Goal: Information Seeking & Learning: Find specific fact

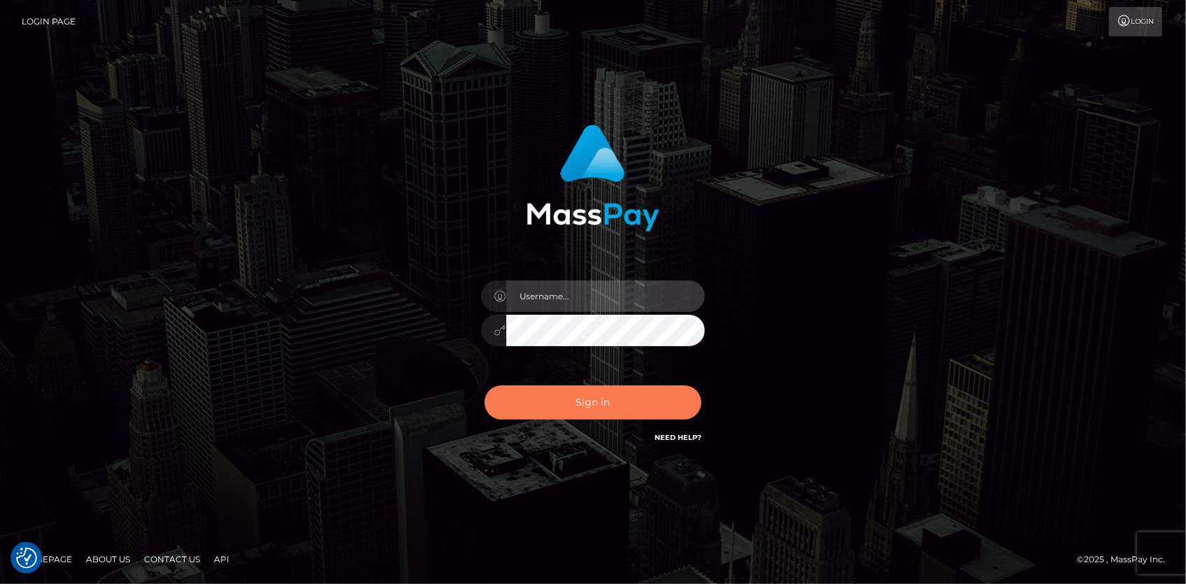
type input "[PERSON_NAME]"
click at [589, 403] on button "Sign in" at bounding box center [593, 402] width 217 height 34
type input "[PERSON_NAME]"
click at [589, 403] on button "Sign in" at bounding box center [593, 402] width 217 height 34
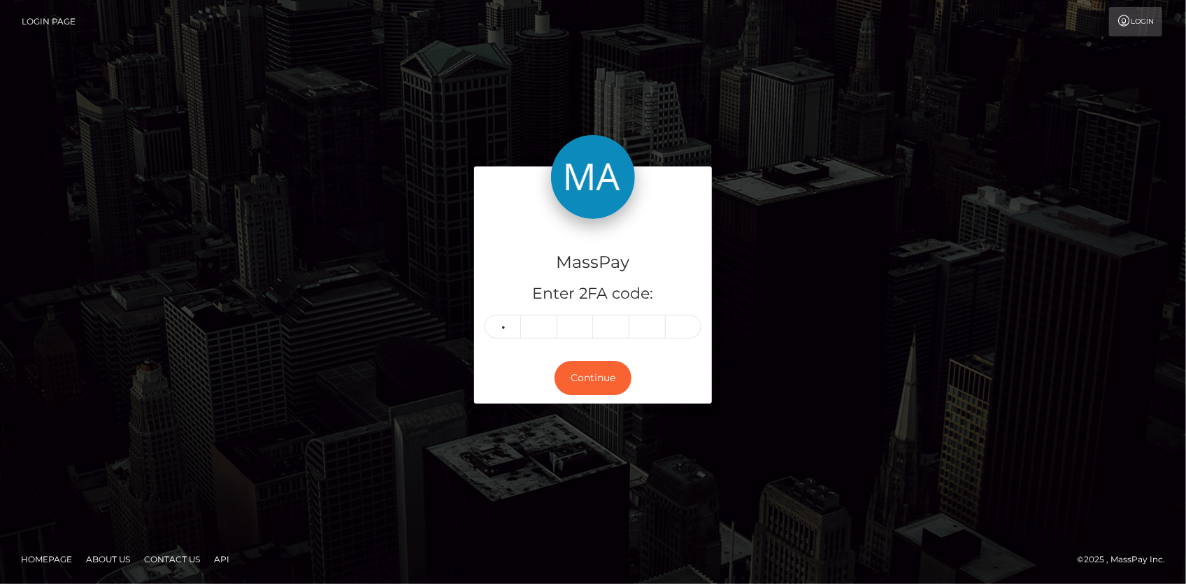
type input "8"
type input "4"
type input "6"
type input "2"
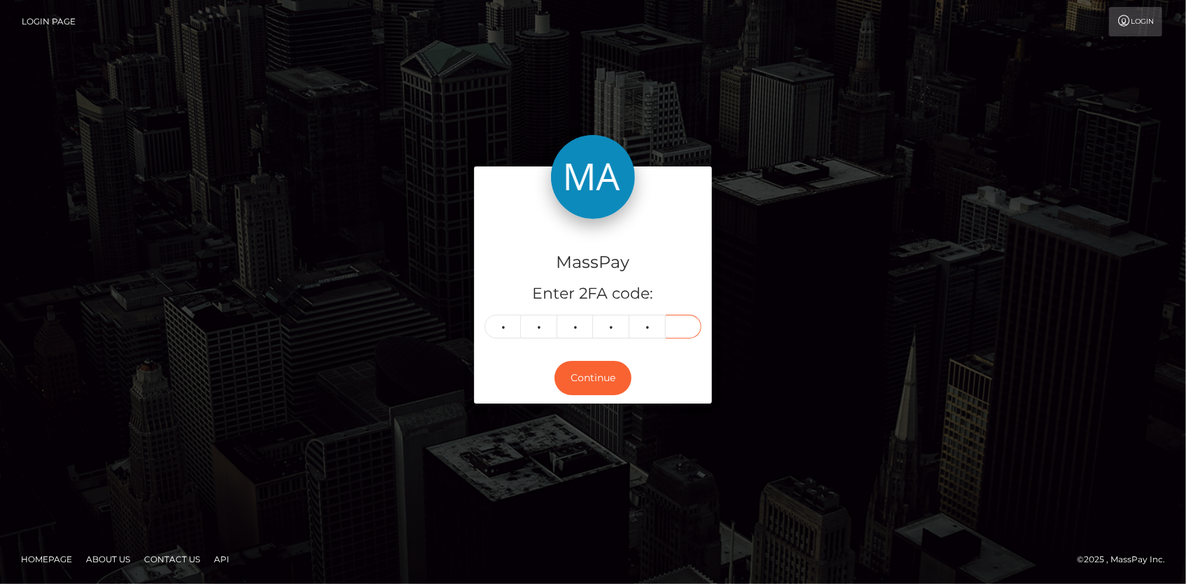
type input "5"
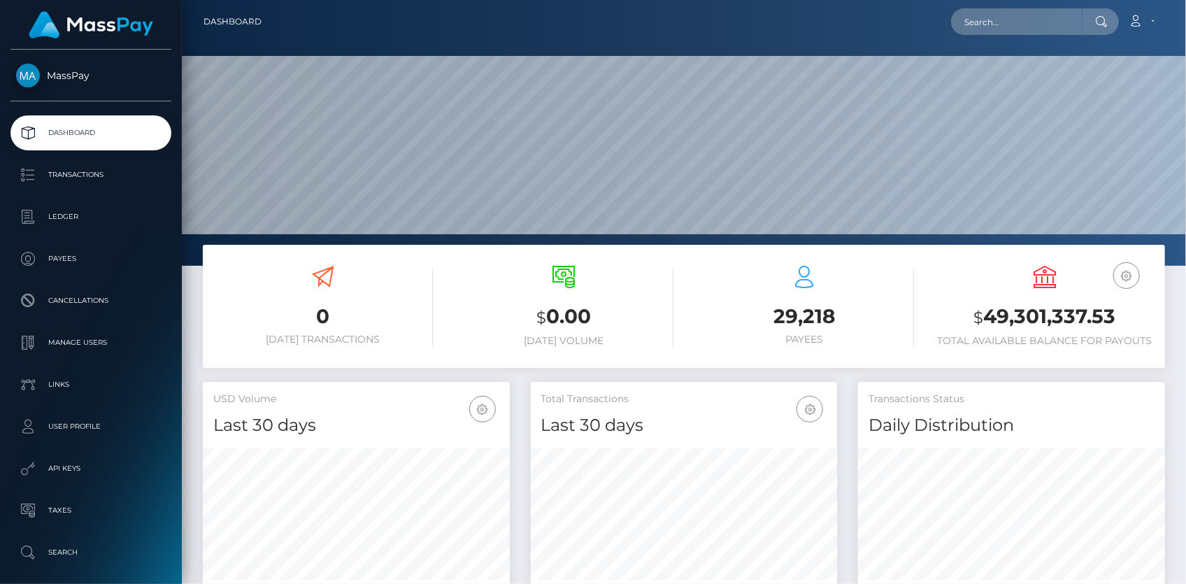
scroll to position [248, 306]
click at [995, 20] on input "text" at bounding box center [1016, 21] width 131 height 27
paste input "Kkk77kk"
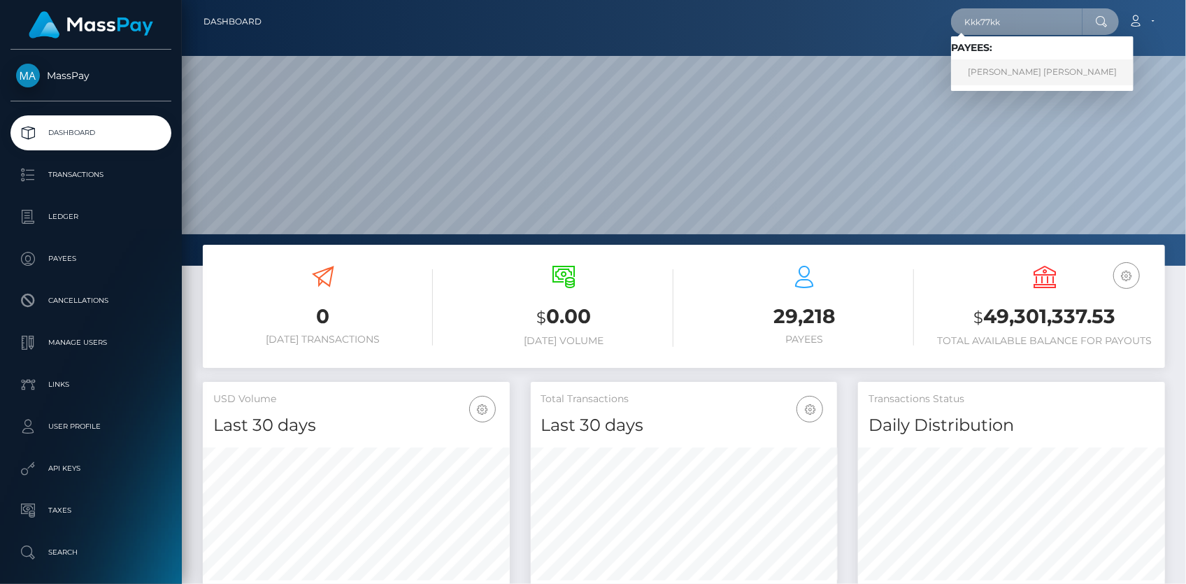
type input "Kkk77kk"
click at [1011, 67] on link "ANA KAREN CARRIZALES VAZQUEZ" at bounding box center [1042, 72] width 183 height 26
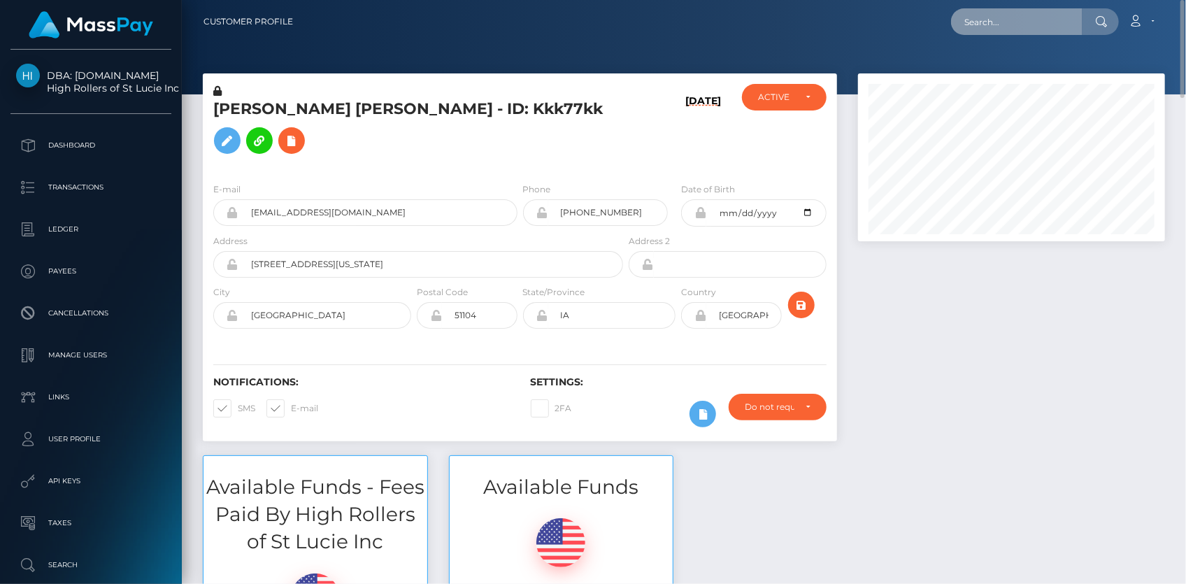
click at [983, 20] on input "text" at bounding box center [1016, 21] width 131 height 27
paste input "poact_OdgvIWU5UfNm"
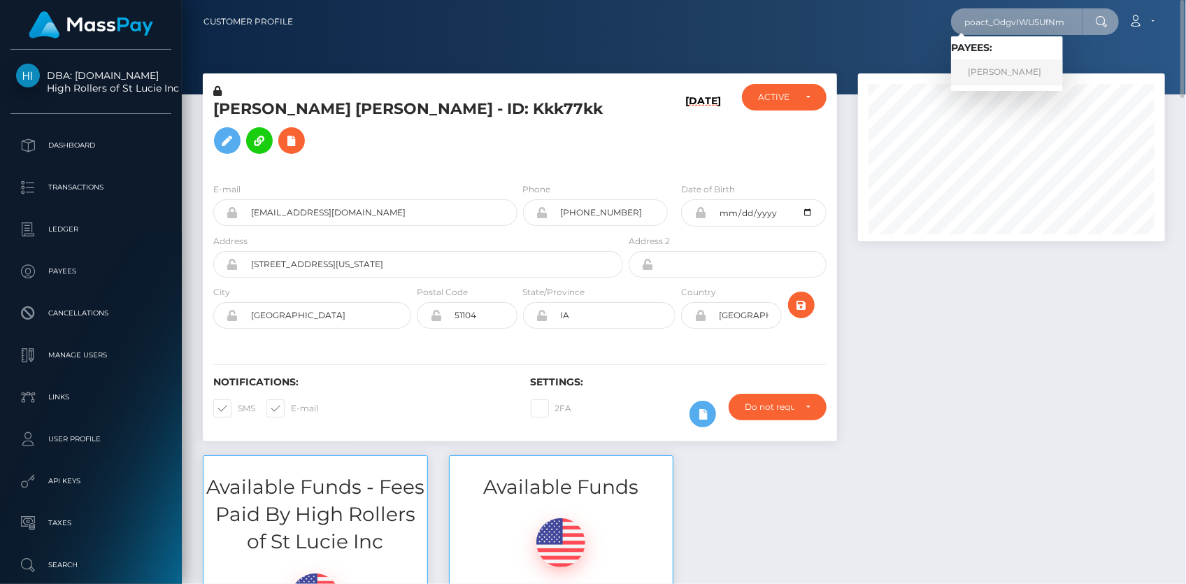
type input "poact_OdgvIWU5UfNm"
click at [1051, 70] on link "HUSSAIN RAZA" at bounding box center [1007, 72] width 112 height 26
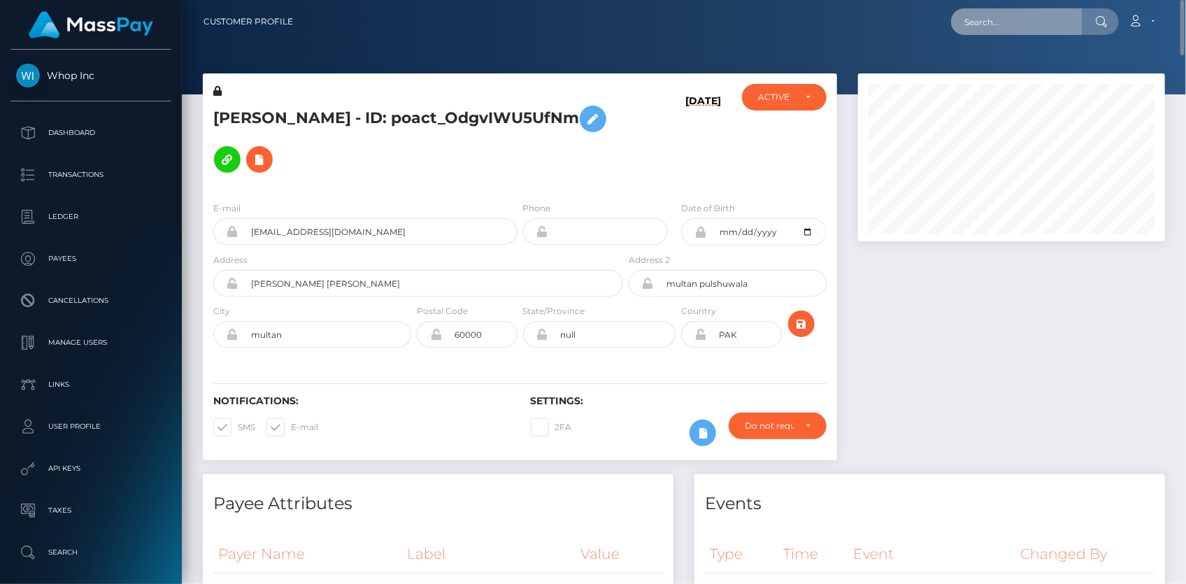
click at [1048, 21] on input "text" at bounding box center [1016, 21] width 131 height 27
paste input "poact_xk1LvicLPnFu"
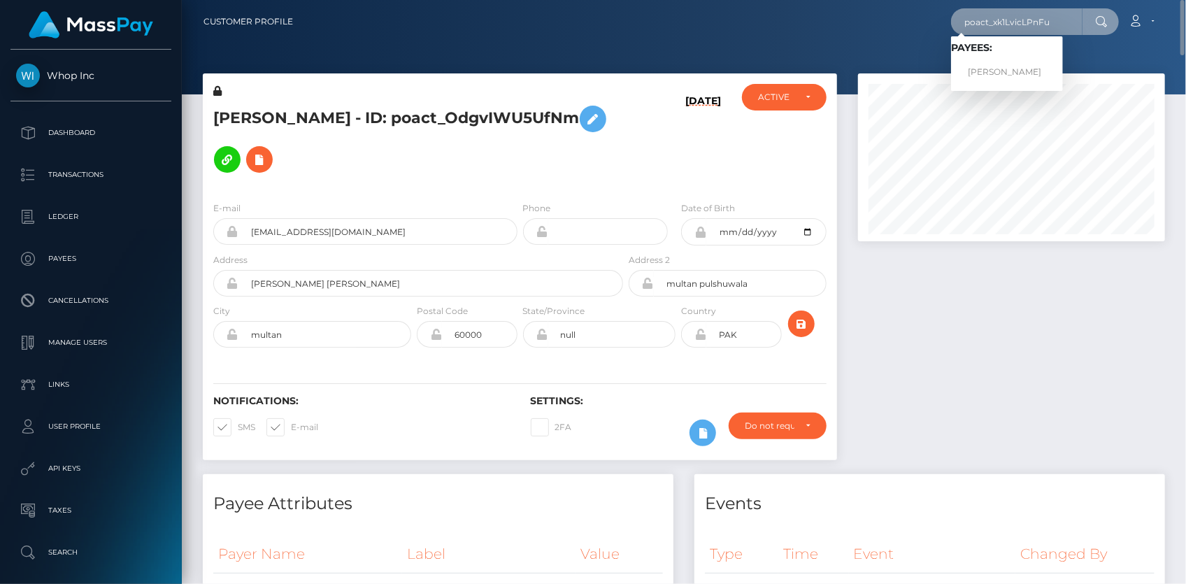
type input "poact_xk1LvicLPnFu"
click at [1001, 66] on link "Abhishek Kumar" at bounding box center [1007, 72] width 112 height 26
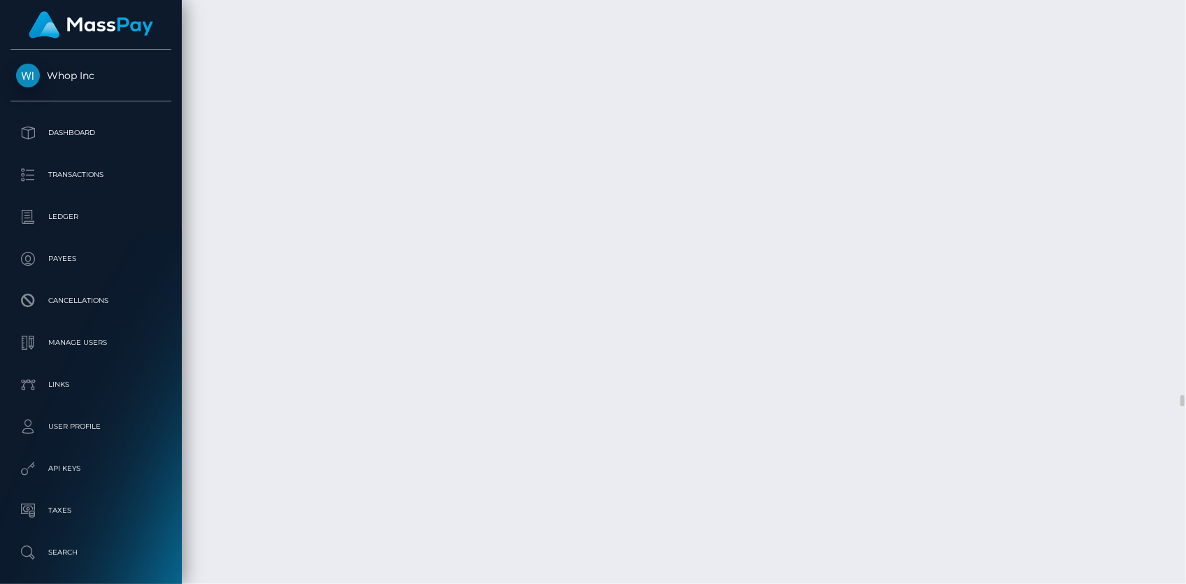
scroll to position [19711, 0]
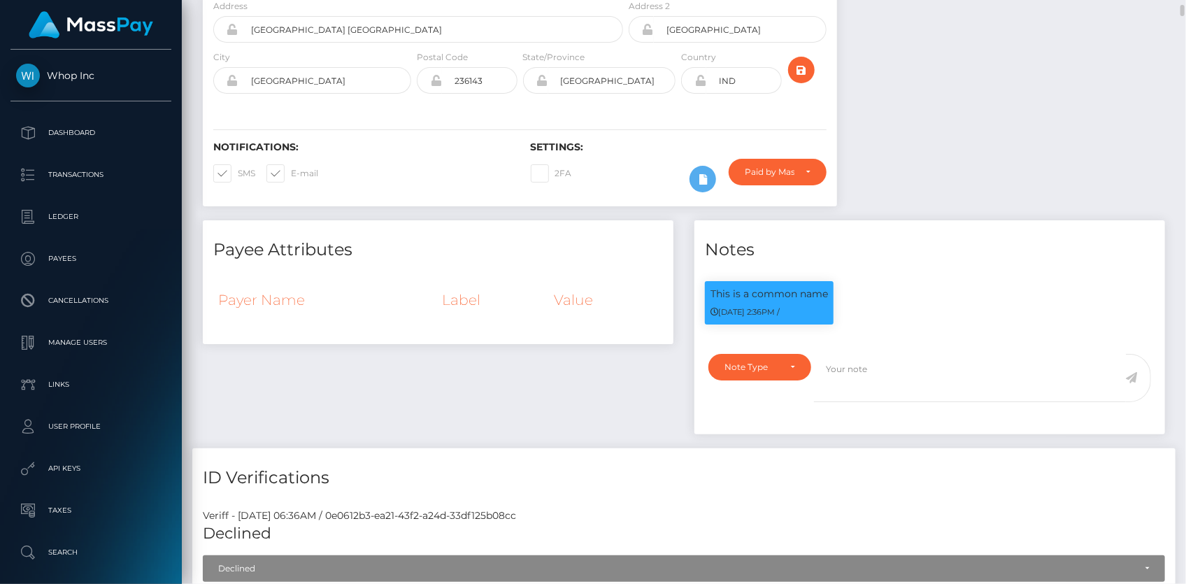
scroll to position [0, 0]
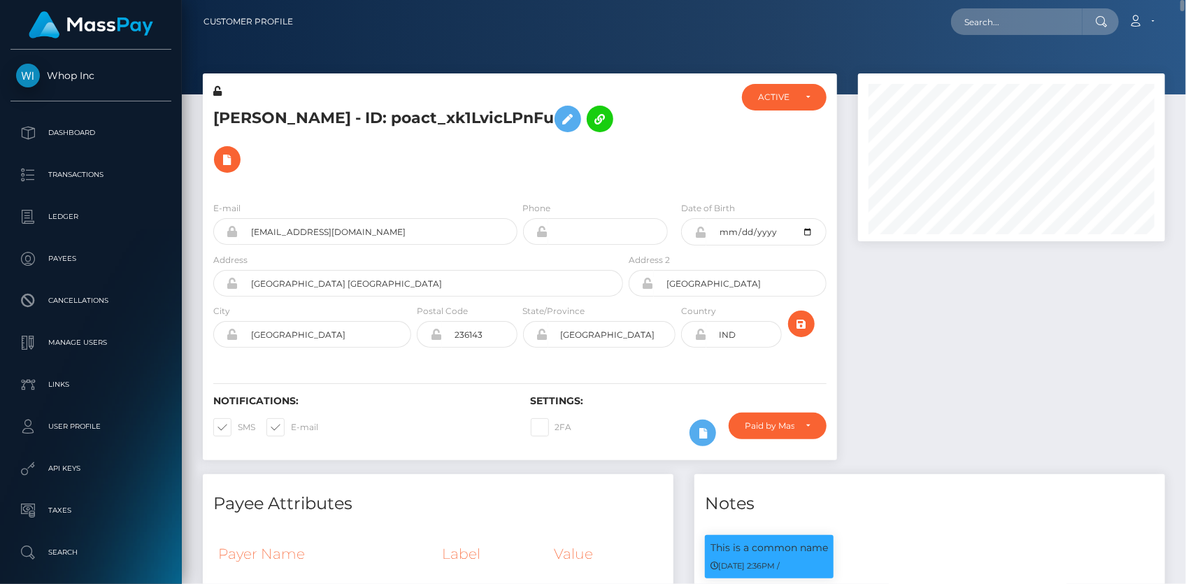
click at [346, 111] on h5 "Abhishek Kumar - ID: poact_xk1LvicLPnFu" at bounding box center [414, 139] width 402 height 81
copy h5 "Abhishek Kumar - ID: poact_xk1LvicLPnFu"
click at [980, 24] on input "text" at bounding box center [1016, 21] width 131 height 27
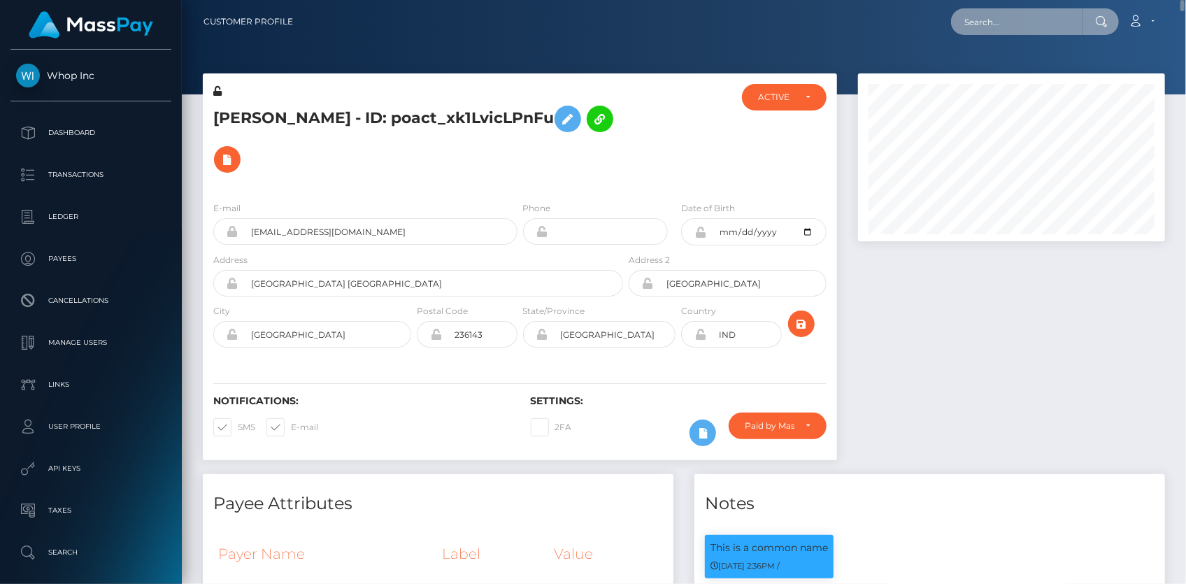
paste input "ea0440ca a4fb-11f0-bd75-060e06e9f077"
drag, startPoint x: 1014, startPoint y: 23, endPoint x: 821, endPoint y: 23, distance: 192.3
click at [821, 23] on div "ea0440ca a4fb-11f0-bd75-060e06e9f077 Loading... Loading... Account" at bounding box center [734, 21] width 860 height 29
click at [1009, 22] on input "ea0440ca a4fb-11f0-bd75-060e06e9f077" at bounding box center [1016, 21] width 131 height 27
click at [1014, 24] on input "ea0440ca a4fb-11f0-bd75-060e06e9f077" at bounding box center [1016, 21] width 131 height 27
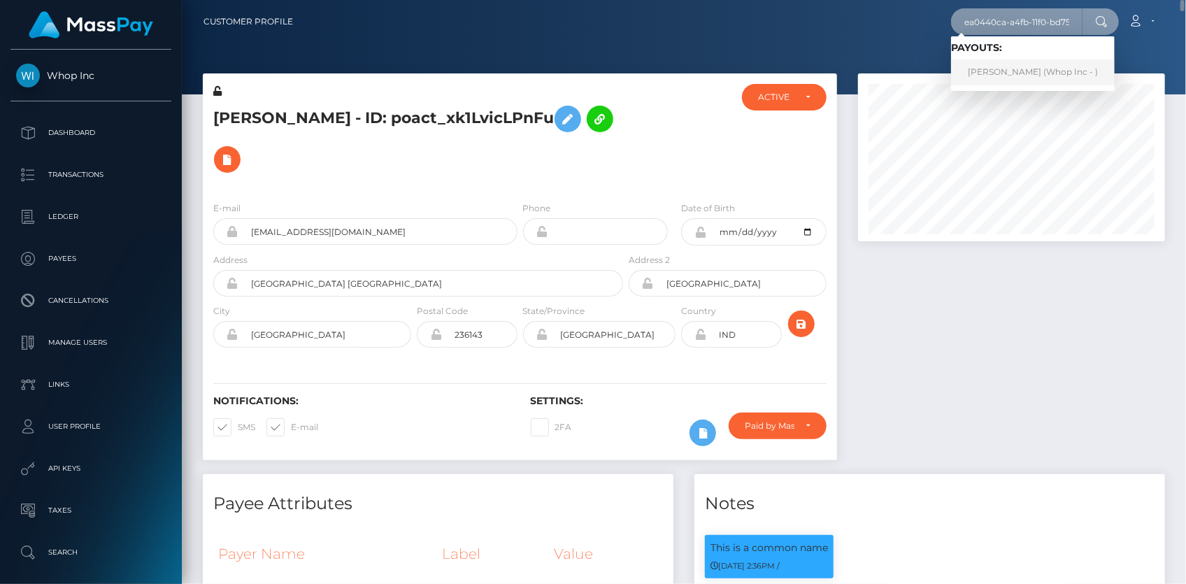
type input "ea0440ca-a4fb-11f0-bd75-060e06e9f077"
click at [1027, 69] on link "OUSSAMA MAHMOUDI (Whop Inc - )" at bounding box center [1033, 72] width 164 height 26
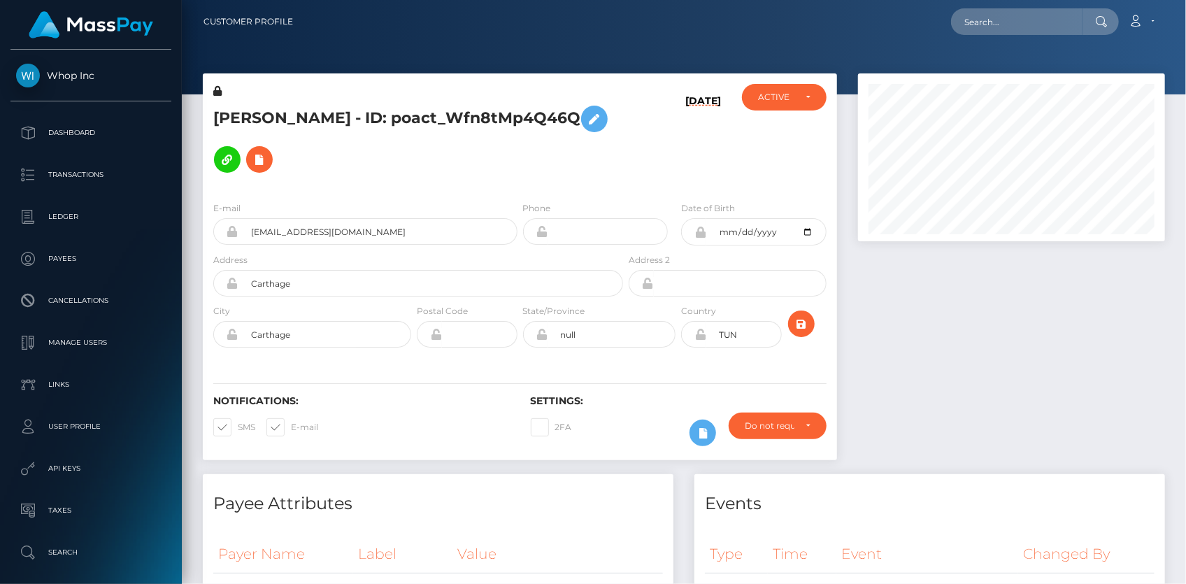
scroll to position [168, 306]
click at [295, 218] on input "[EMAIL_ADDRESS][DOMAIN_NAME]" at bounding box center [378, 231] width 279 height 27
click at [268, 151] on icon at bounding box center [259, 159] width 17 height 17
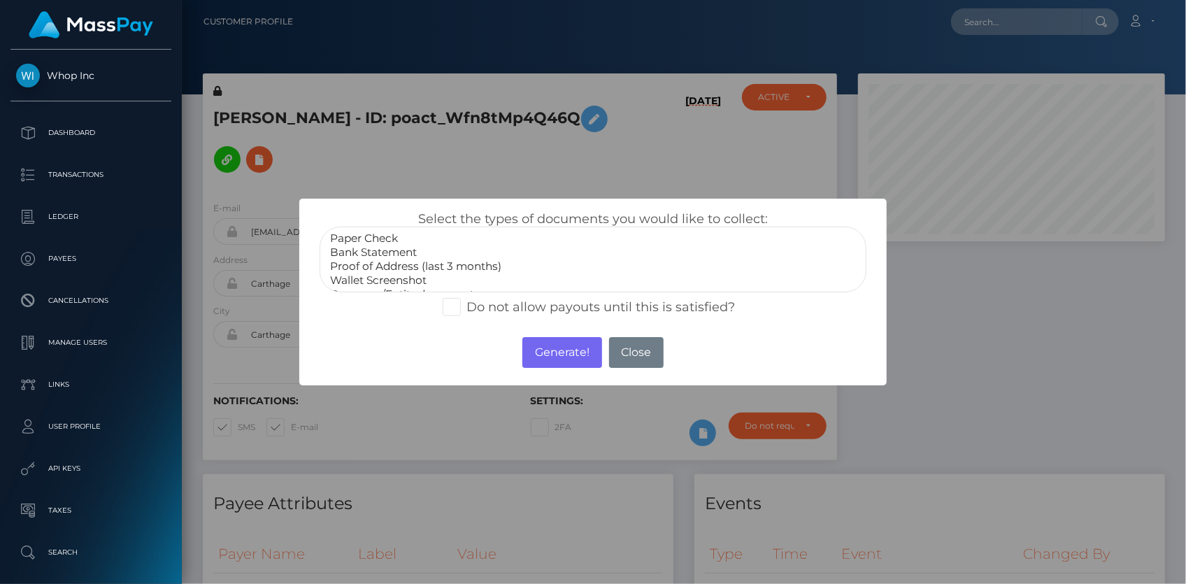
select select "Proof of Address (last 3 months)"
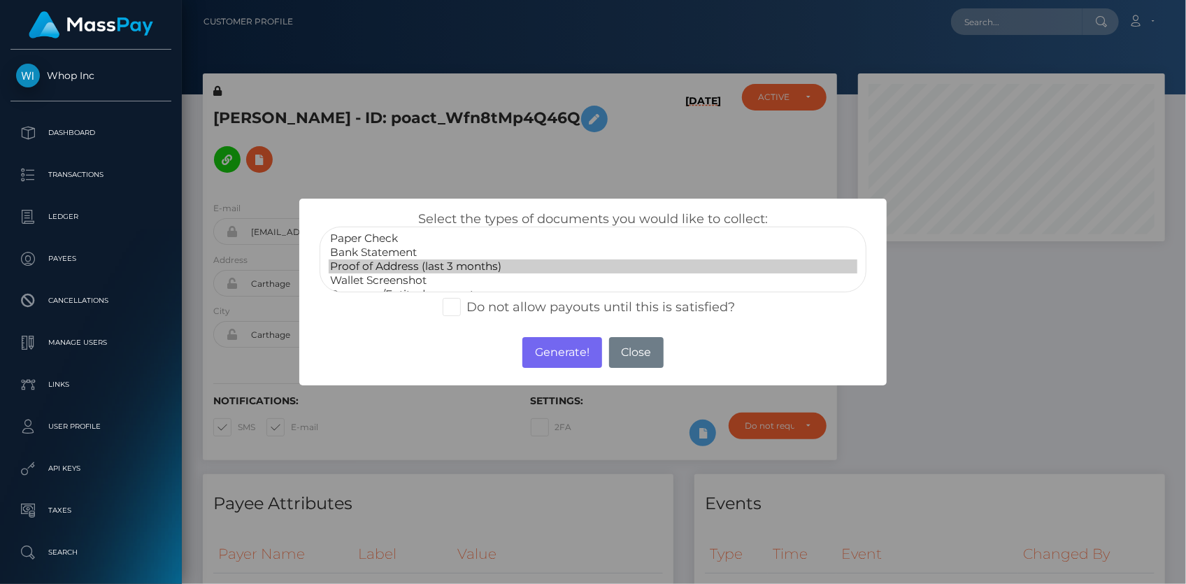
click at [432, 265] on option "Proof of Address (last 3 months)" at bounding box center [593, 266] width 529 height 14
click at [536, 348] on button "Generate!" at bounding box center [561, 352] width 79 height 31
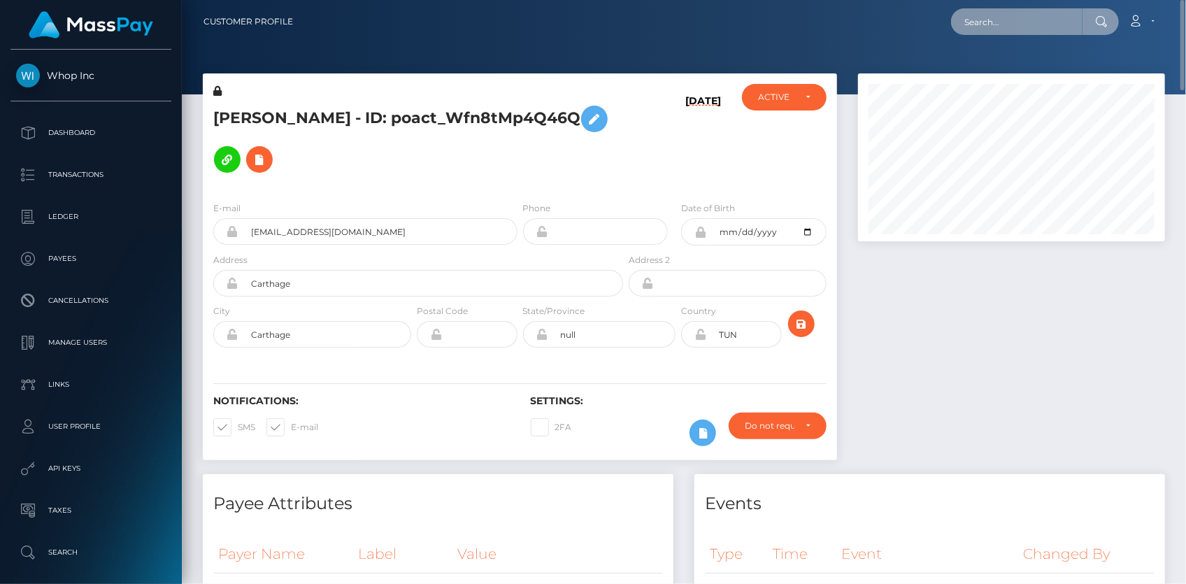
click at [990, 21] on input "text" at bounding box center [1016, 21] width 131 height 27
paste input "poact_kEwLJ2UC8wha"
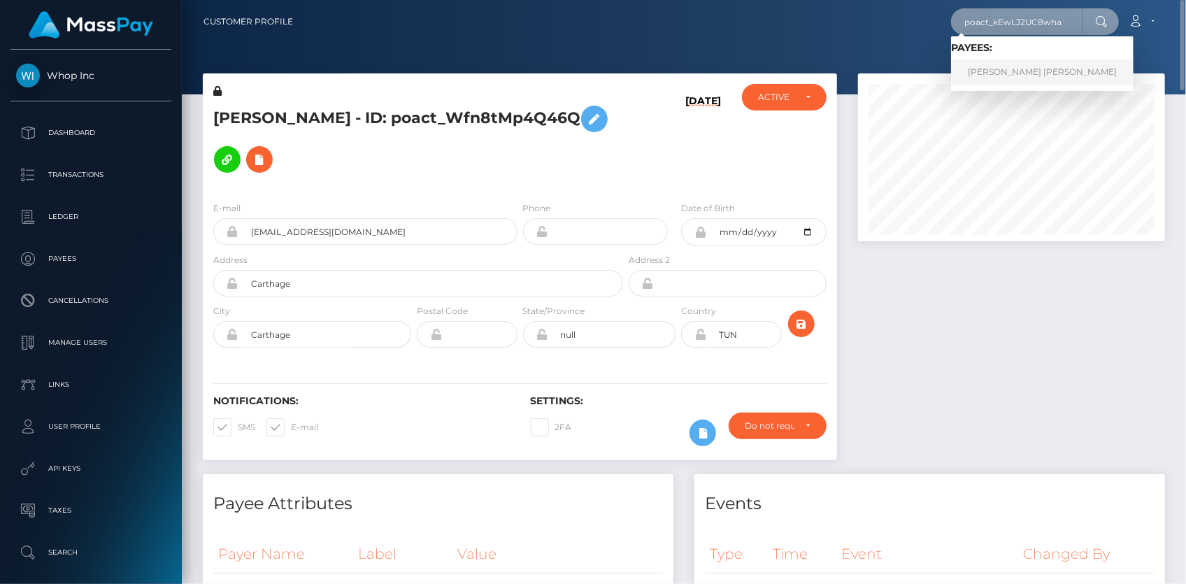
type input "poact_kEwLJ2UC8wha"
click at [999, 69] on link "HUSSAIN RAZA Ali" at bounding box center [1042, 72] width 183 height 26
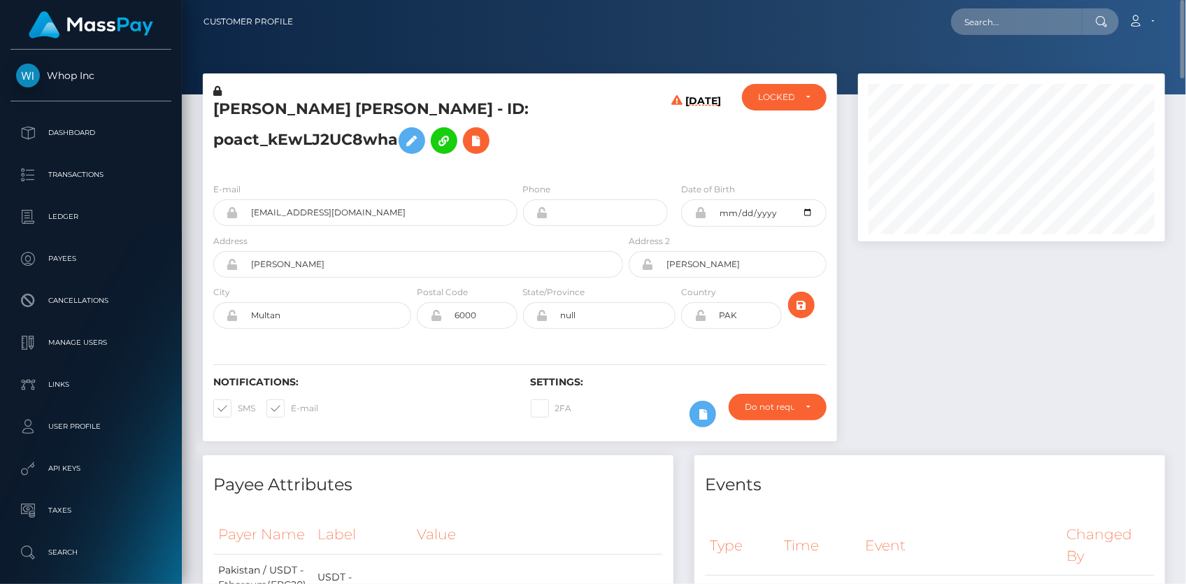
click at [397, 115] on h5 "HUSSAIN RAZA Ali - ID: poact_kEwLJ2UC8wha" at bounding box center [414, 130] width 402 height 62
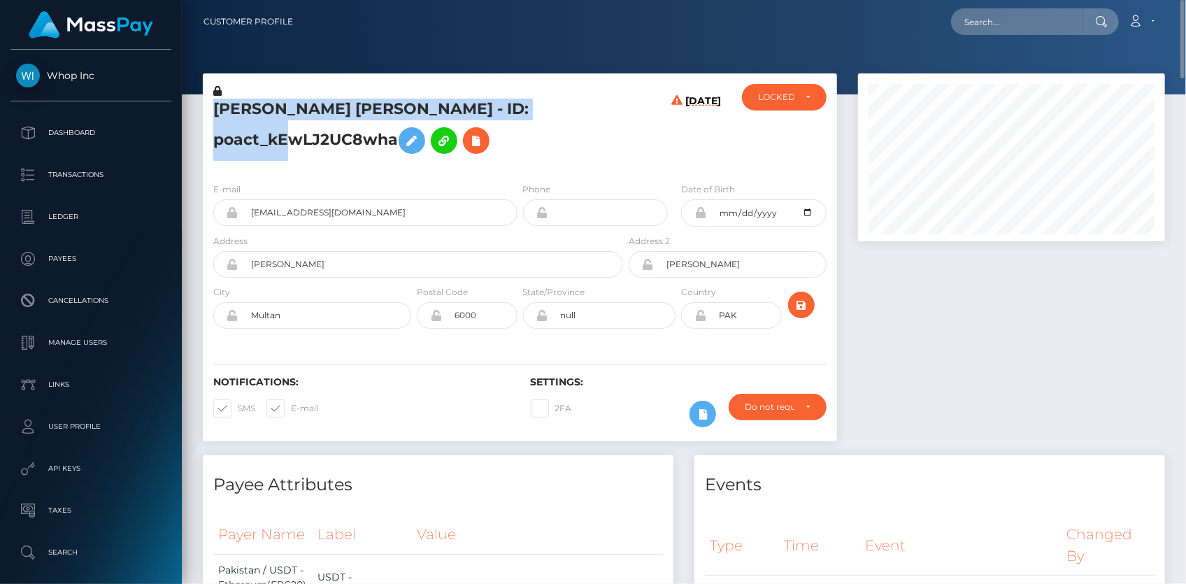
click at [397, 115] on h5 "HUSSAIN RAZA Ali - ID: poact_kEwLJ2UC8wha" at bounding box center [414, 130] width 402 height 62
copy h5 "HUSSAIN RAZA Ali - ID: poact_kEwLJ2UC8wha"
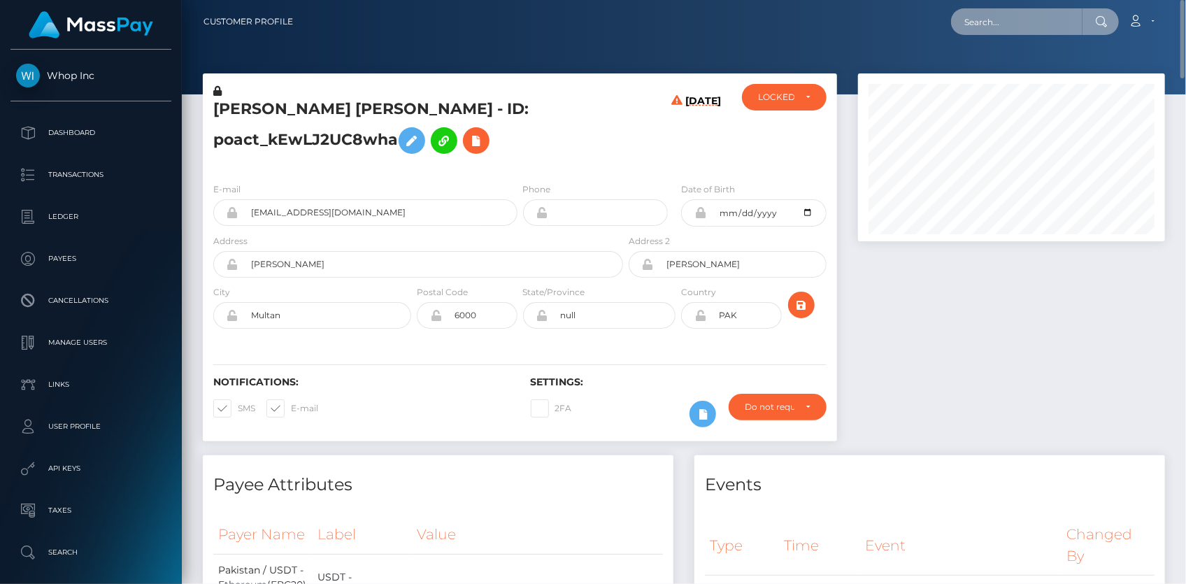
click at [983, 24] on input "text" at bounding box center [1016, 21] width 131 height 27
paste input "82bd394c a2b8-11f0-bd75-060e06e9f077"
drag, startPoint x: 983, startPoint y: 24, endPoint x: 899, endPoint y: 20, distance: 84.0
click at [899, 20] on div "82bd394c a2b8-11f0-bd75-060e06e9f077 Loading... Loading... Account" at bounding box center [734, 21] width 860 height 29
click at [993, 22] on input "82bd394c a2b8-11f0-bd75-060e06e9f077" at bounding box center [1016, 21] width 131 height 27
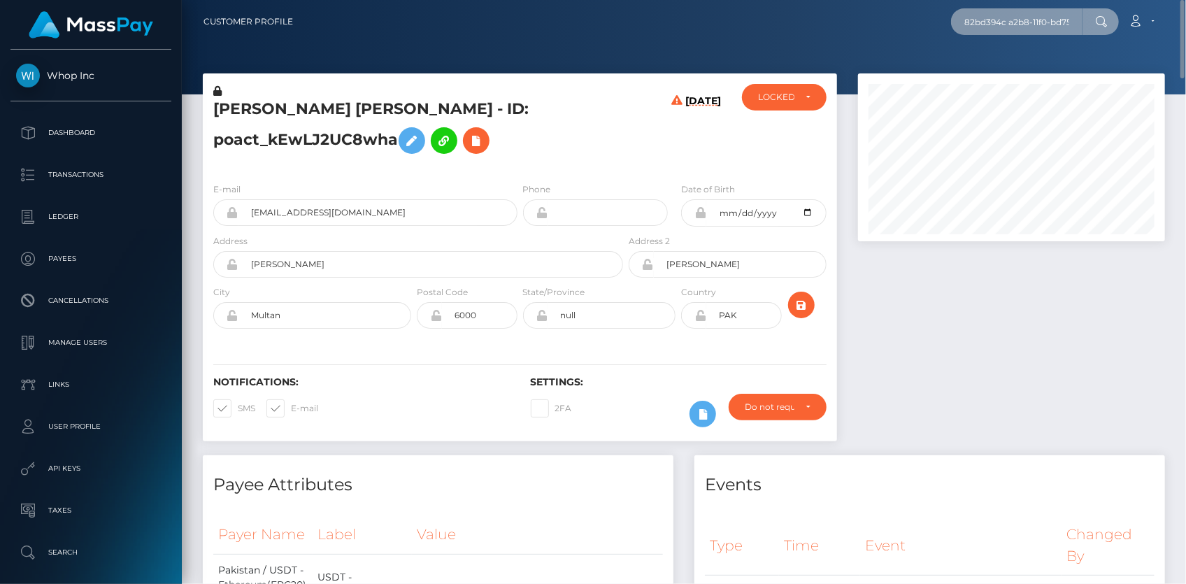
click at [1017, 24] on input "82bd394c a2b8-11f0-bd75-060e06e9f077" at bounding box center [1016, 21] width 131 height 27
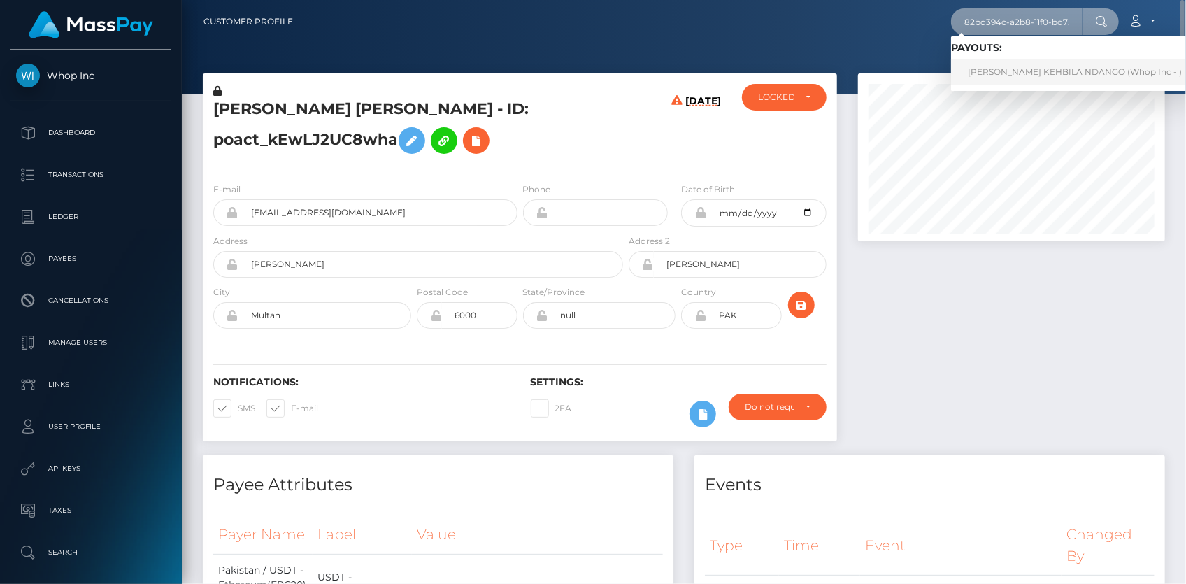
type input "82bd394c-a2b8-11f0-bd75-060e06e9f077"
click at [999, 66] on link "LIONEL WANDILE KEHBILA NDANGO (Whop Inc - )" at bounding box center [1075, 72] width 248 height 26
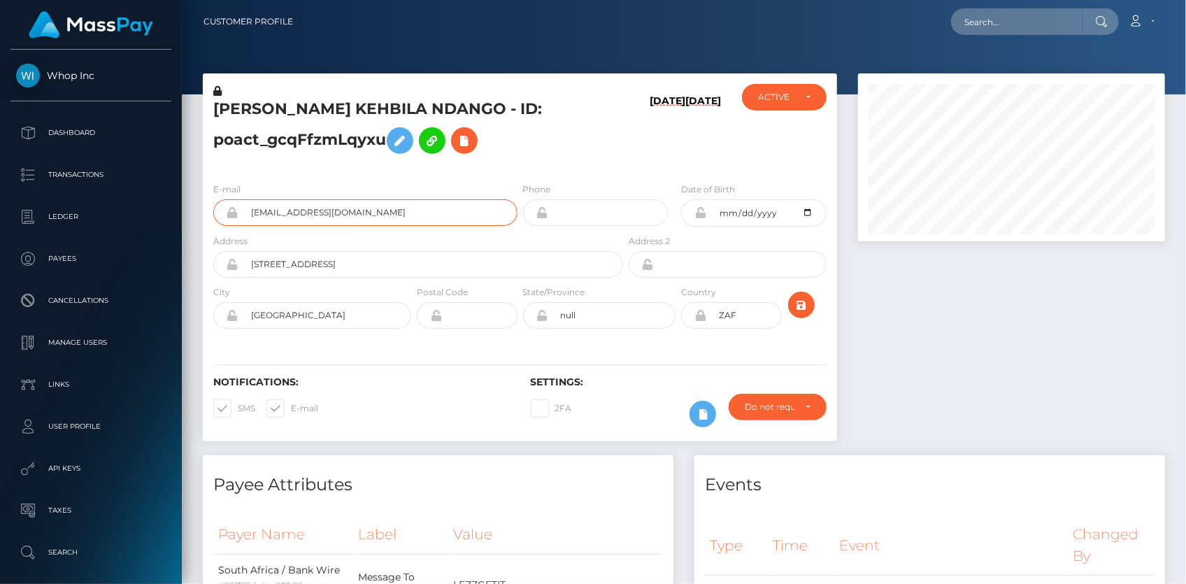
scroll to position [168, 306]
click at [978, 27] on input "text" at bounding box center [1016, 21] width 131 height 27
paste input "dddff931-a2ce-11f0-bd75-060e06e9f077"
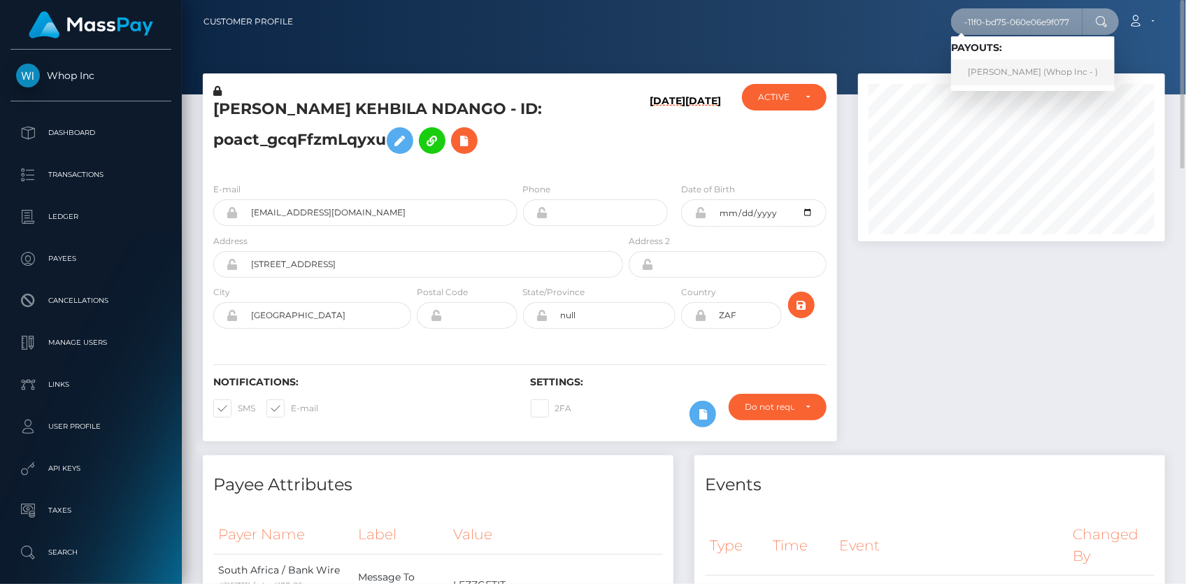
type input "dddff931-a2ce-11f0-bd75-060e06e9f077"
click at [986, 66] on link "[PERSON_NAME] (Whop Inc - )" at bounding box center [1033, 72] width 164 height 26
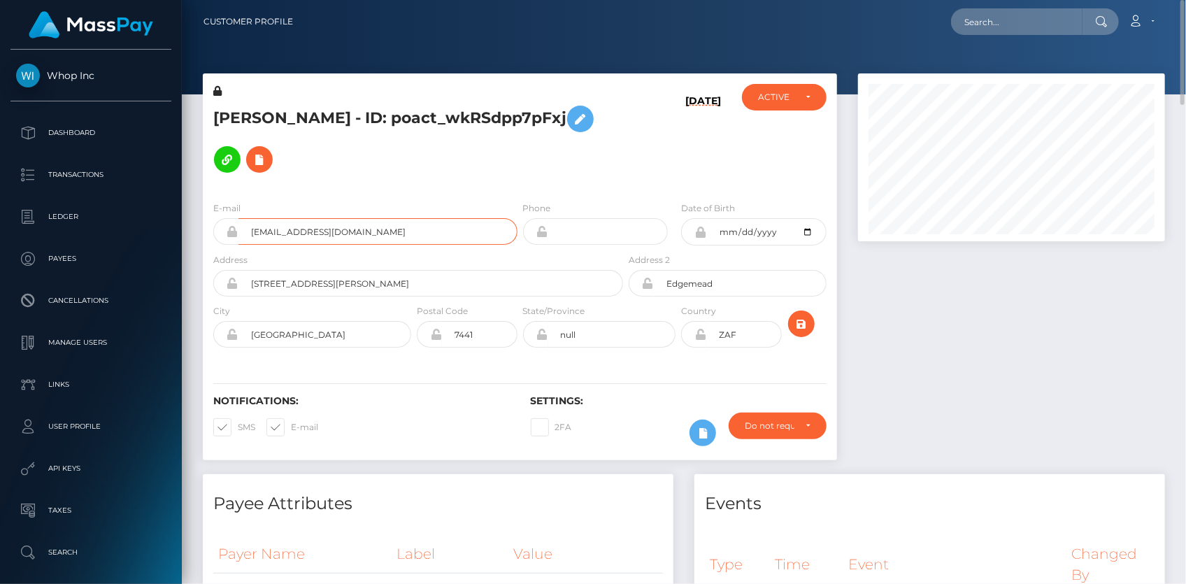
click at [295, 224] on input "[EMAIL_ADDRESS][DOMAIN_NAME]" at bounding box center [378, 231] width 279 height 27
click at [1010, 13] on input "text" at bounding box center [1016, 21] width 131 height 27
paste input "0aabf5be a2cf-11f0-bd75-060e06e9f077"
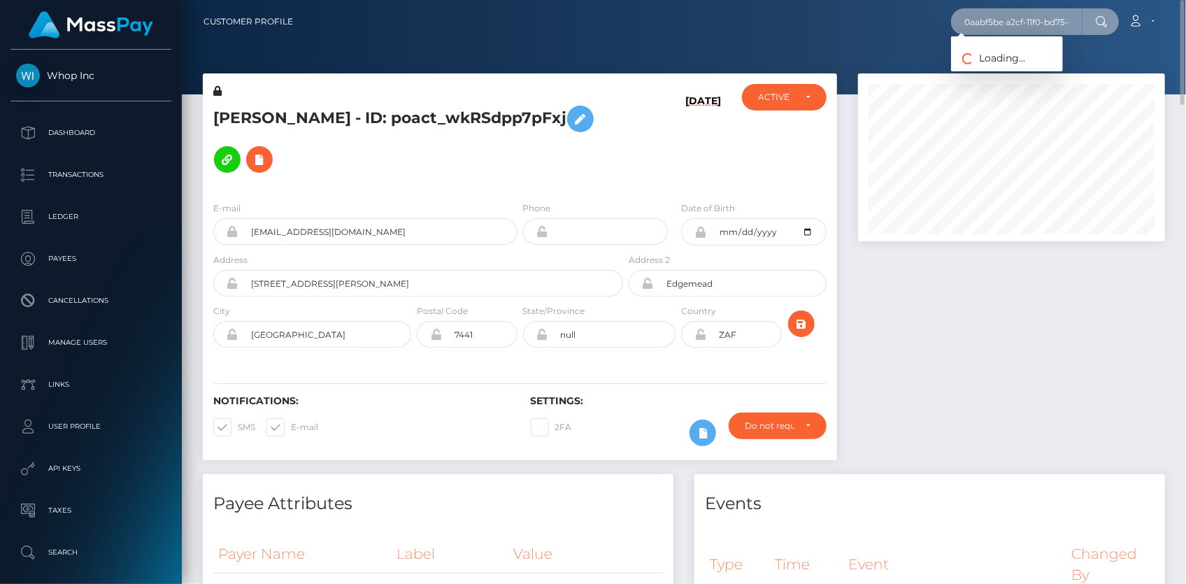
drag, startPoint x: 975, startPoint y: 22, endPoint x: 880, endPoint y: 20, distance: 95.1
click at [880, 20] on div "0aabf5be a2cf-11f0-bd75-060e06e9f077 Loading... Loading... Account" at bounding box center [734, 21] width 860 height 29
click at [1011, 20] on input "0aabf5be a2cf-11f0-bd75-060e06e9f077" at bounding box center [1016, 21] width 131 height 27
click at [1014, 22] on input "0aabf5be a2cf-11f0-bd75-060e06e9f077" at bounding box center [1016, 21] width 131 height 27
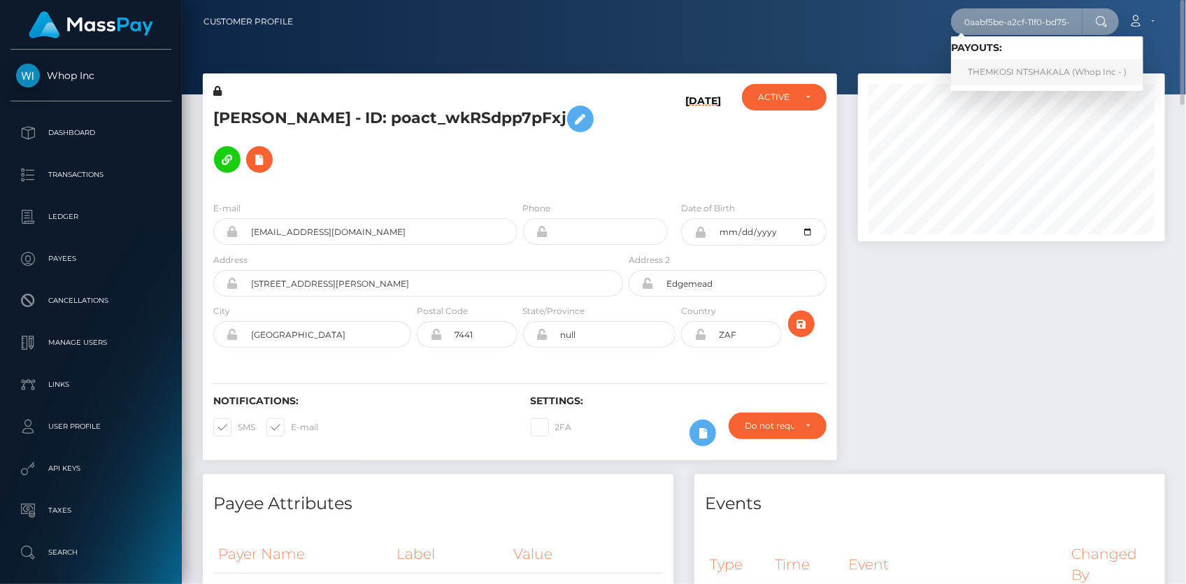
type input "0aabf5be-a2cf-11f0-bd75-060e06e9f077"
click at [1022, 66] on link "THEMKOSI NTSHAKALA (Whop Inc - )" at bounding box center [1047, 72] width 192 height 26
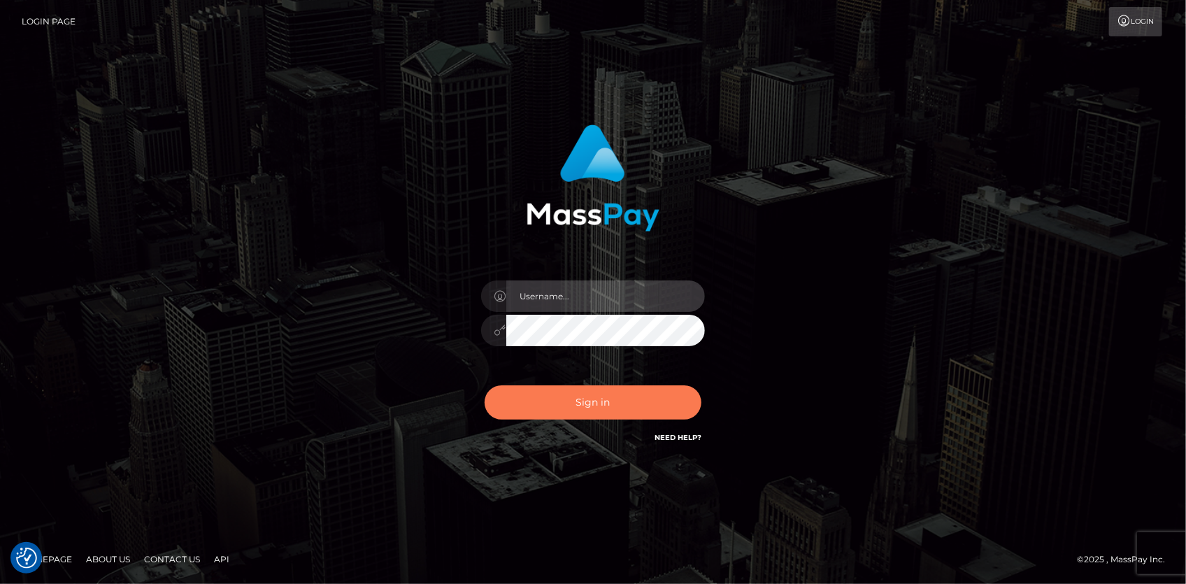
type input "Eduard Gavrilescu"
click at [596, 388] on button "Sign in" at bounding box center [593, 402] width 217 height 34
type input "[PERSON_NAME]"
click at [586, 395] on button "Sign in" at bounding box center [593, 402] width 217 height 34
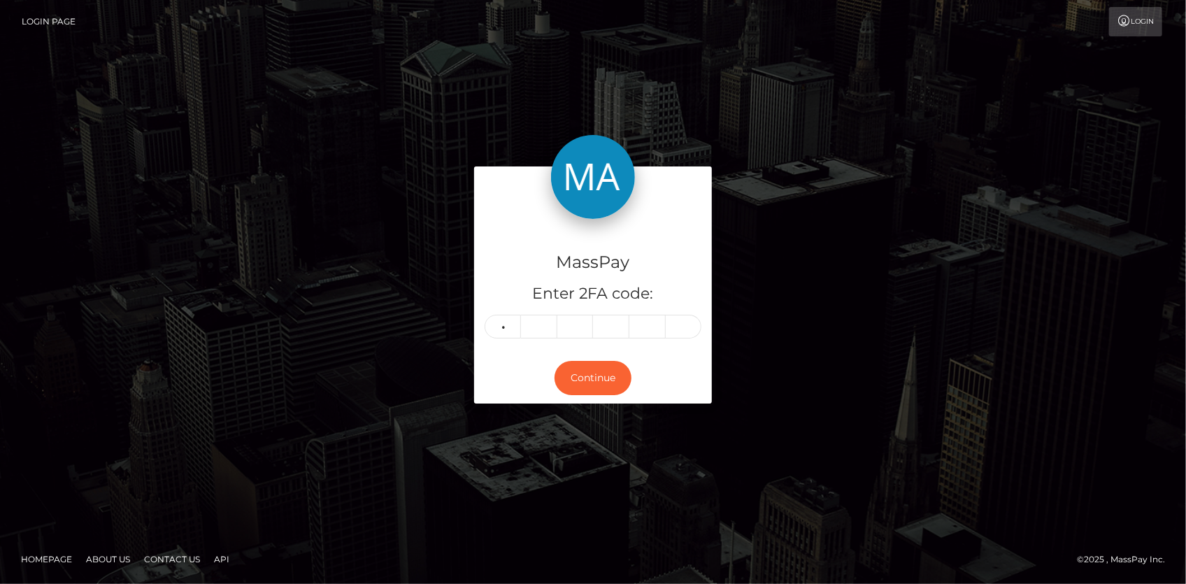
type input "6"
type input "0"
type input "6"
type input "4"
type input "5"
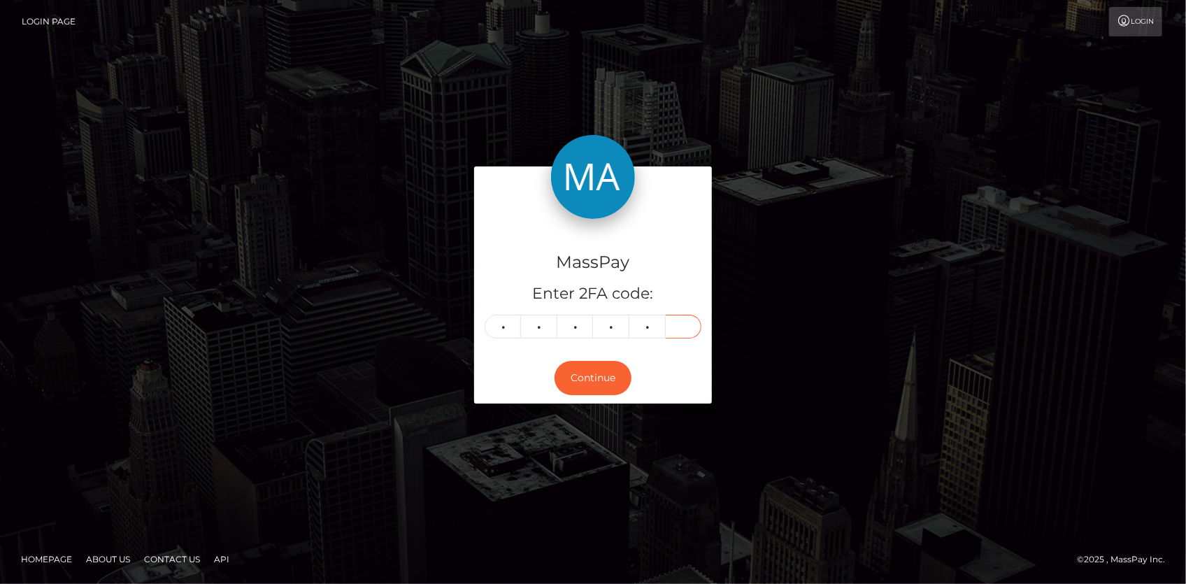
type input "4"
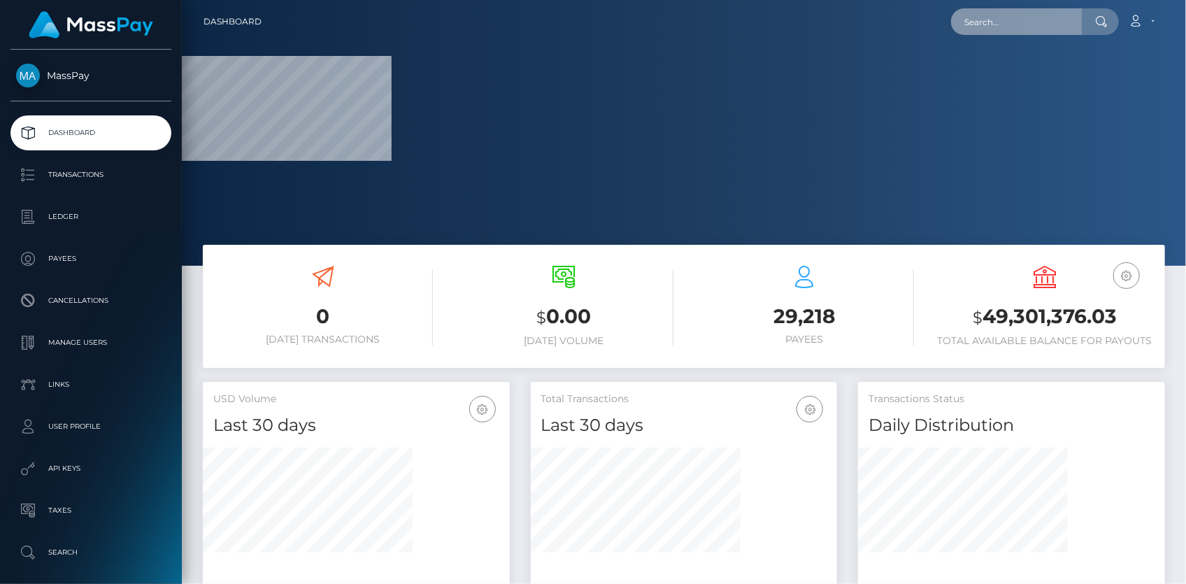
click at [993, 19] on input "text" at bounding box center [1016, 21] width 131 height 27
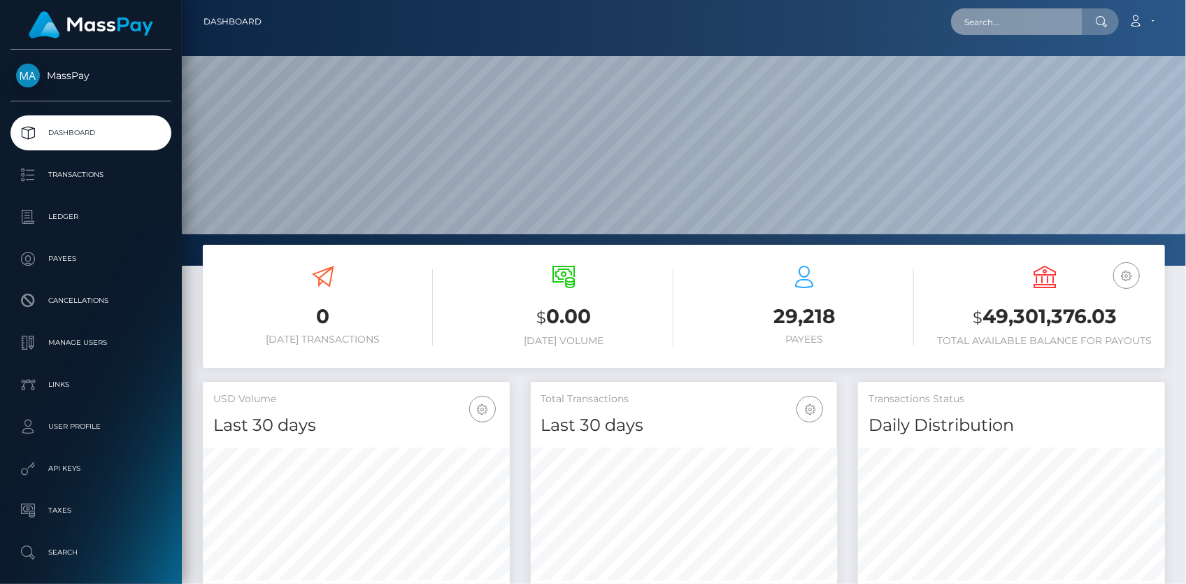
scroll to position [248, 306]
paste input "d0255a0a-84c5-4168-9912-089fb0dfa782"
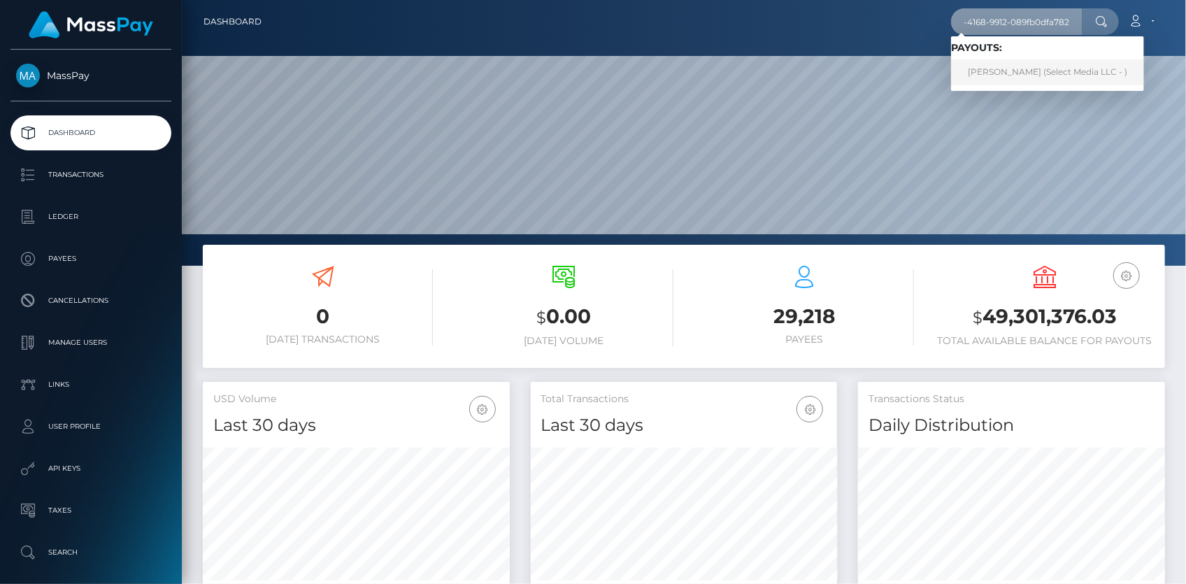
type input "d0255a0a-84c5-4168-9912-089fb0dfa782"
click at [990, 65] on link "[PERSON_NAME] (Select Media LLC - )" at bounding box center [1047, 72] width 193 height 26
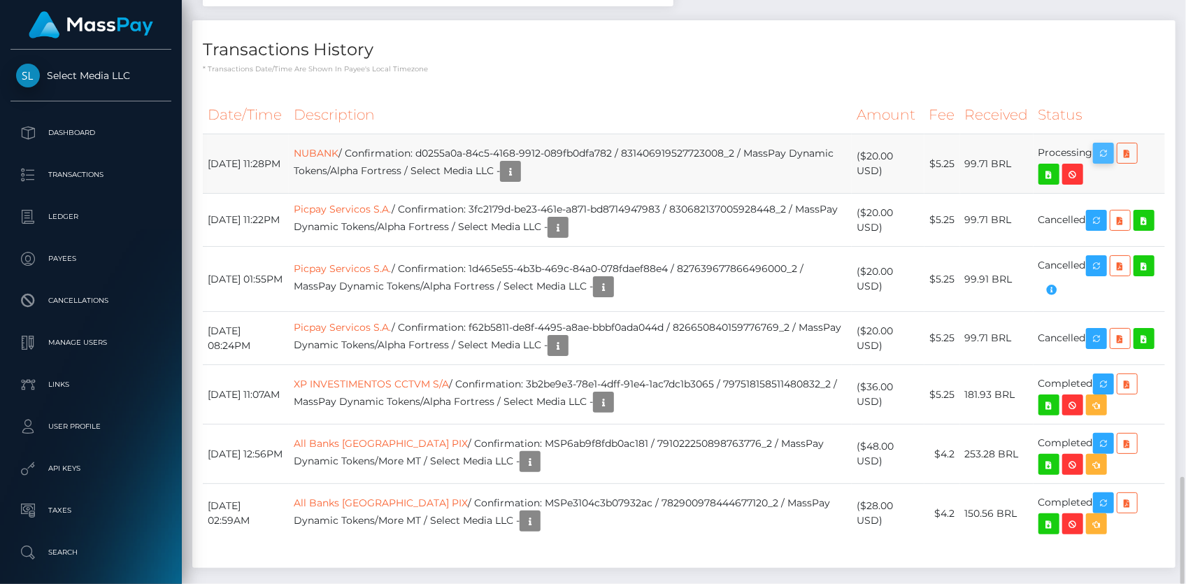
scroll to position [168, 306]
click at [1100, 145] on icon "button" at bounding box center [1103, 153] width 17 height 17
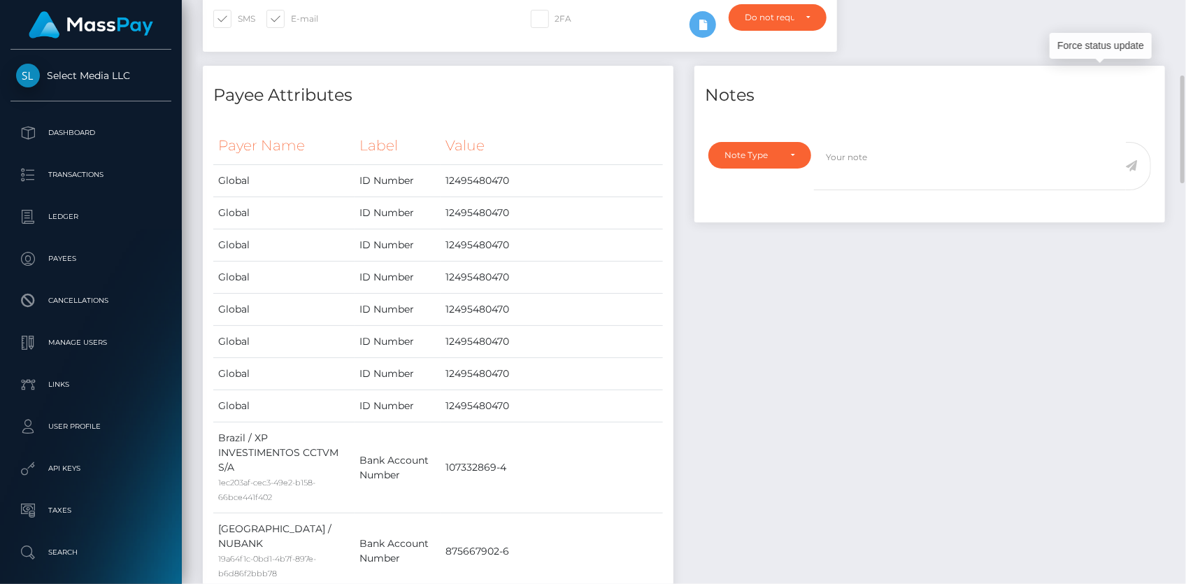
scroll to position [0, 0]
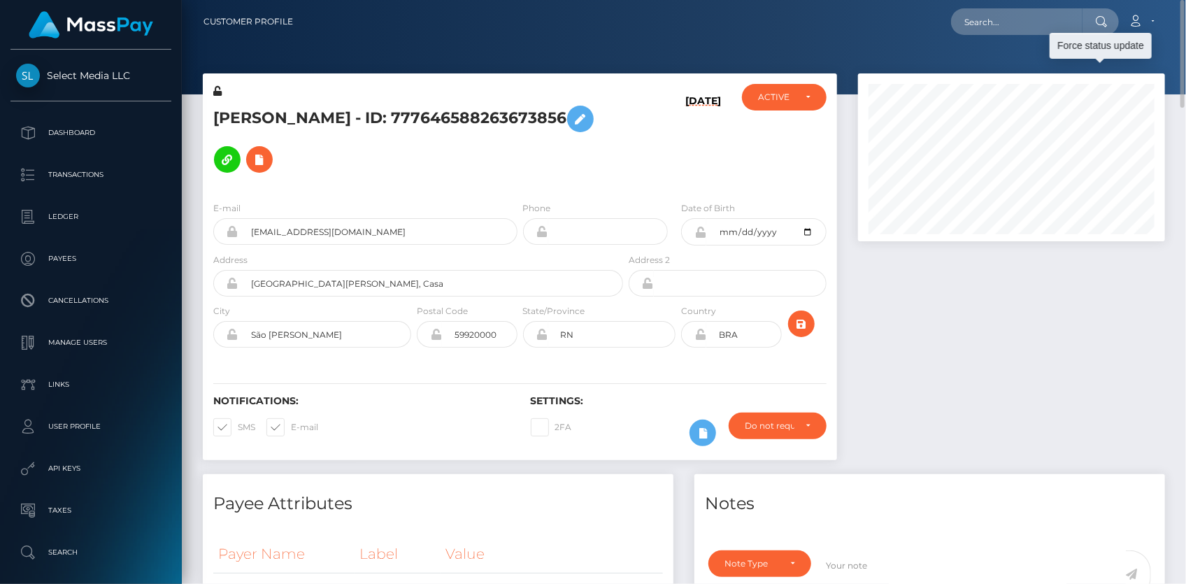
click at [960, 31] on div "Loading... Loading..." at bounding box center [1035, 21] width 168 height 27
click at [971, 25] on input "text" at bounding box center [1016, 21] width 131 height 27
paste input "[EMAIL_ADDRESS][DOMAIN_NAME]"
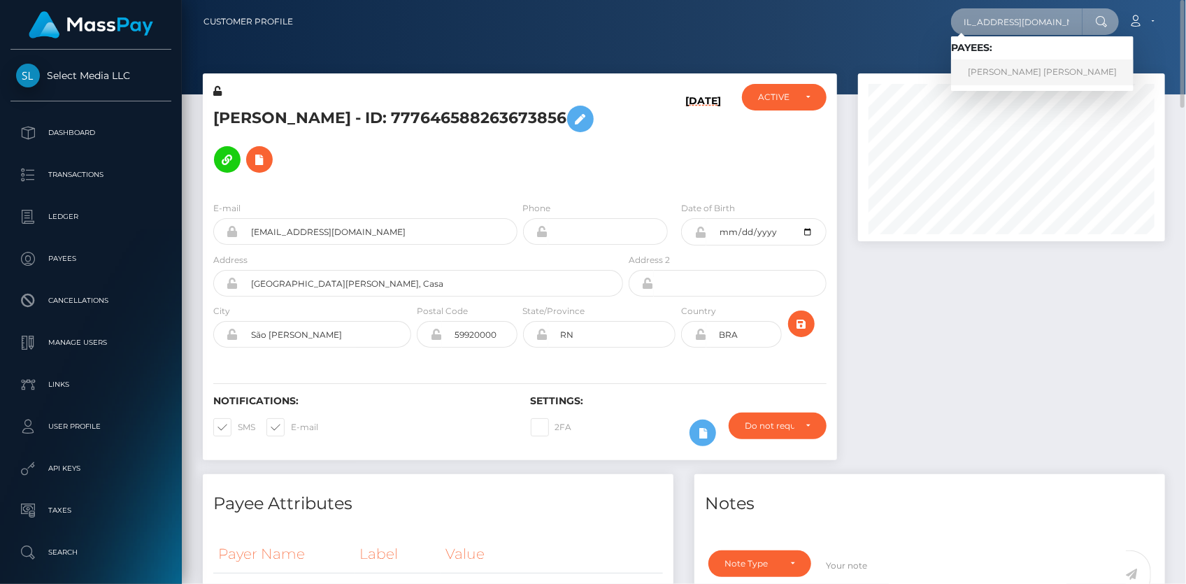
type input "[EMAIL_ADDRESS][DOMAIN_NAME]"
click at [1001, 67] on link "SIMONE LEANNE L LAMBERT" at bounding box center [1042, 72] width 183 height 26
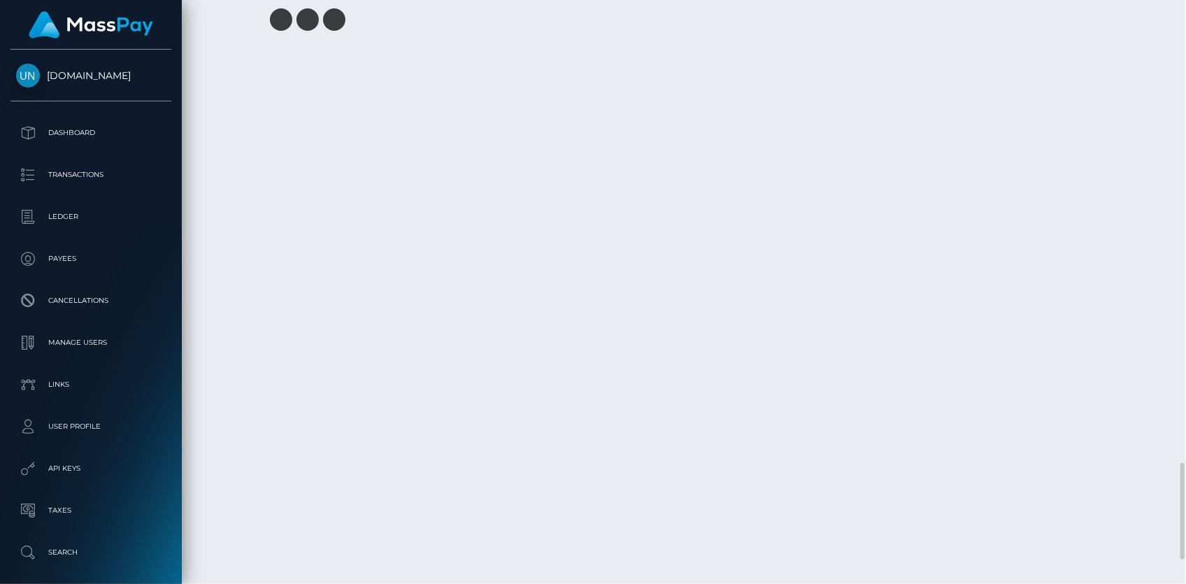
scroll to position [2950, 0]
drag, startPoint x: 553, startPoint y: 374, endPoint x: 748, endPoint y: 371, distance: 195.2
copy td "888423fb-5c08-4380-b8a1-114e98d16686"
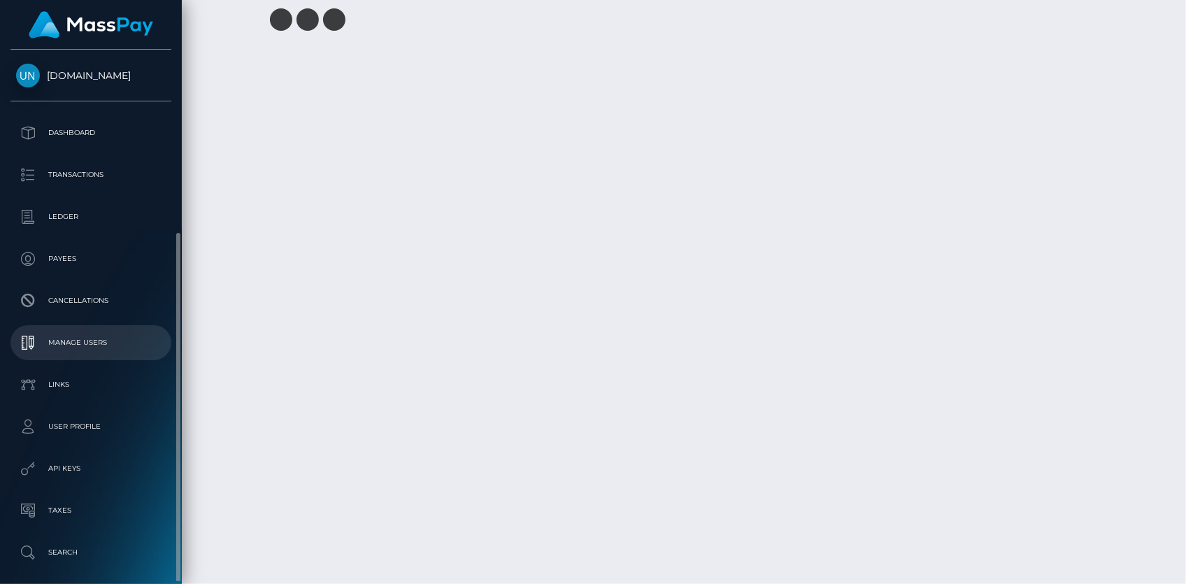
scroll to position [99, 0]
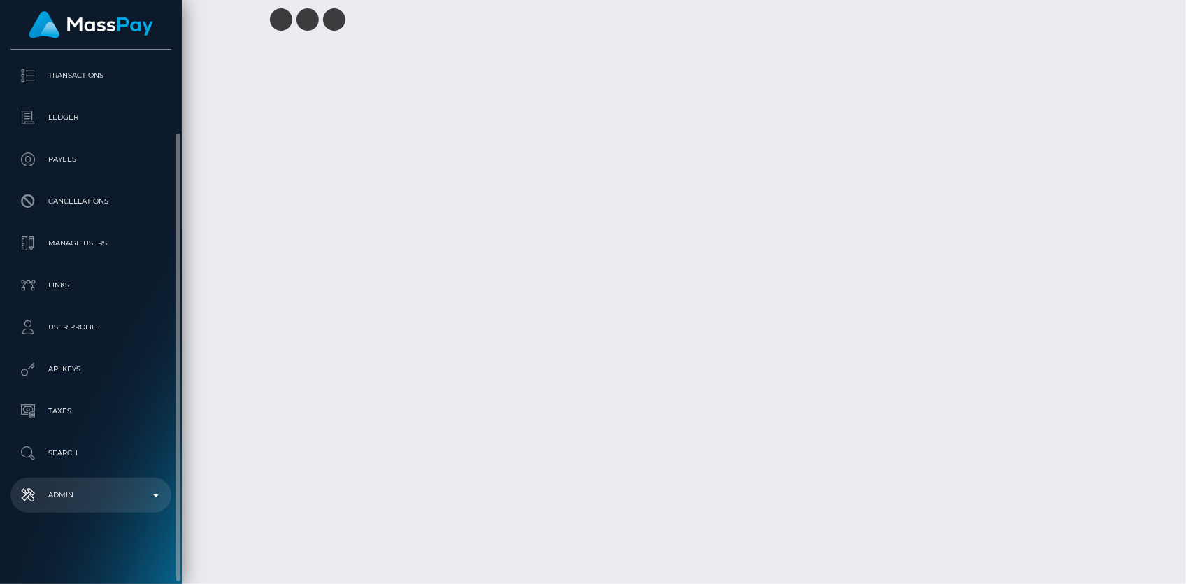
click at [82, 486] on p "Admin" at bounding box center [91, 495] width 150 height 21
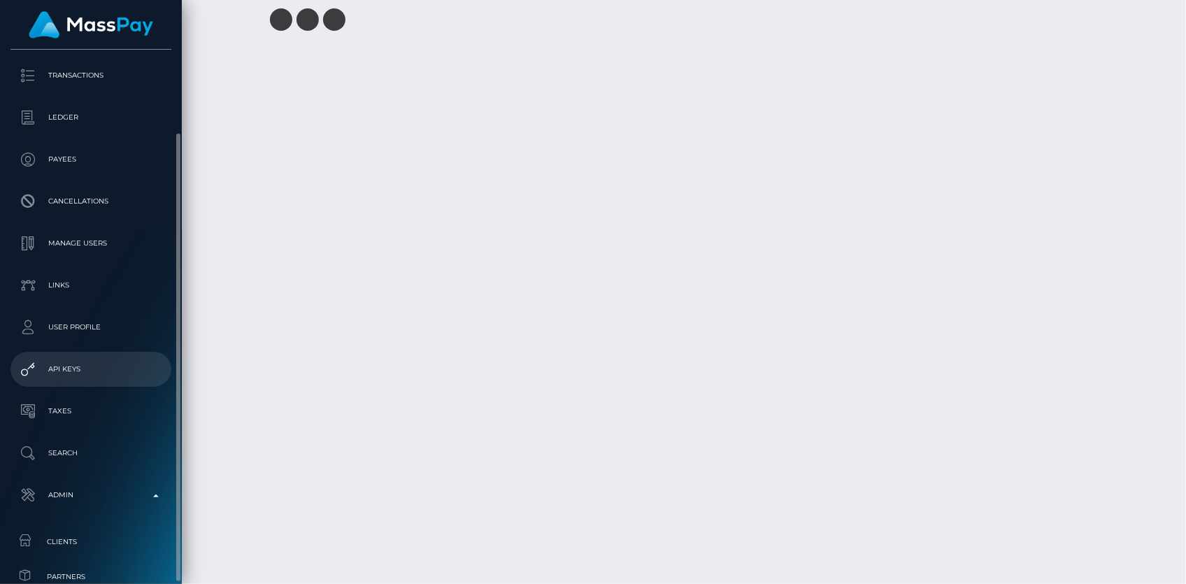
scroll to position [227, 0]
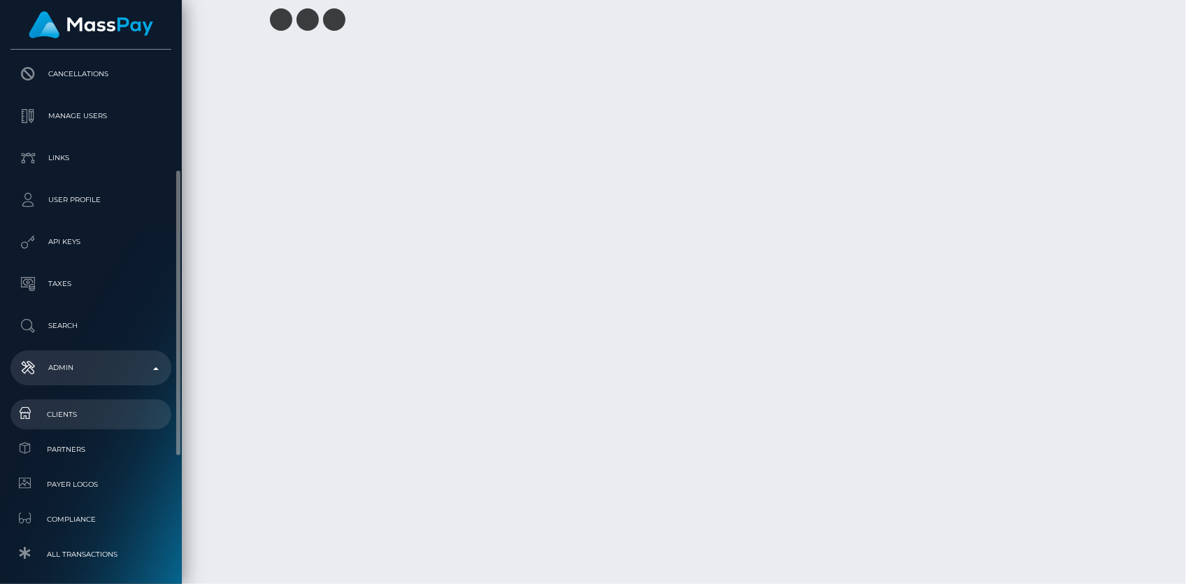
click at [77, 410] on span "Clients" at bounding box center [91, 414] width 150 height 16
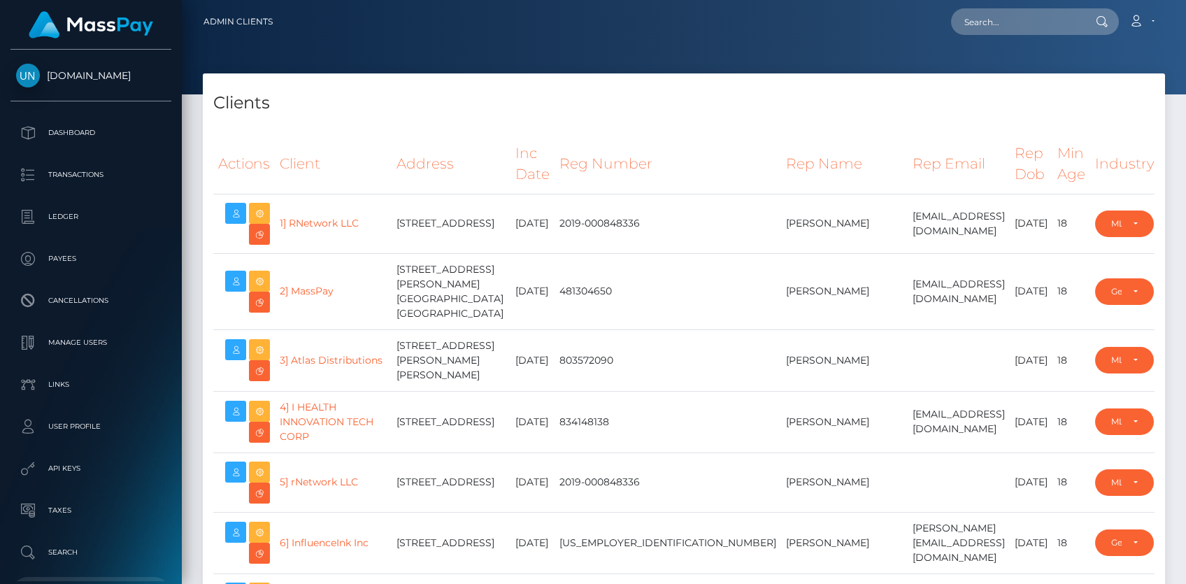
select select "223"
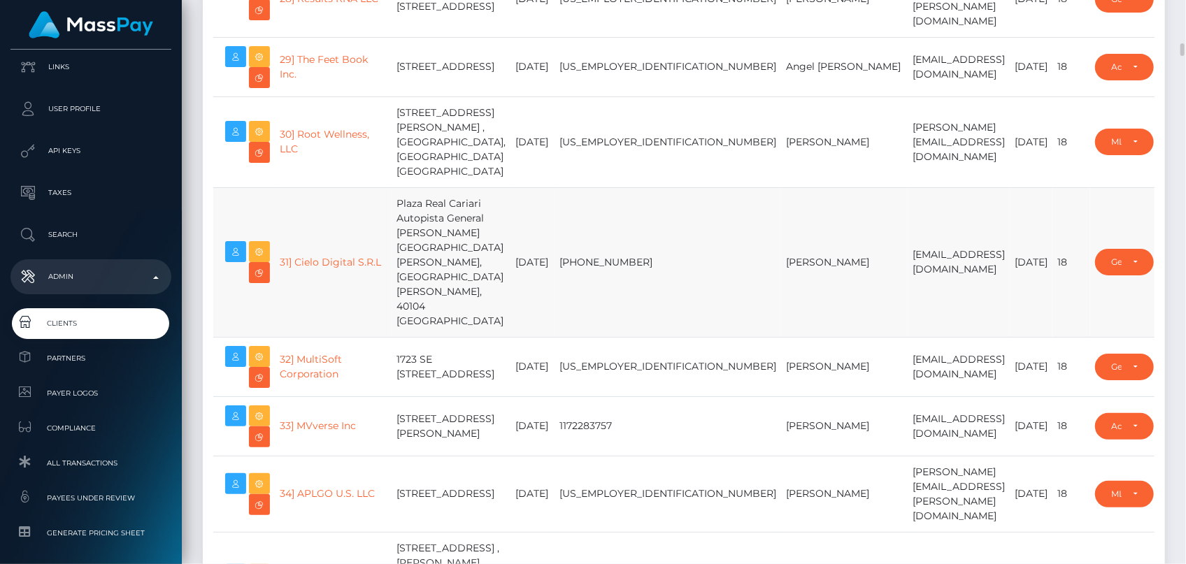
scroll to position [1716, 0]
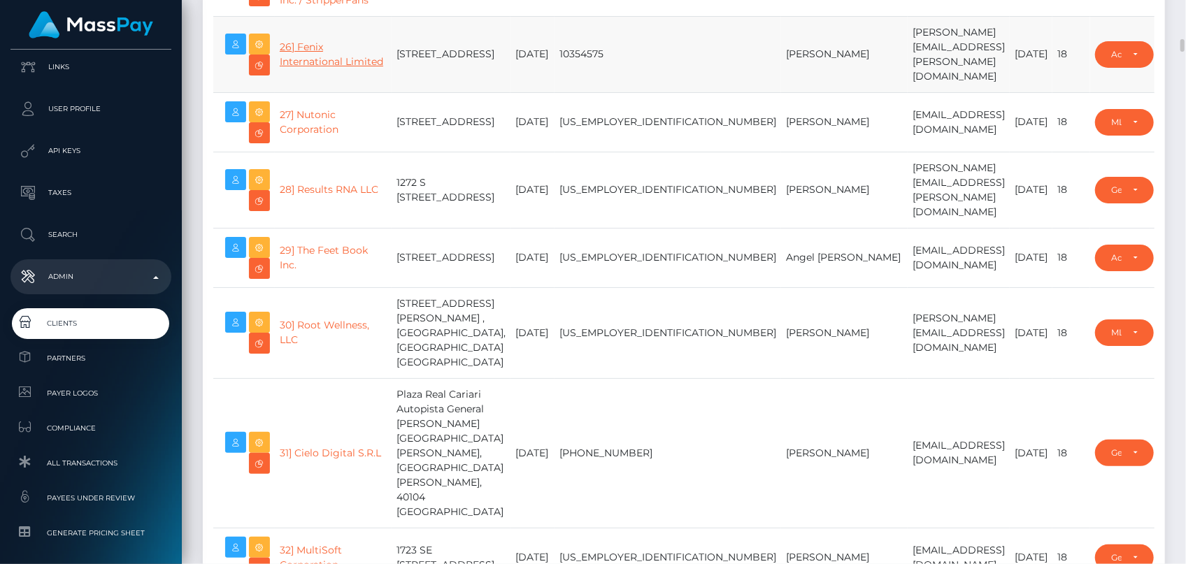
click at [303, 68] on link "26] Fenix International Limited" at bounding box center [332, 54] width 104 height 27
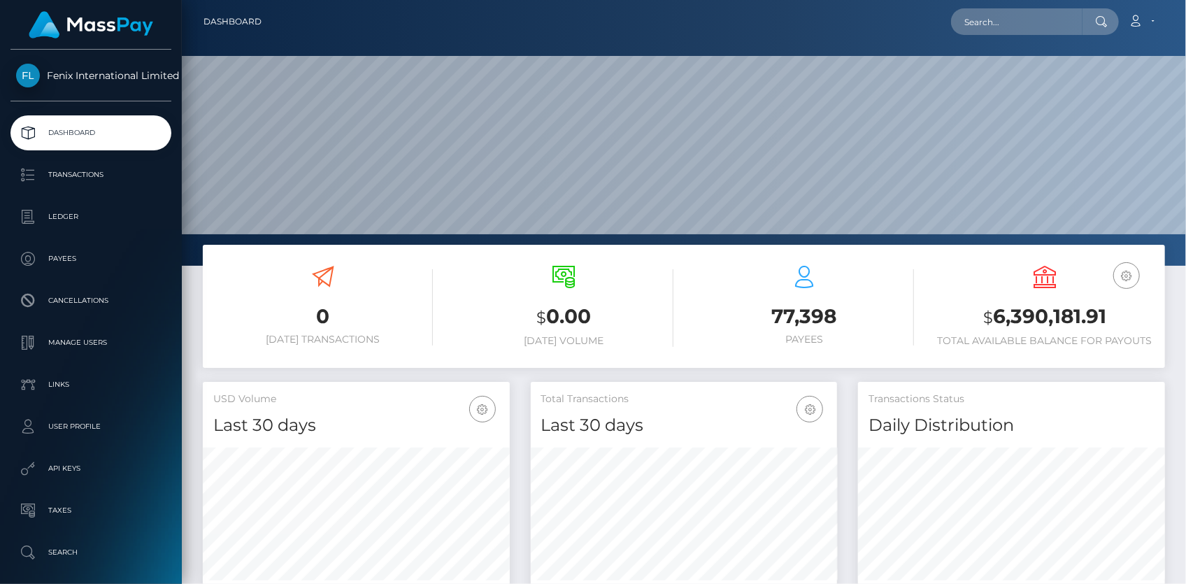
scroll to position [248, 306]
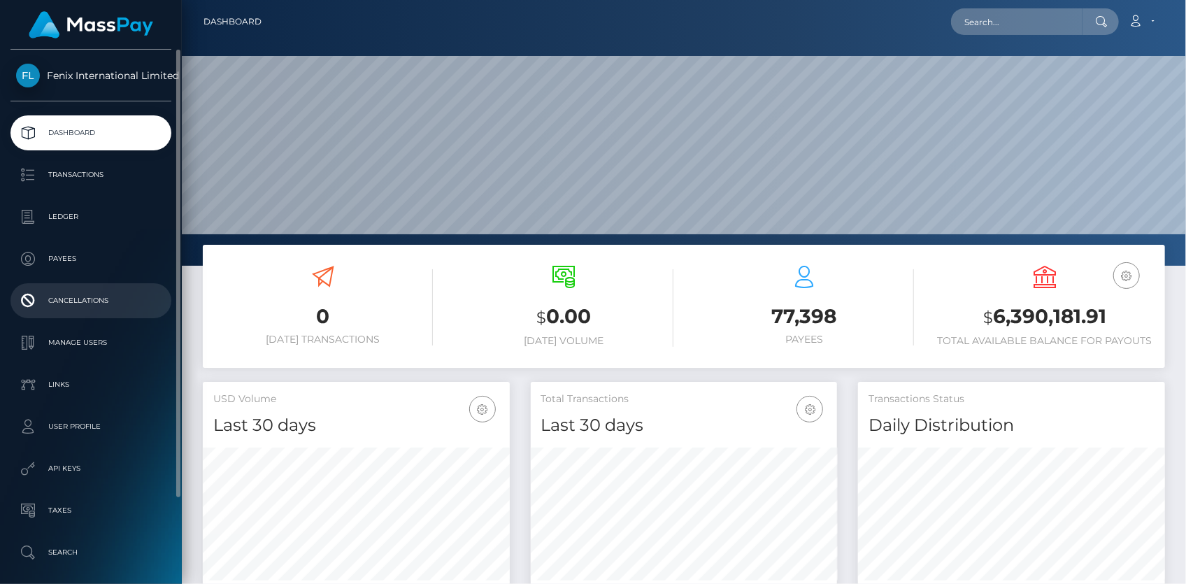
click at [82, 297] on p "Cancellations" at bounding box center [91, 300] width 150 height 21
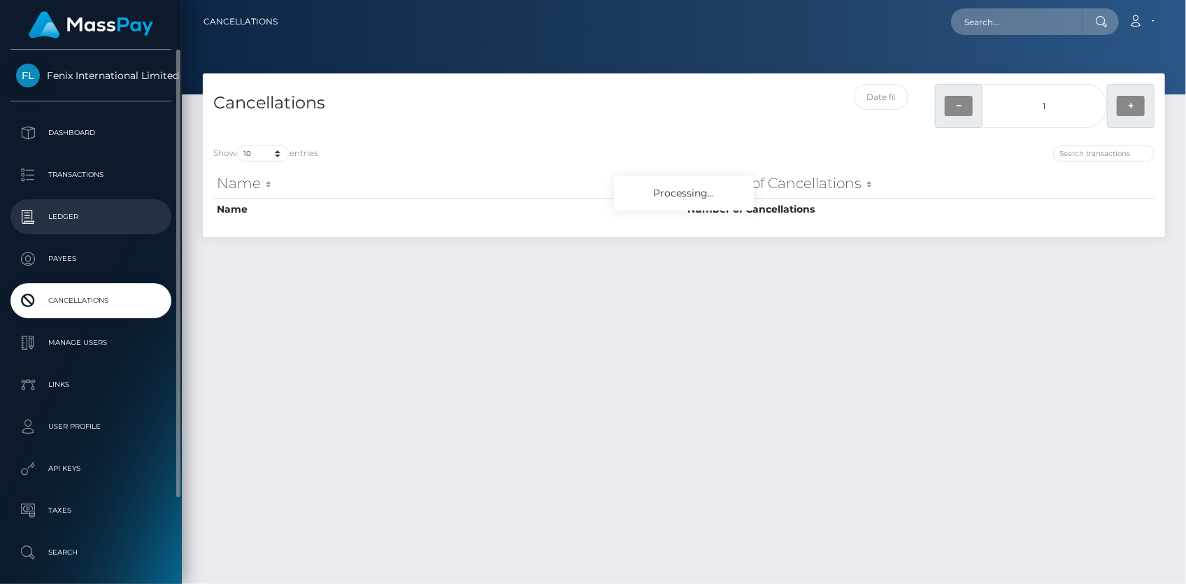
click at [101, 221] on p "Ledger" at bounding box center [91, 216] width 150 height 21
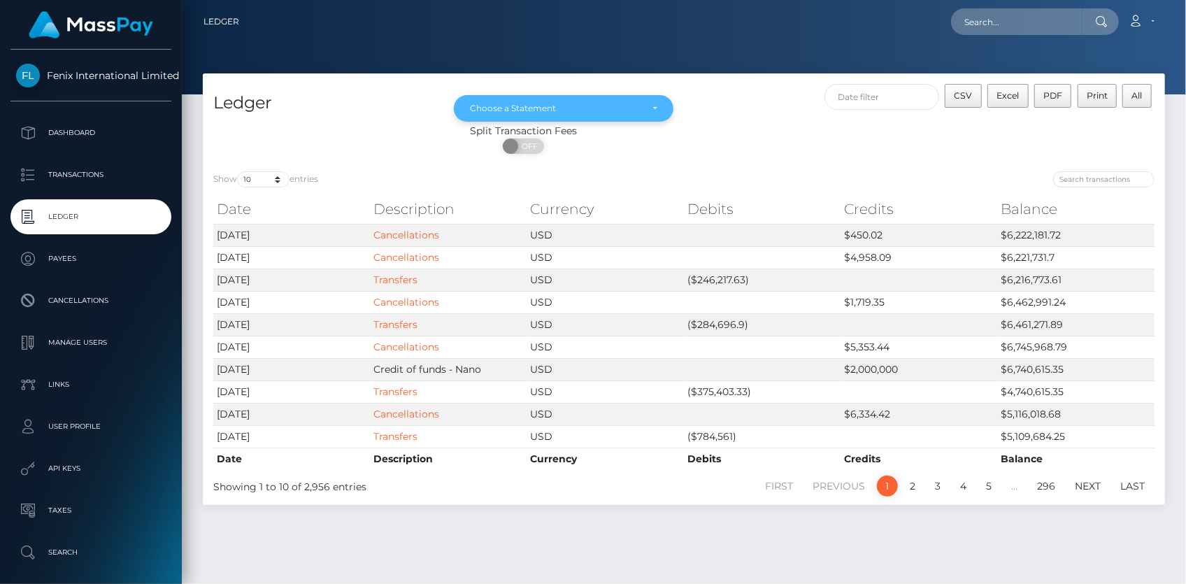
click at [656, 108] on div "Choose a Statement" at bounding box center [563, 108] width 187 height 11
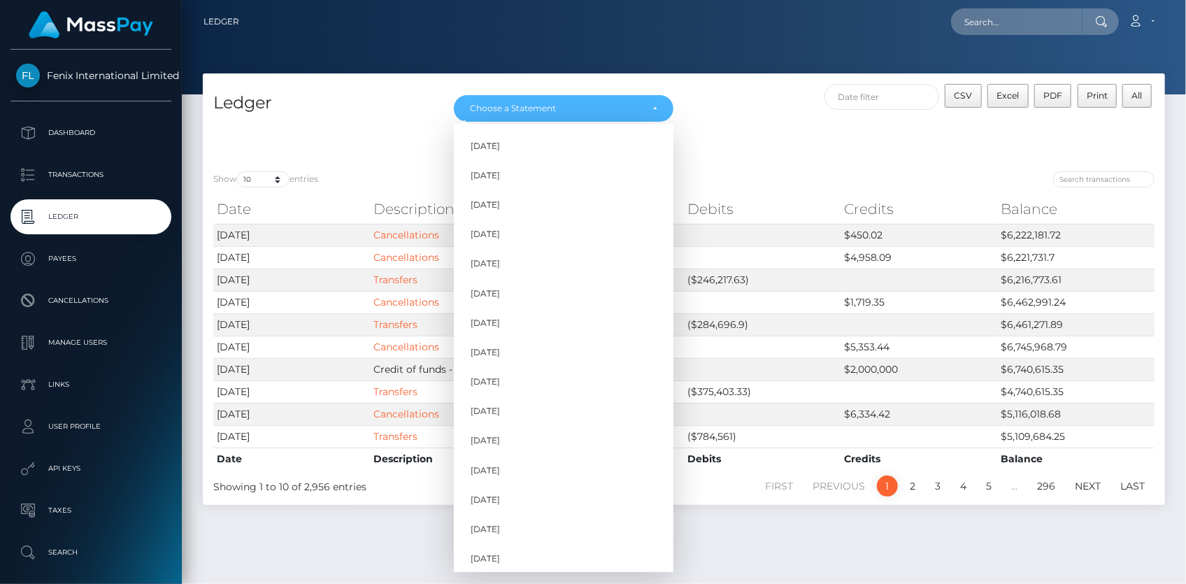
click at [764, 120] on div "CSV Excel PDF Print All" at bounding box center [924, 104] width 481 height 40
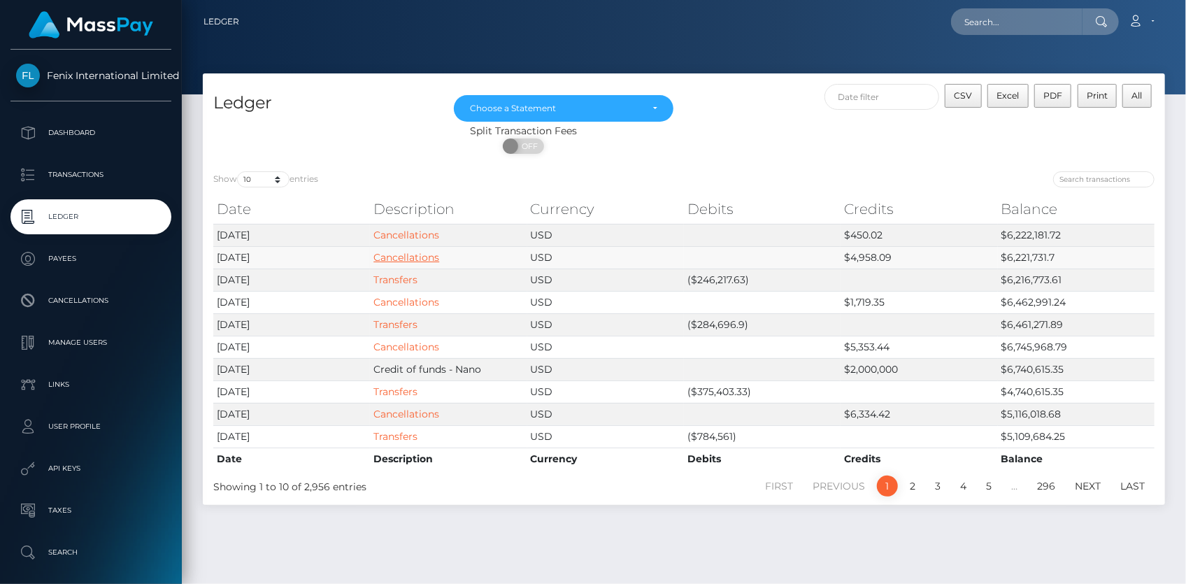
click at [420, 257] on link "Cancellations" at bounding box center [407, 257] width 66 height 13
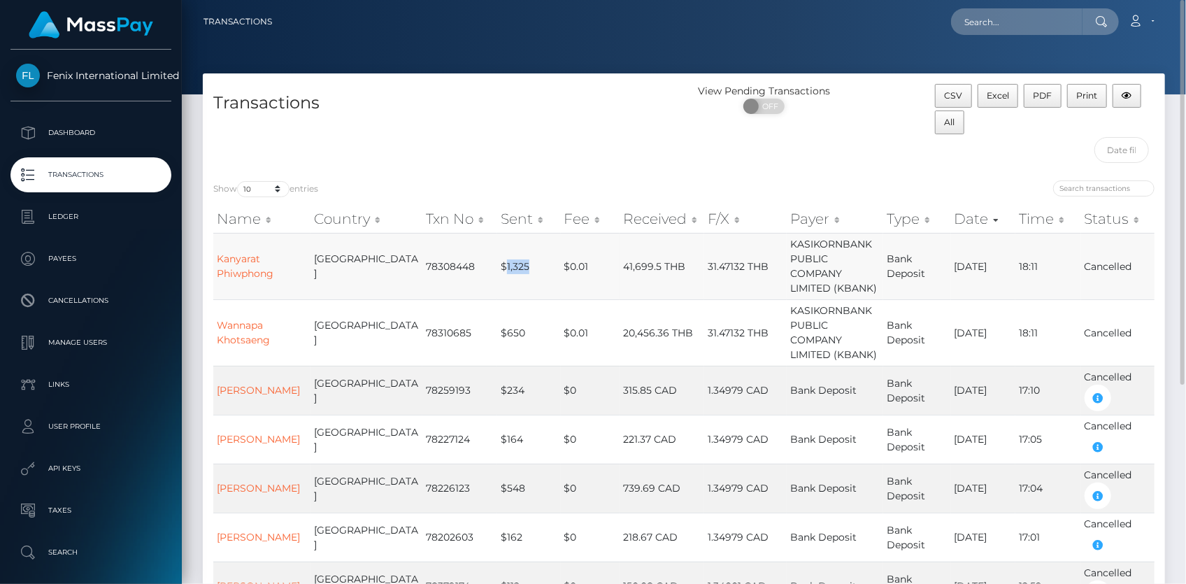
drag, startPoint x: 469, startPoint y: 266, endPoint x: 502, endPoint y: 265, distance: 32.9
click at [502, 265] on td "$1,325" at bounding box center [529, 266] width 64 height 66
click at [264, 187] on select "10 25 50 100 250 500 1,000 3,500 All" at bounding box center [263, 189] width 52 height 16
select select "25"
click at [239, 181] on select "10 25 50 100 250 500 1,000 3,500 All" at bounding box center [263, 189] width 52 height 16
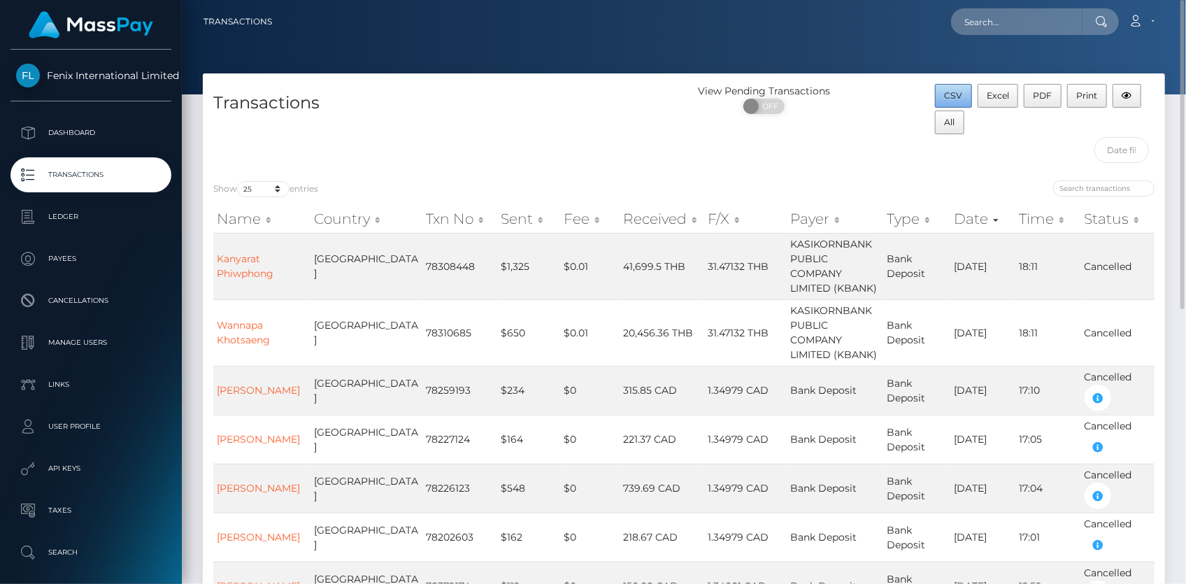
click at [957, 92] on span "CSV" at bounding box center [953, 95] width 18 height 10
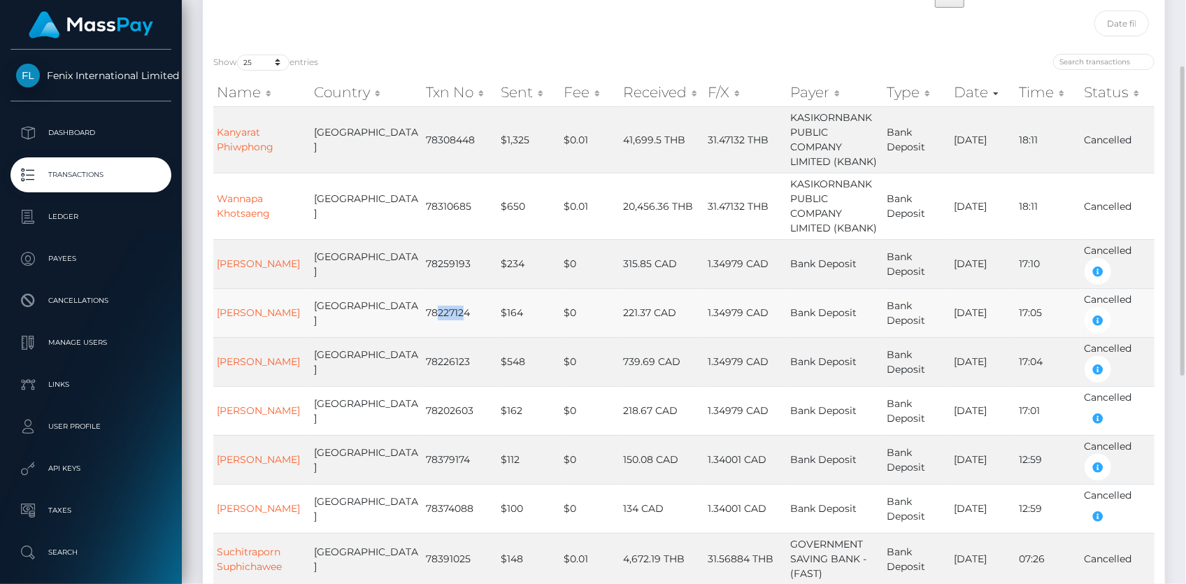
drag, startPoint x: 412, startPoint y: 313, endPoint x: 443, endPoint y: 313, distance: 31.5
click at [443, 313] on td "78227124" at bounding box center [459, 312] width 75 height 49
drag, startPoint x: 427, startPoint y: 350, endPoint x: 446, endPoint y: 350, distance: 19.6
click at [441, 350] on td "78226123" at bounding box center [459, 361] width 75 height 49
drag, startPoint x: 413, startPoint y: 399, endPoint x: 465, endPoint y: 394, distance: 52.8
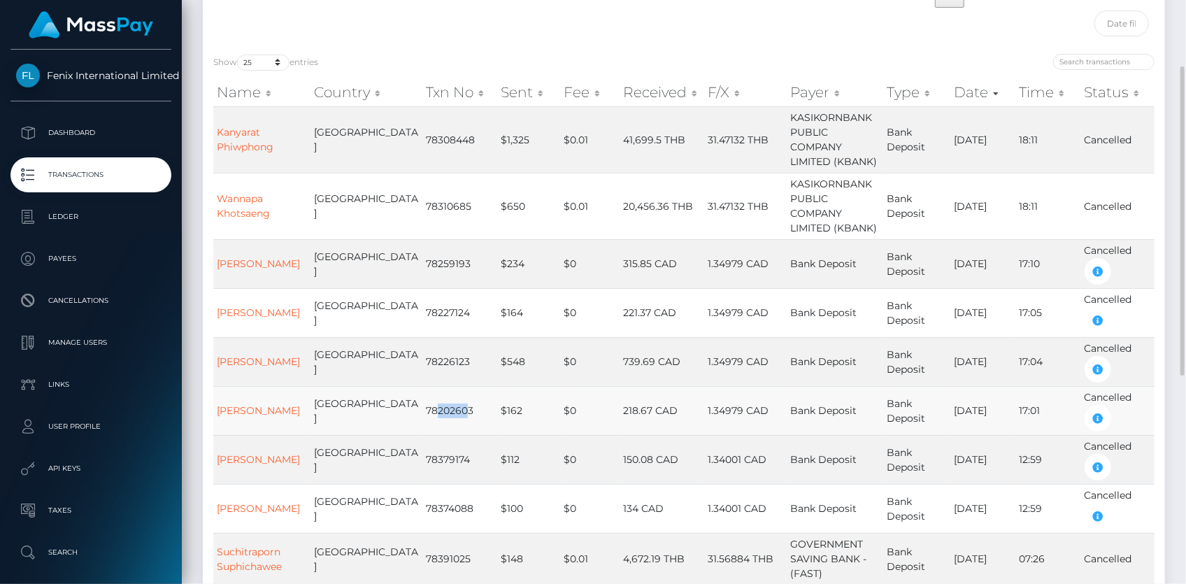
click at [442, 401] on td "78202603" at bounding box center [459, 410] width 75 height 49
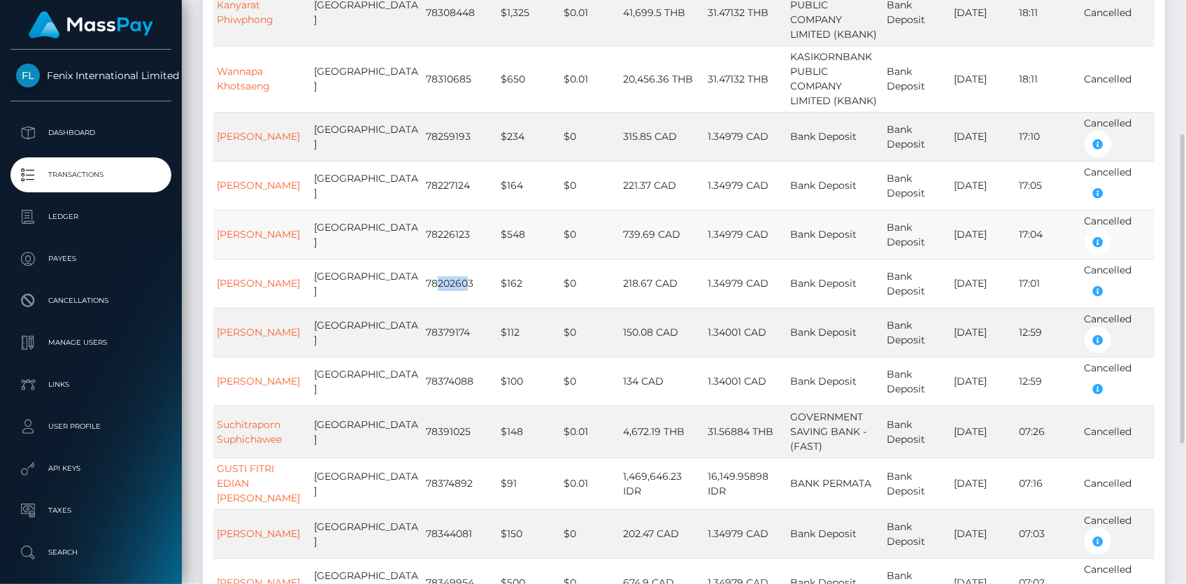
scroll to position [318, 0]
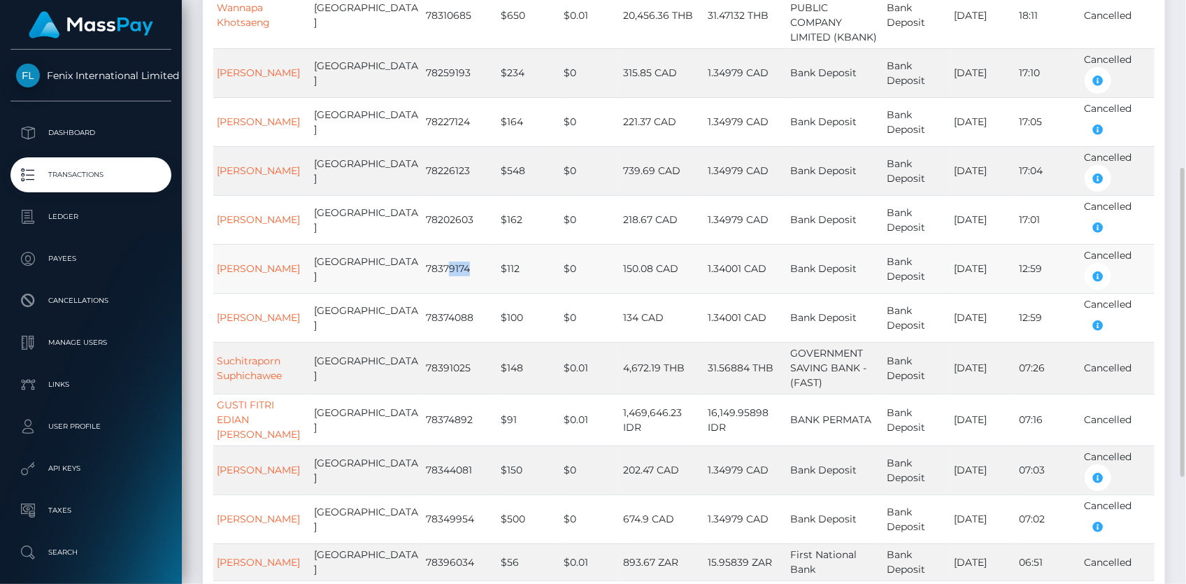
drag, startPoint x: 420, startPoint y: 262, endPoint x: 464, endPoint y: 270, distance: 45.5
click at [462, 269] on td "78379174" at bounding box center [459, 268] width 75 height 49
drag, startPoint x: 414, startPoint y: 311, endPoint x: 471, endPoint y: 316, distance: 57.6
click at [462, 315] on td "78374088" at bounding box center [459, 317] width 75 height 49
drag, startPoint x: 420, startPoint y: 364, endPoint x: 455, endPoint y: 366, distance: 35.0
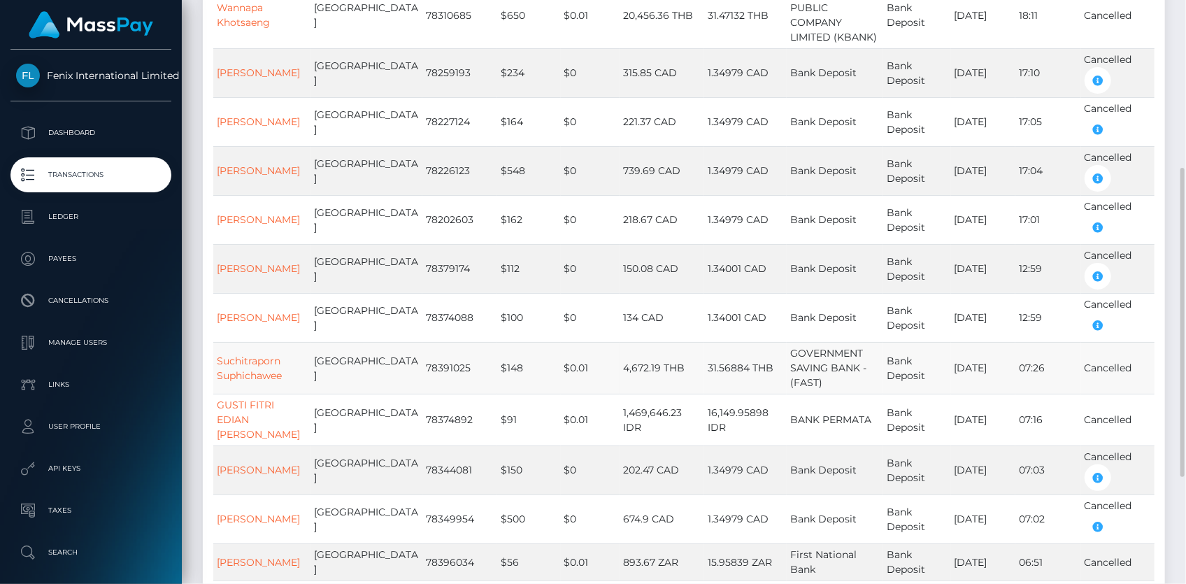
click at [443, 366] on td "78391025" at bounding box center [459, 368] width 75 height 52
drag, startPoint x: 417, startPoint y: 411, endPoint x: 455, endPoint y: 419, distance: 38.7
click at [434, 416] on td "78374892" at bounding box center [459, 420] width 75 height 52
drag, startPoint x: 423, startPoint y: 455, endPoint x: 469, endPoint y: 459, distance: 46.3
click at [464, 459] on td "78344081" at bounding box center [459, 470] width 75 height 49
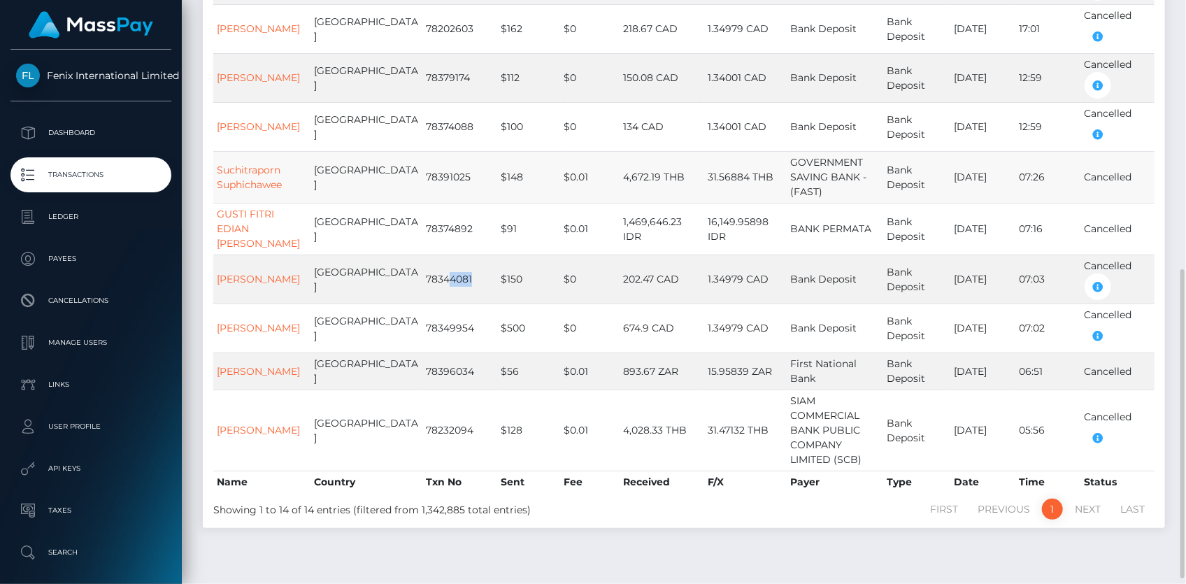
scroll to position [520, 0]
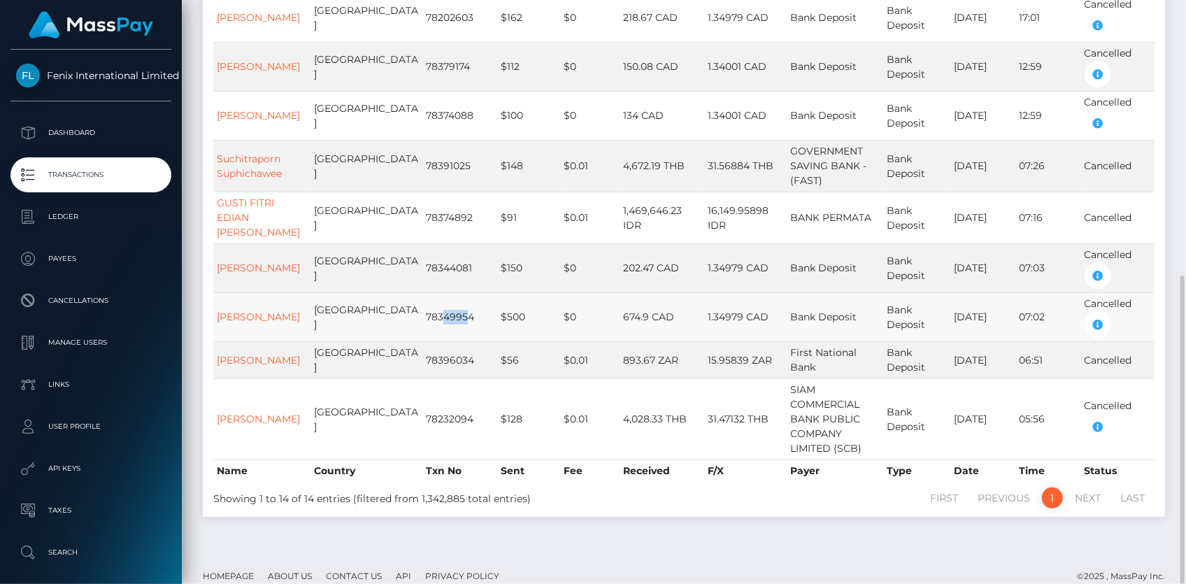
drag, startPoint x: 418, startPoint y: 298, endPoint x: 469, endPoint y: 299, distance: 50.4
click at [462, 299] on td "78349954" at bounding box center [459, 316] width 75 height 49
drag, startPoint x: 420, startPoint y: 341, endPoint x: 481, endPoint y: 347, distance: 61.9
click at [481, 347] on tr "ANDILE KHUMALO [GEOGRAPHIC_DATA] 78396034 $56 $0.01 893.67 ZAR 15.95839 ZAR Fir…" at bounding box center [683, 359] width 941 height 37
drag, startPoint x: 423, startPoint y: 403, endPoint x: 467, endPoint y: 407, distance: 43.6
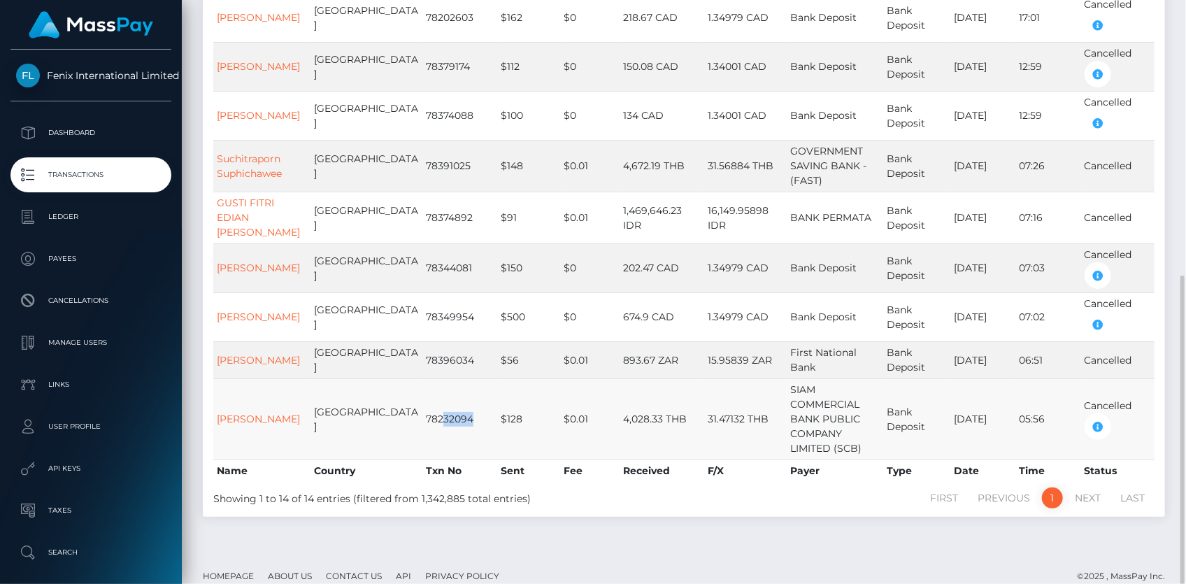
click at [461, 407] on td "78232094" at bounding box center [459, 418] width 75 height 81
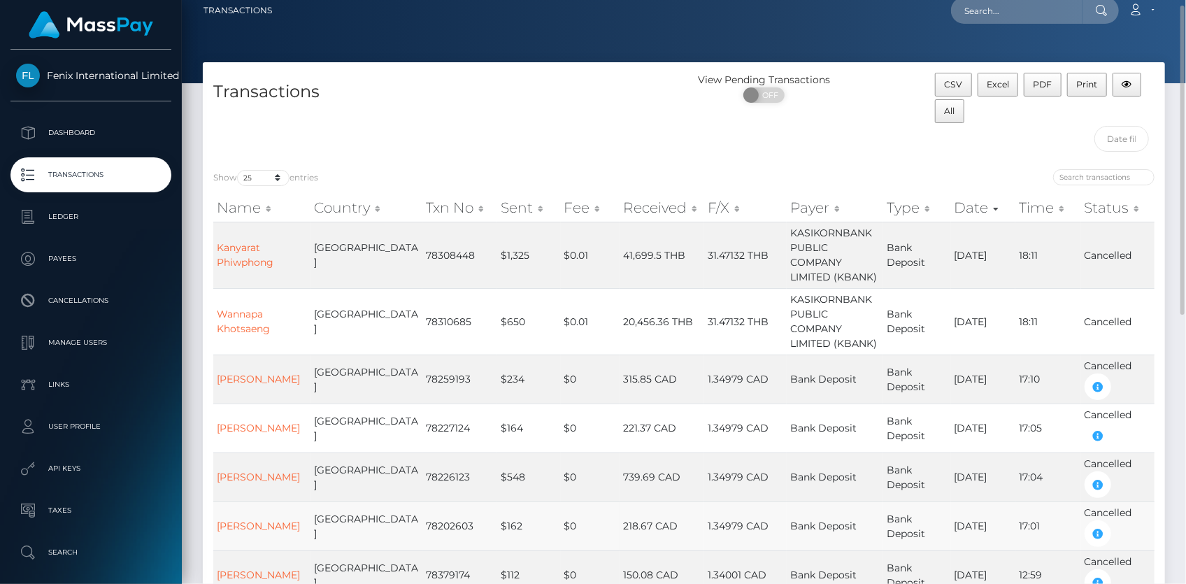
scroll to position [75, 0]
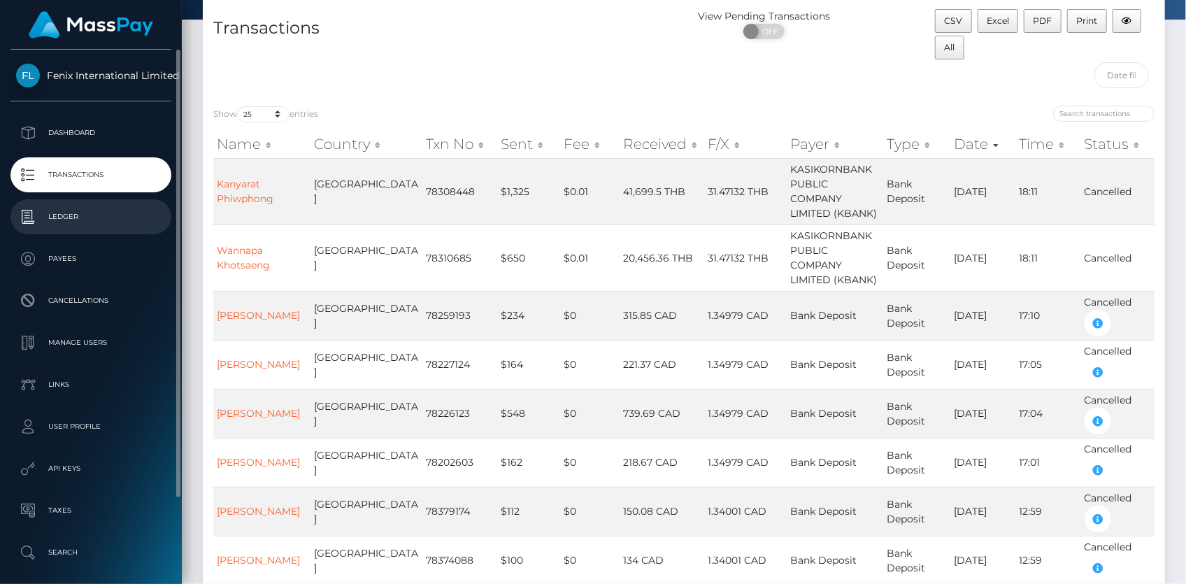
click at [95, 210] on p "Ledger" at bounding box center [91, 216] width 150 height 21
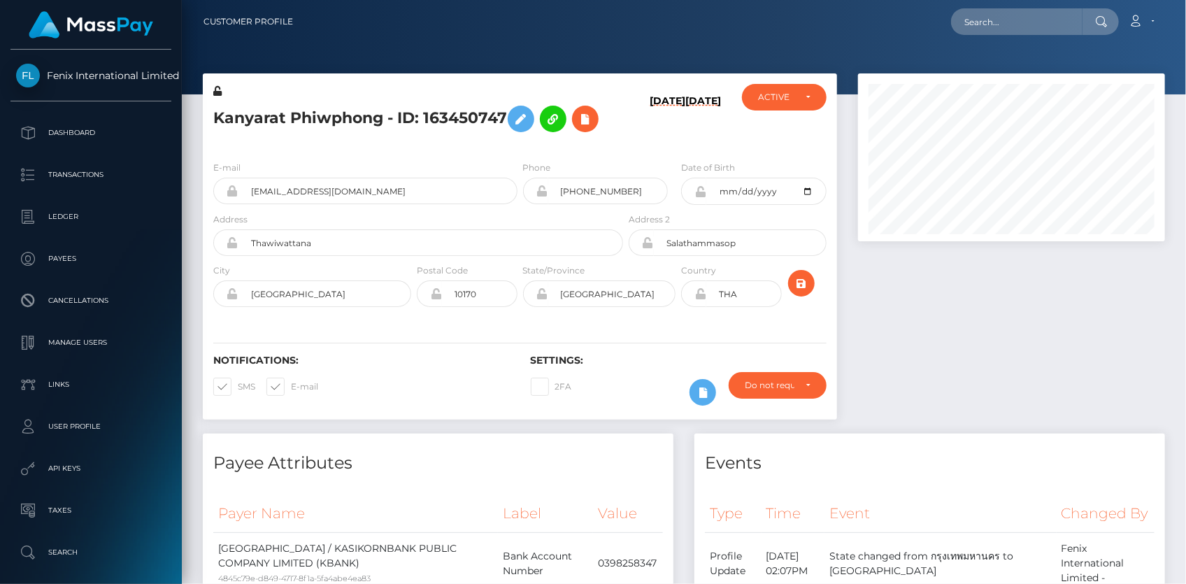
scroll to position [168, 306]
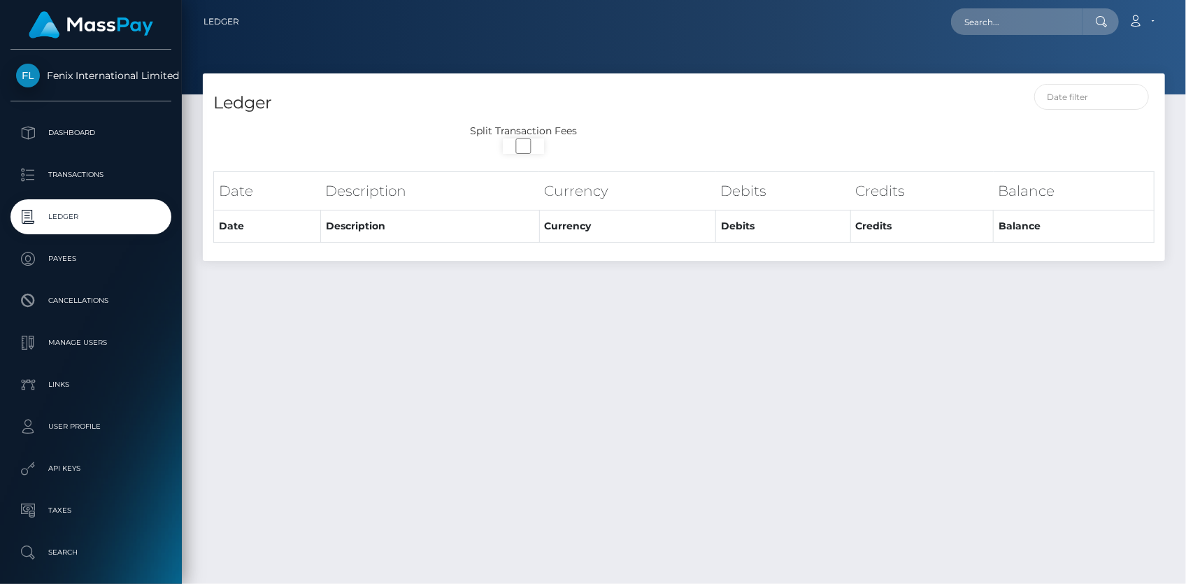
select select
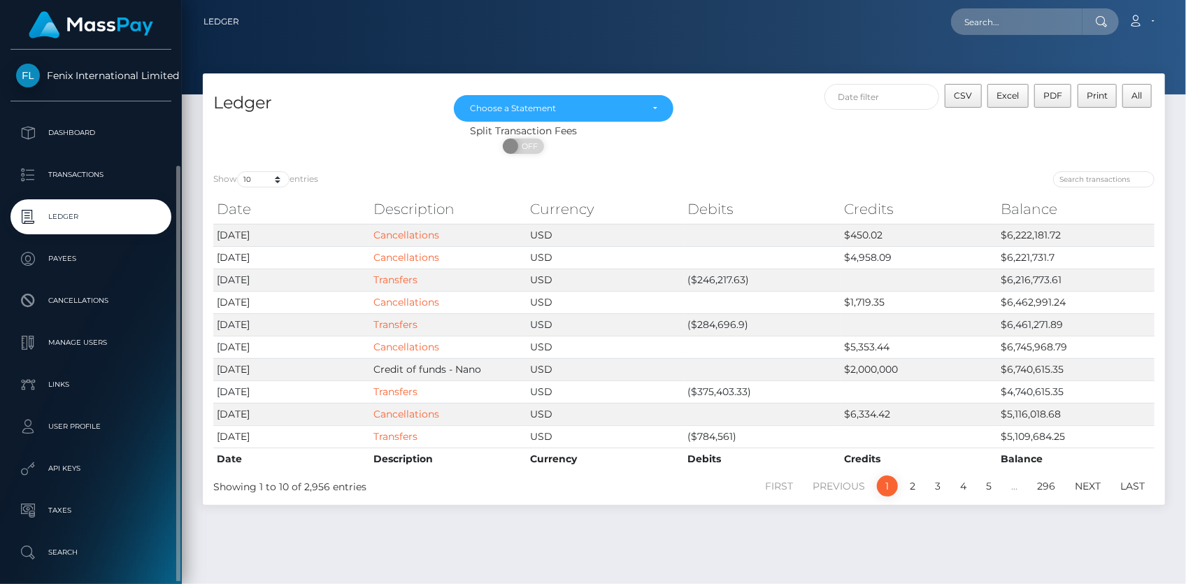
scroll to position [99, 0]
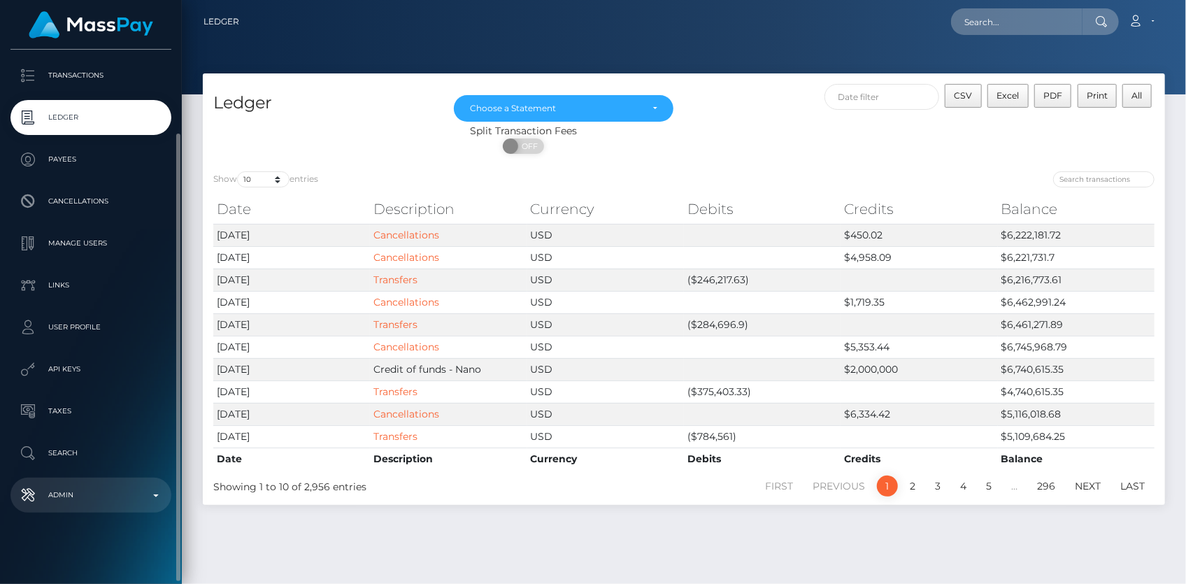
click at [78, 501] on p "Admin" at bounding box center [91, 495] width 150 height 21
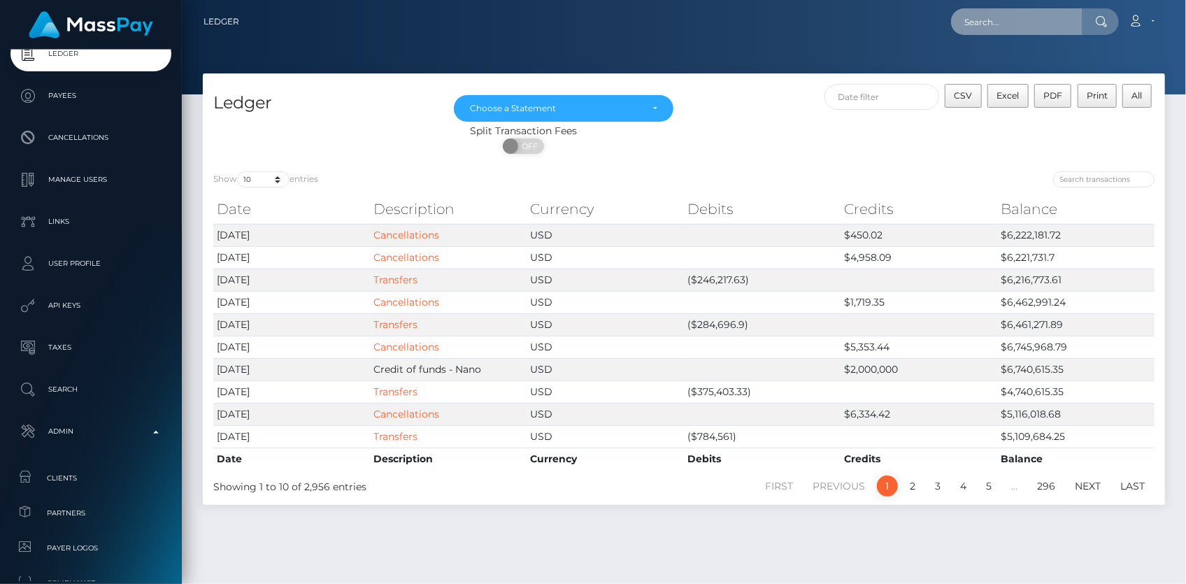
click at [974, 21] on input "text" at bounding box center [1016, 21] width 131 height 27
paste input "4333451c-b1b1-4b9e-9521-aebc3373b666"
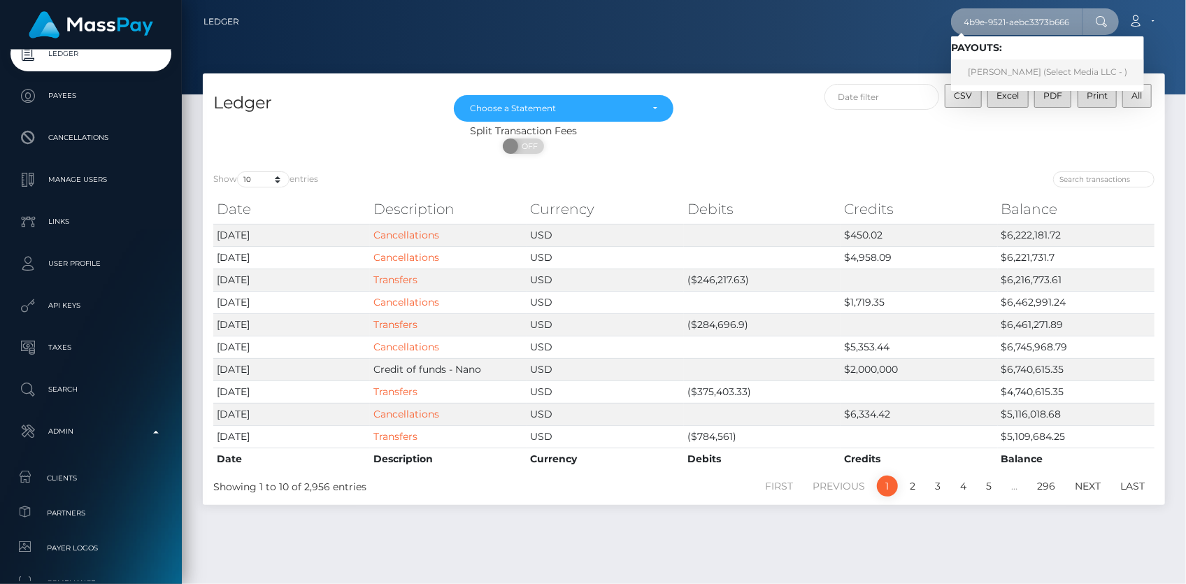
type input "4333451c-b1b1-4b9e-9521-aebc3373b666"
click at [1035, 64] on link "Aline GONCALVES DE OLIVEIRA (Select Media LLC - )" at bounding box center [1047, 72] width 193 height 26
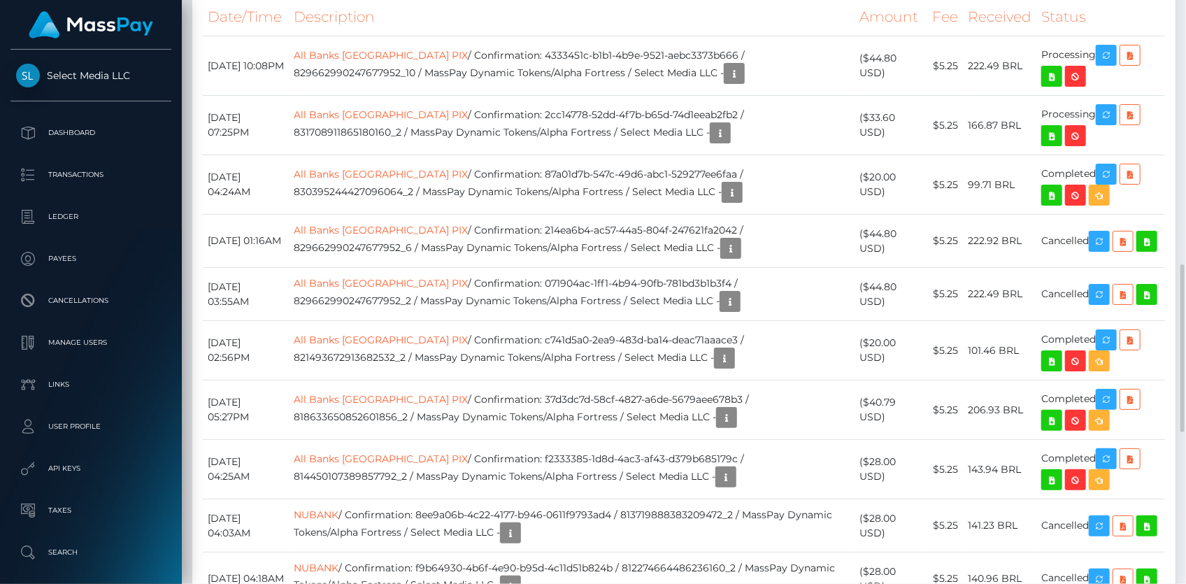
scroll to position [1081, 0]
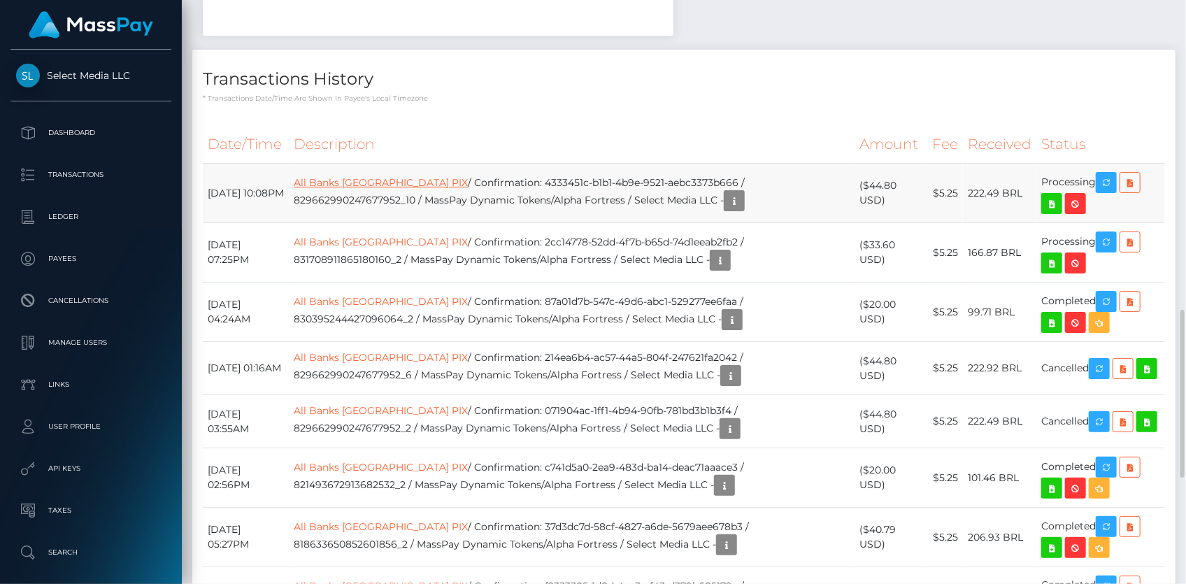
click at [341, 176] on link "All Banks Brazil PIX" at bounding box center [381, 182] width 174 height 13
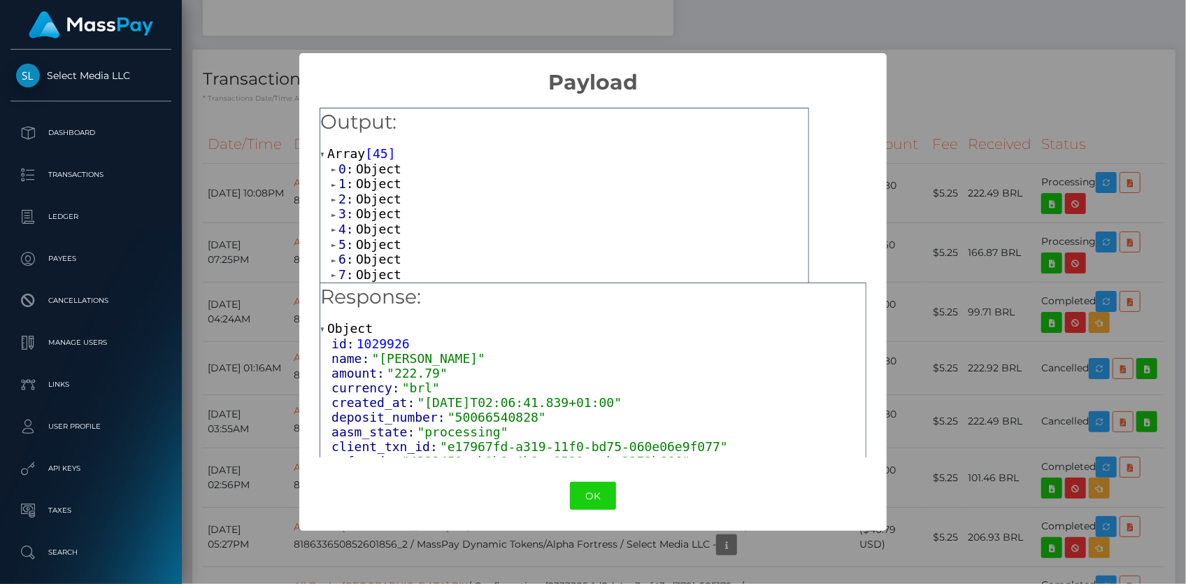
click at [915, 60] on div "× Payload Output: Array [ 45 ] 0: Object 1: Object 2: Object 3: Object 4: Objec…" at bounding box center [593, 292] width 1186 height 584
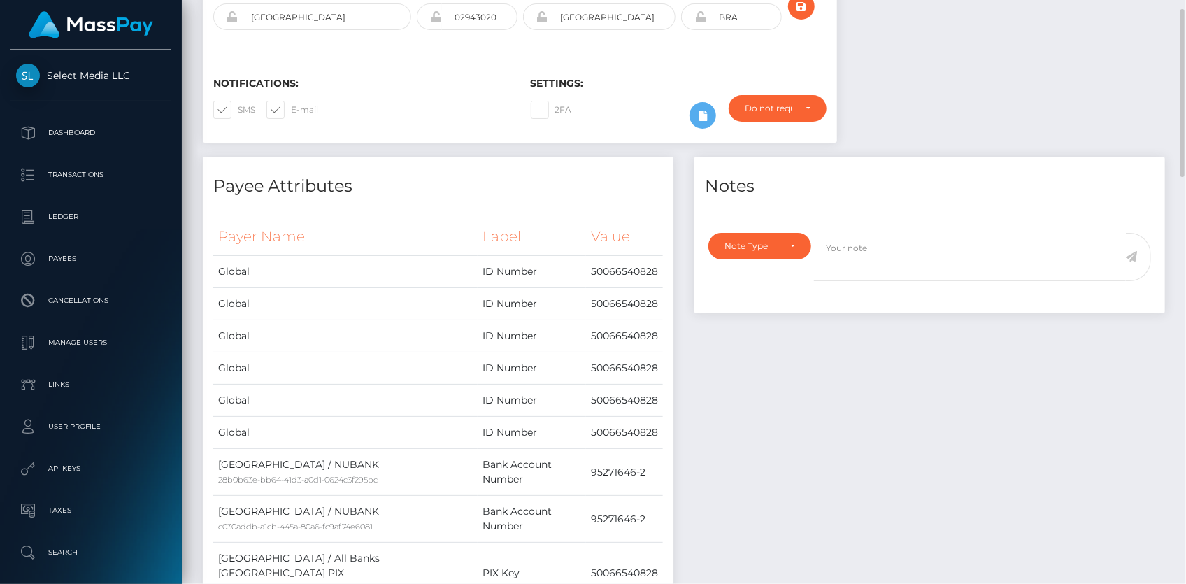
scroll to position [0, 0]
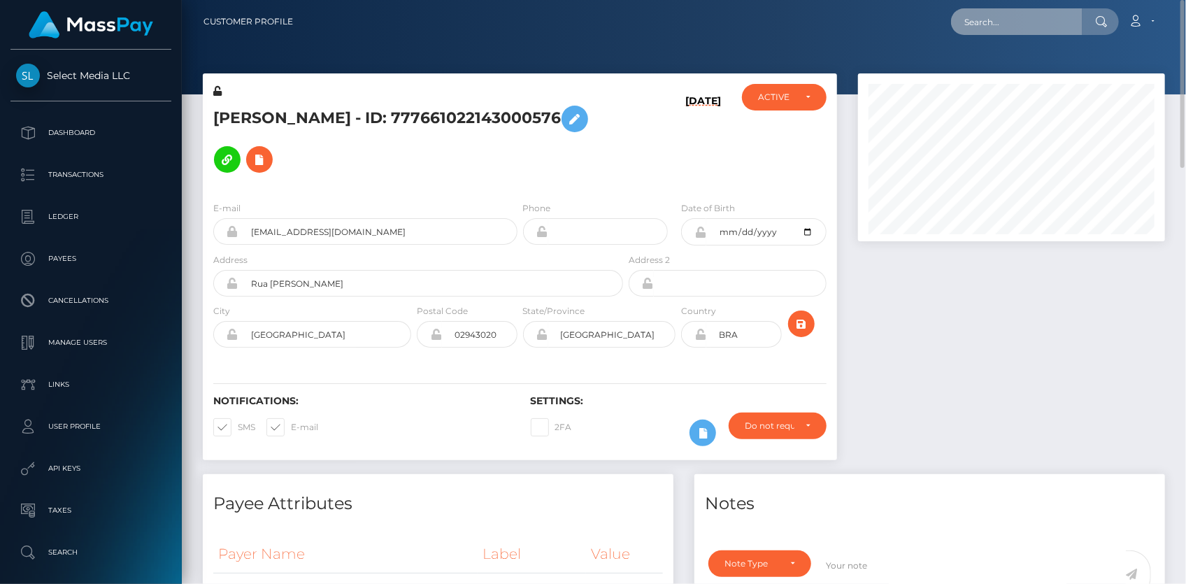
click at [992, 24] on input "text" at bounding box center [1016, 21] width 131 height 27
paste input "poact_jfyzyiy66eQC"
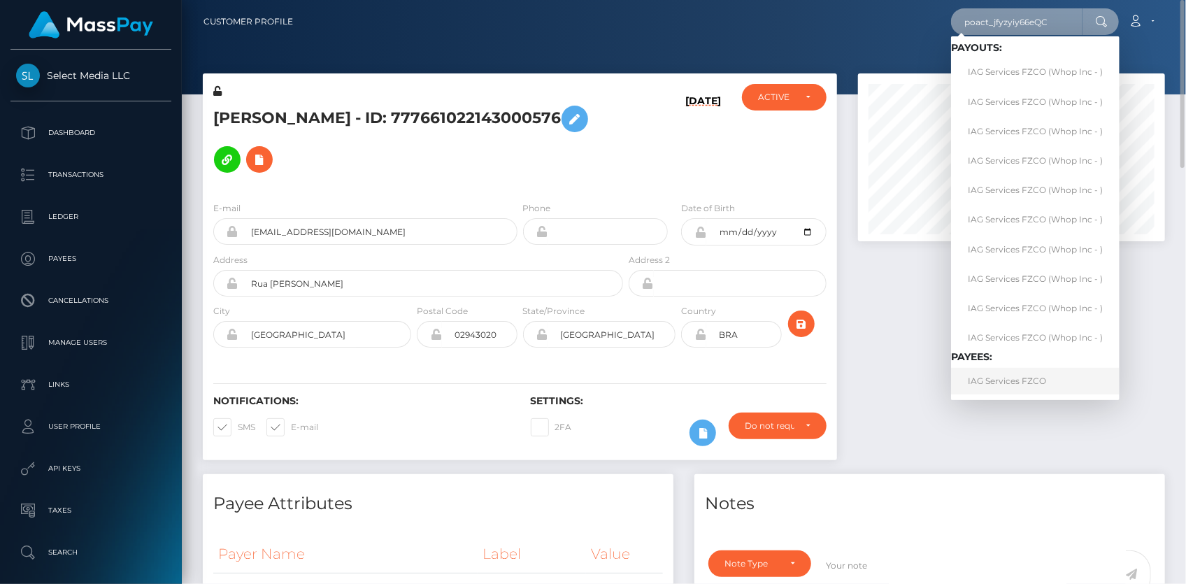
type input "poact_jfyzyiy66eQC"
click at [989, 380] on link "IAG Services FZCO" at bounding box center [1035, 381] width 169 height 26
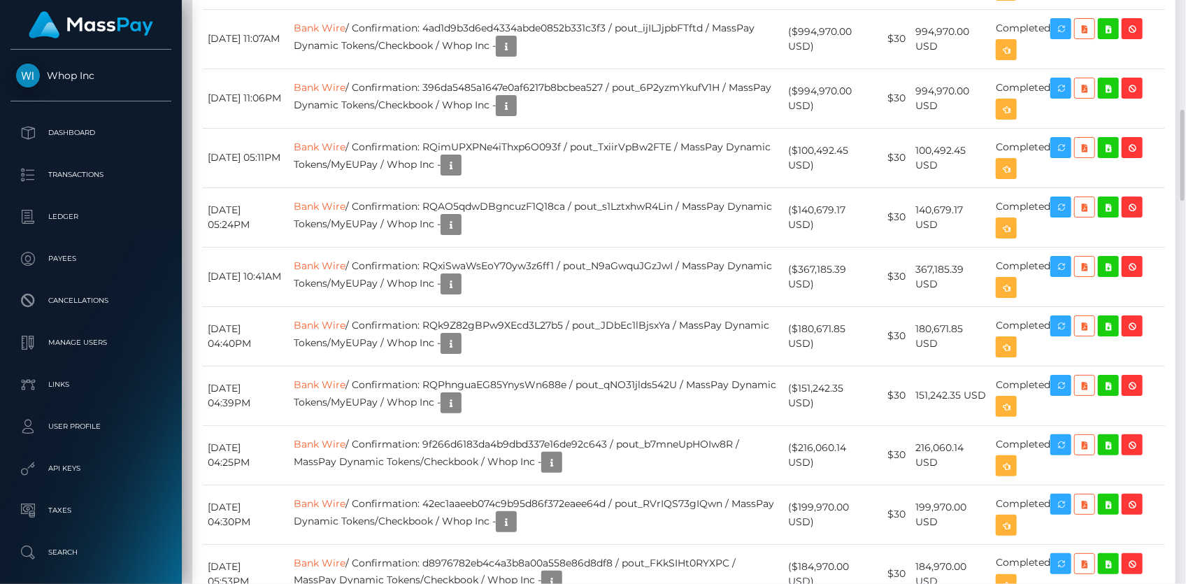
scroll to position [1399, 0]
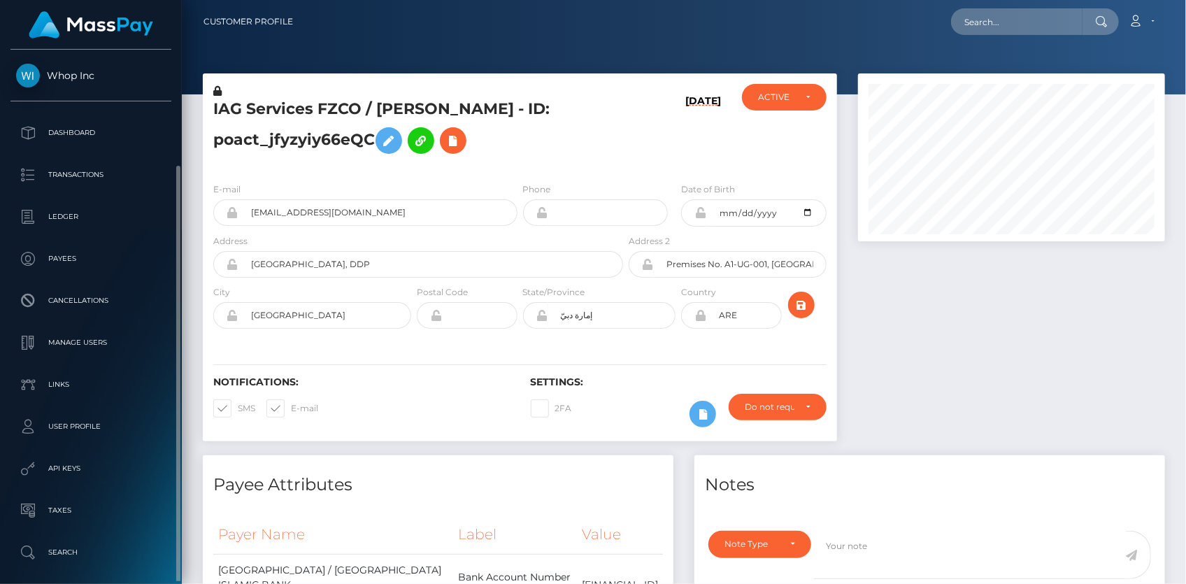
scroll to position [99, 0]
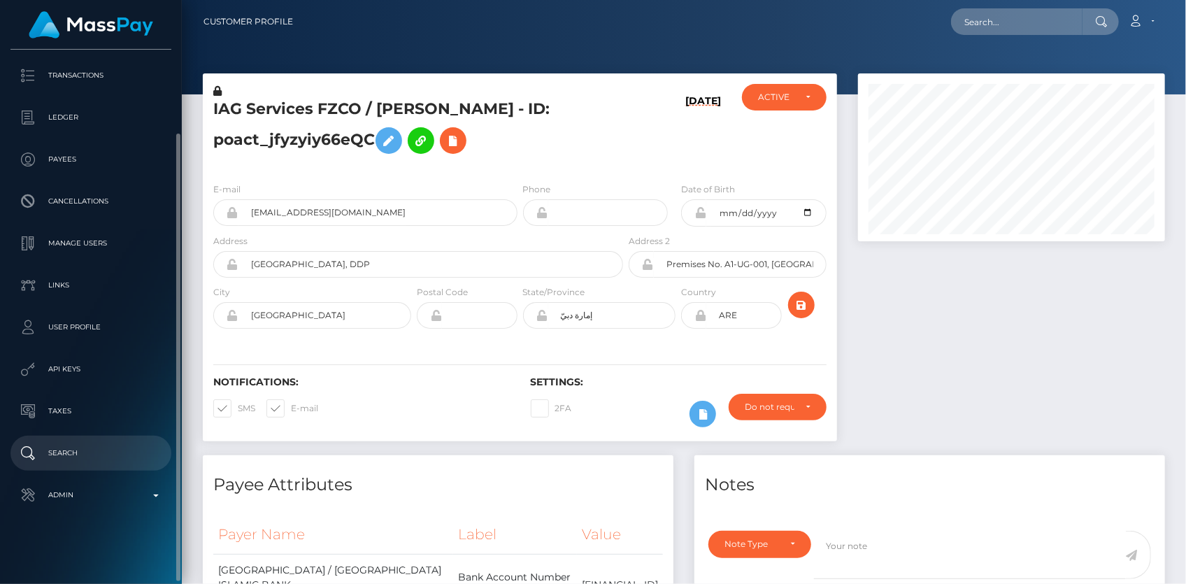
click at [77, 462] on p "Search" at bounding box center [91, 453] width 150 height 21
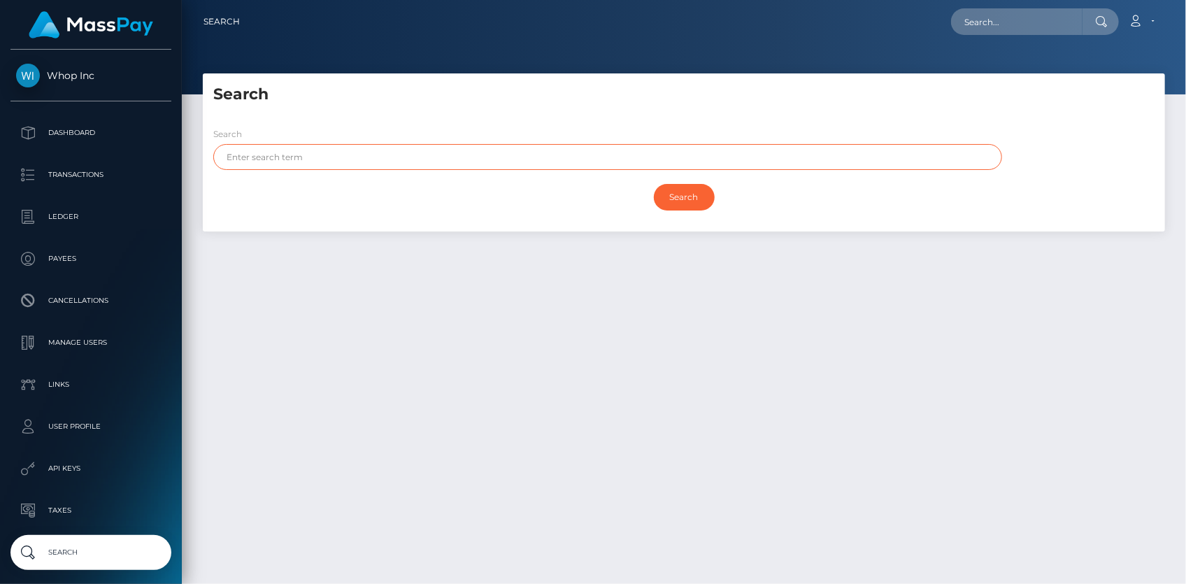
click at [352, 147] on input "text" at bounding box center [607, 157] width 789 height 26
paste input "AMMAR"
type input "AMMAR"
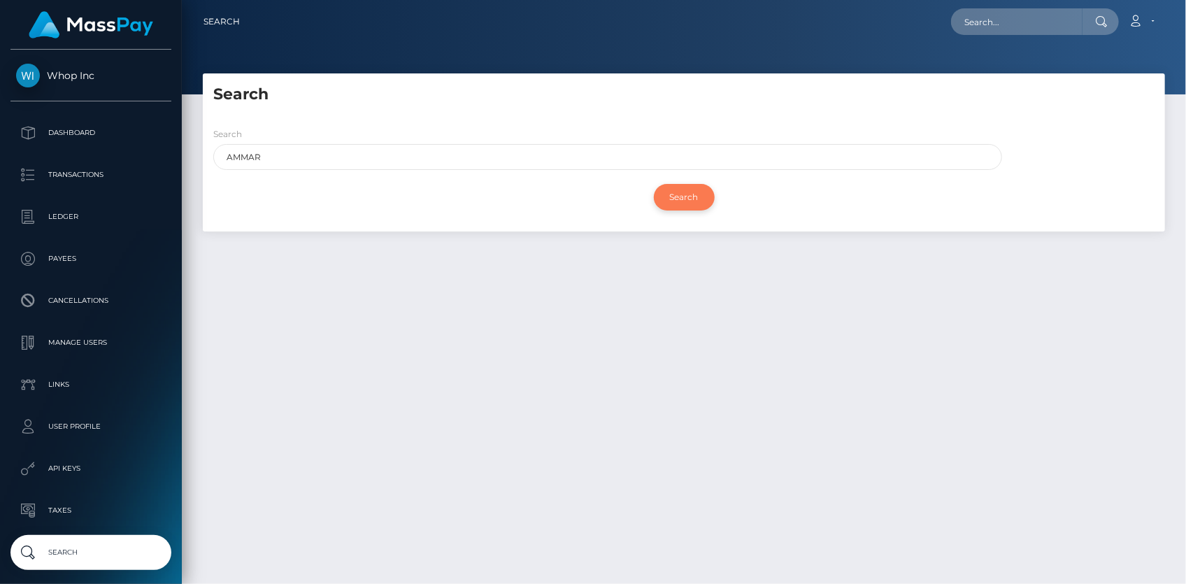
click at [685, 197] on input "Search" at bounding box center [684, 197] width 61 height 27
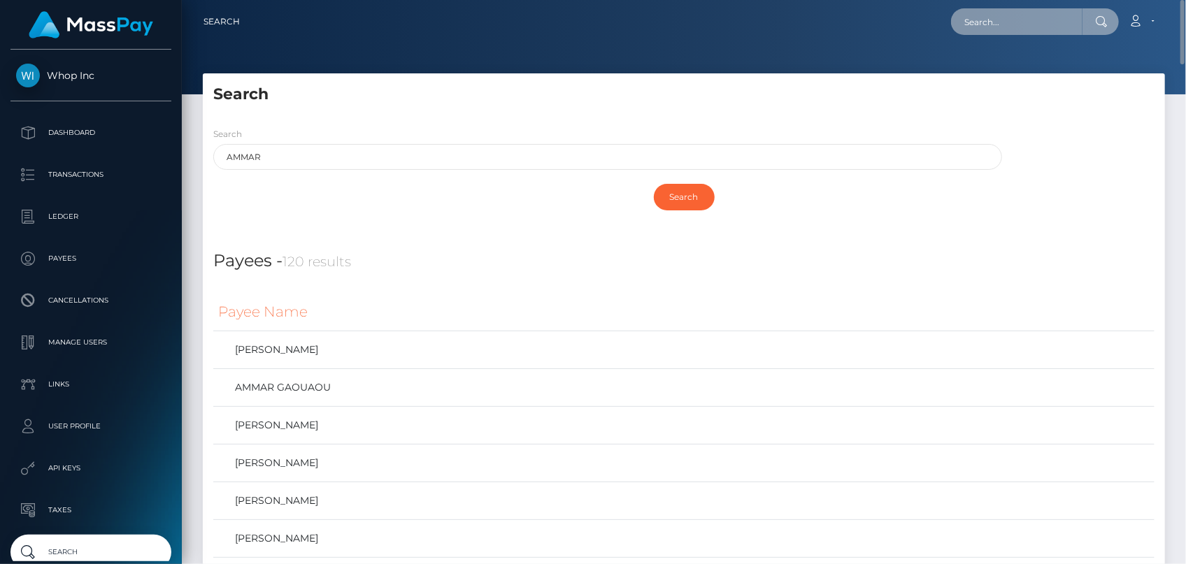
click at [999, 31] on input "text" at bounding box center [1016, 21] width 131 height 27
paste input "c3d7f84c a42a-11f0-bd75-060e06e9f077"
drag, startPoint x: 978, startPoint y: 20, endPoint x: 902, endPoint y: 20, distance: 75.5
click at [902, 20] on div "c3d7f84c a42a-11f0-bd75-060e06e9f077 Loading... Loading... Account" at bounding box center [707, 21] width 913 height 29
click at [1018, 20] on input "c3d7f84c a42a-11f0-bd75-060e06e9f077" at bounding box center [1016, 21] width 131 height 27
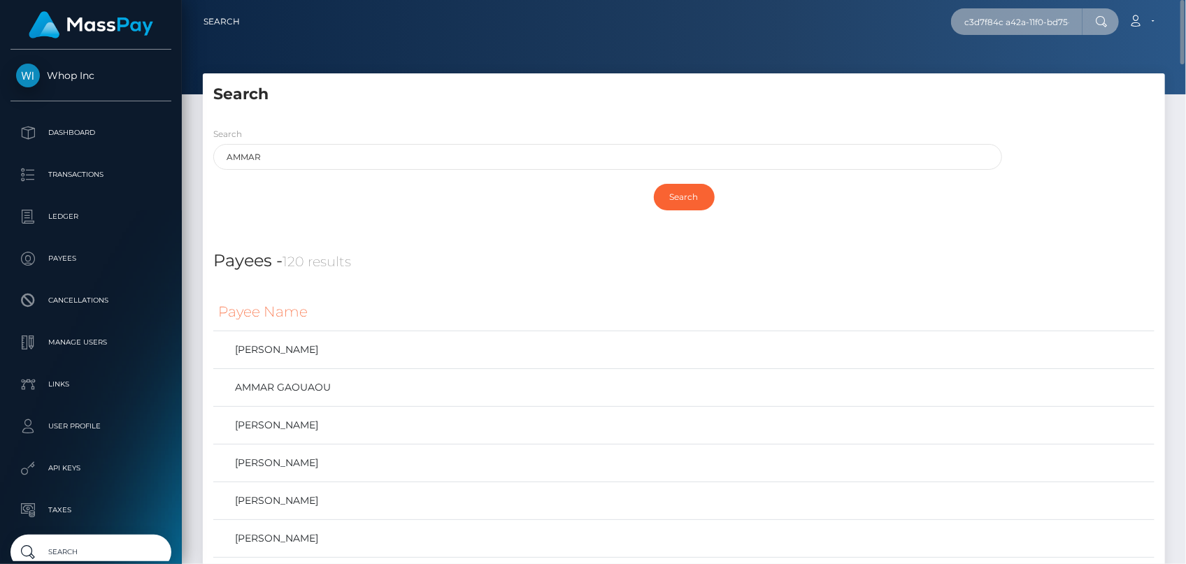
click at [1009, 20] on input "c3d7f84c a42a-11f0-bd75-060e06e9f077" at bounding box center [1016, 21] width 131 height 27
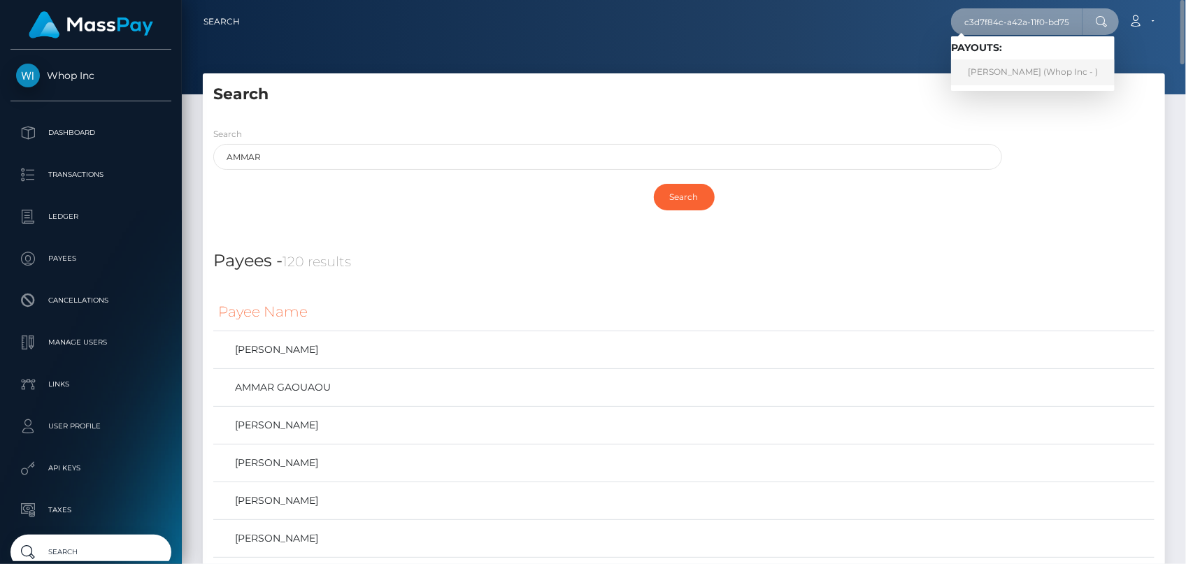
type input "c3d7f84c-a42a-11f0-bd75-060e06e9f077"
click at [997, 70] on link "ZULKIFLI BIN ABDULLAH (Whop Inc - )" at bounding box center [1033, 72] width 164 height 26
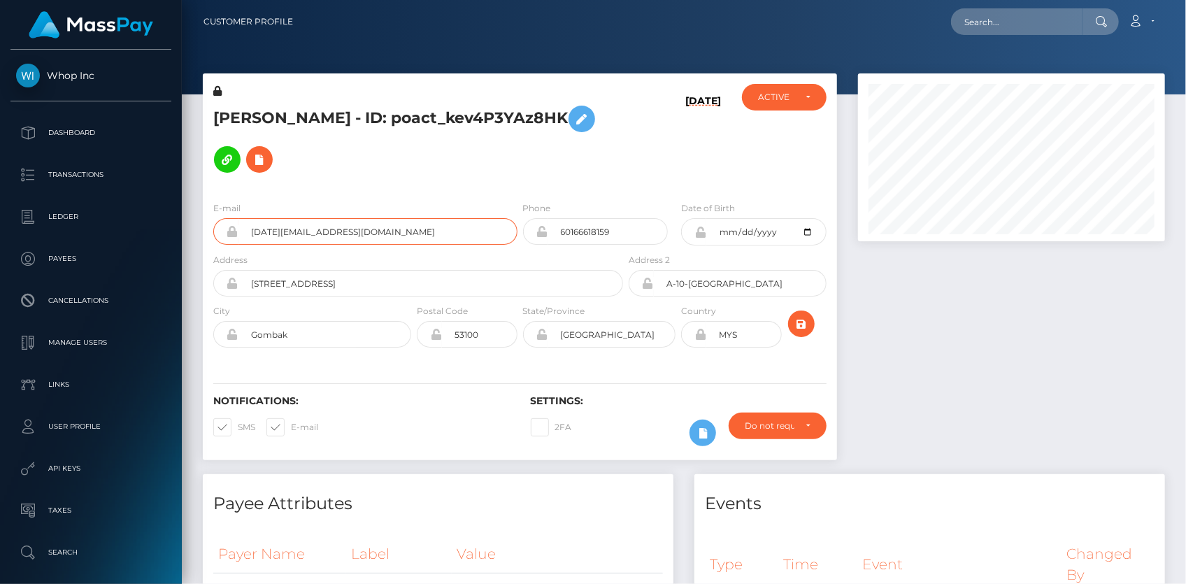
scroll to position [168, 306]
drag, startPoint x: 927, startPoint y: 3, endPoint x: 1011, endPoint y: 24, distance: 86.5
click at [930, 3] on nav "Customer Profile Loading... Loading... Account" at bounding box center [684, 21] width 1004 height 43
click at [1011, 24] on input "text" at bounding box center [1016, 21] width 131 height 27
paste input "f566aec4-a37d-11f0-bd75-060e06e9f077"
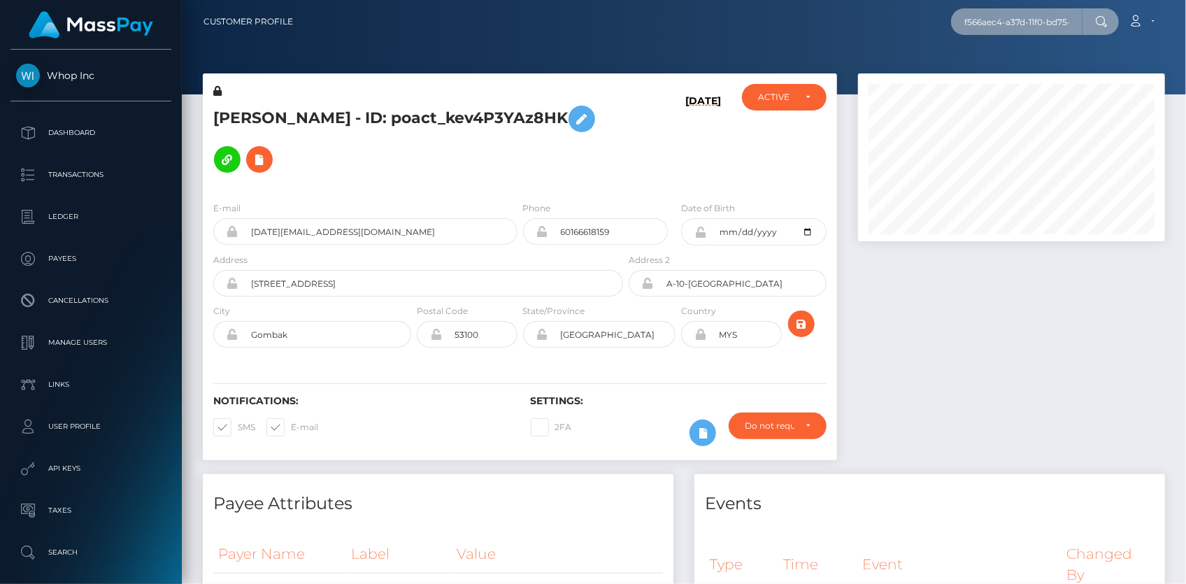
scroll to position [0, 69]
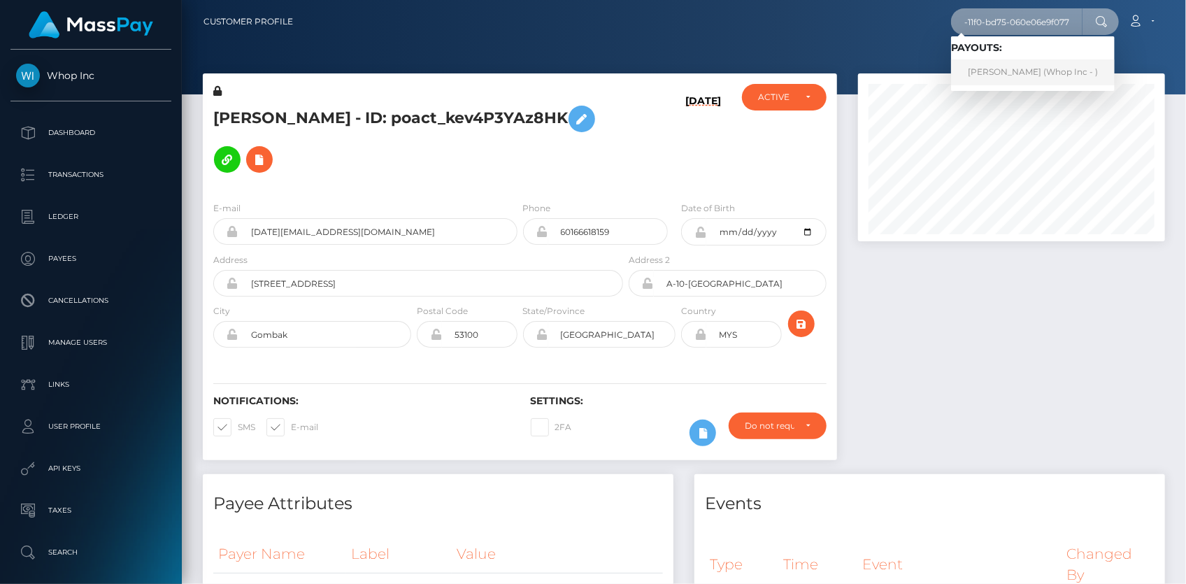
type input "f566aec4-a37d-11f0-bd75-060e06e9f077"
click at [1000, 67] on link "ASLIDDIN SOHIBOV (Whop Inc - )" at bounding box center [1033, 72] width 164 height 26
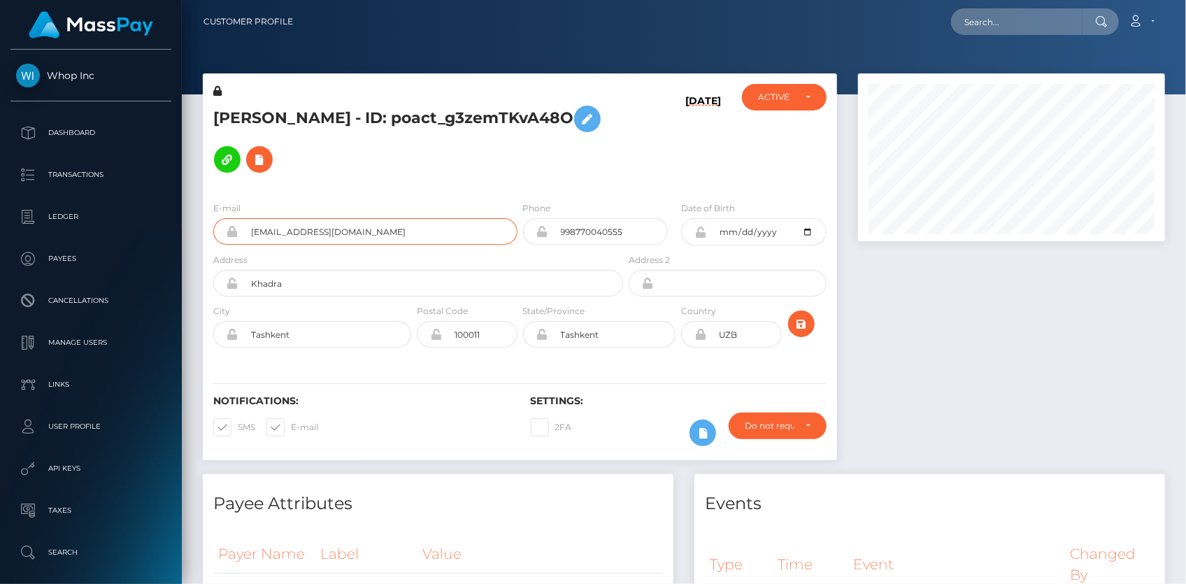
scroll to position [168, 306]
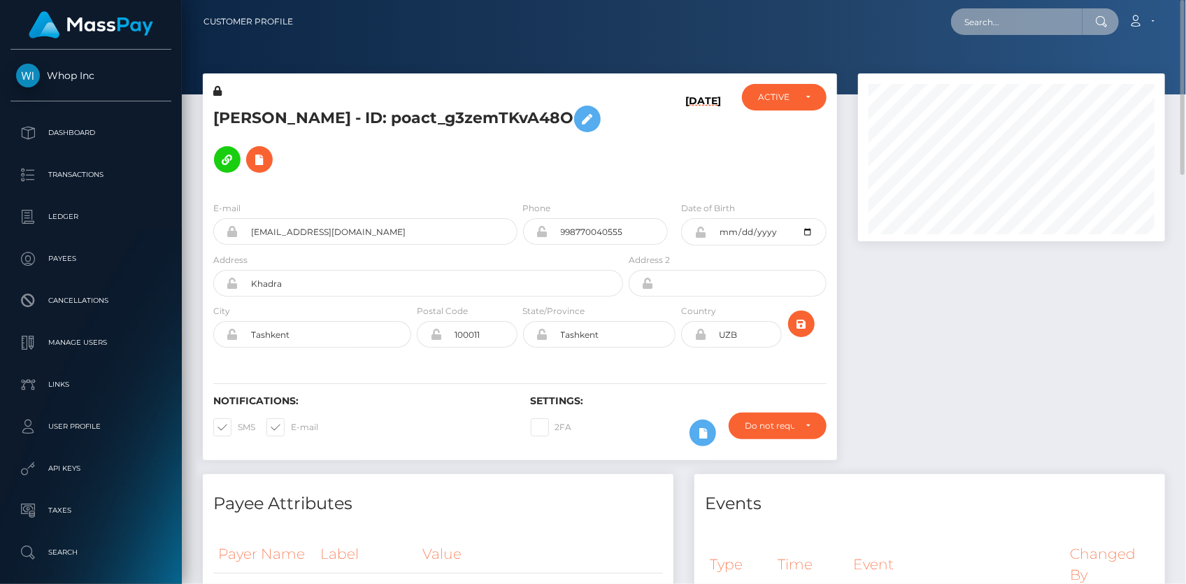
click at [995, 28] on input "text" at bounding box center [1016, 21] width 131 height 27
paste input "94682db6-a35a-11f0-bd75-060e06e9f077"
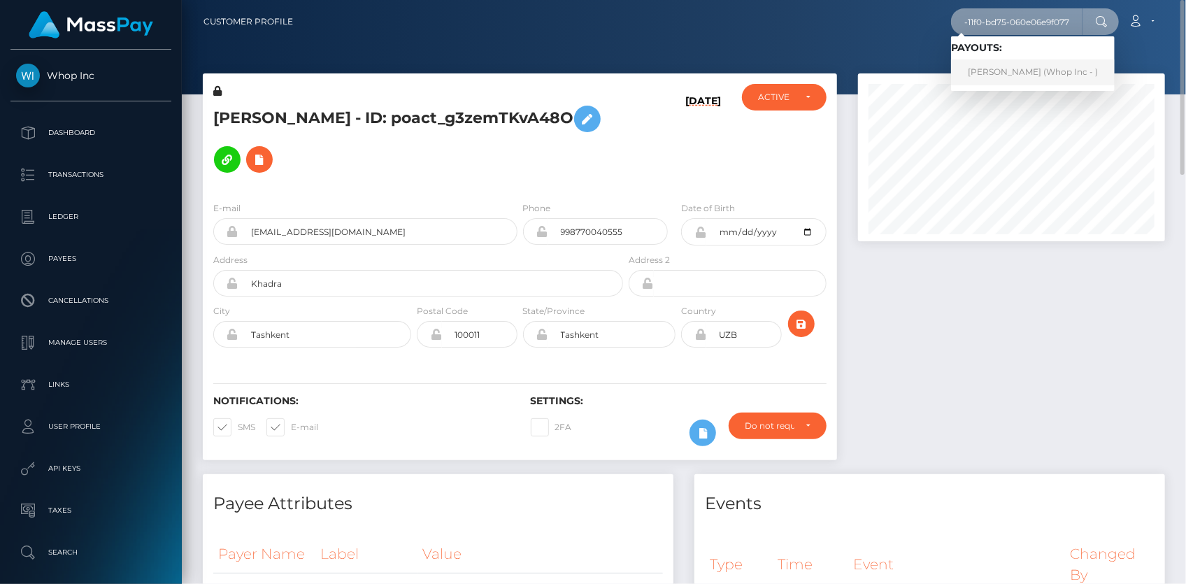
type input "94682db6-a35a-11f0-bd75-060e06e9f077"
click at [991, 67] on link "MIKAYEL SARGSYAN (Whop Inc - )" at bounding box center [1033, 72] width 164 height 26
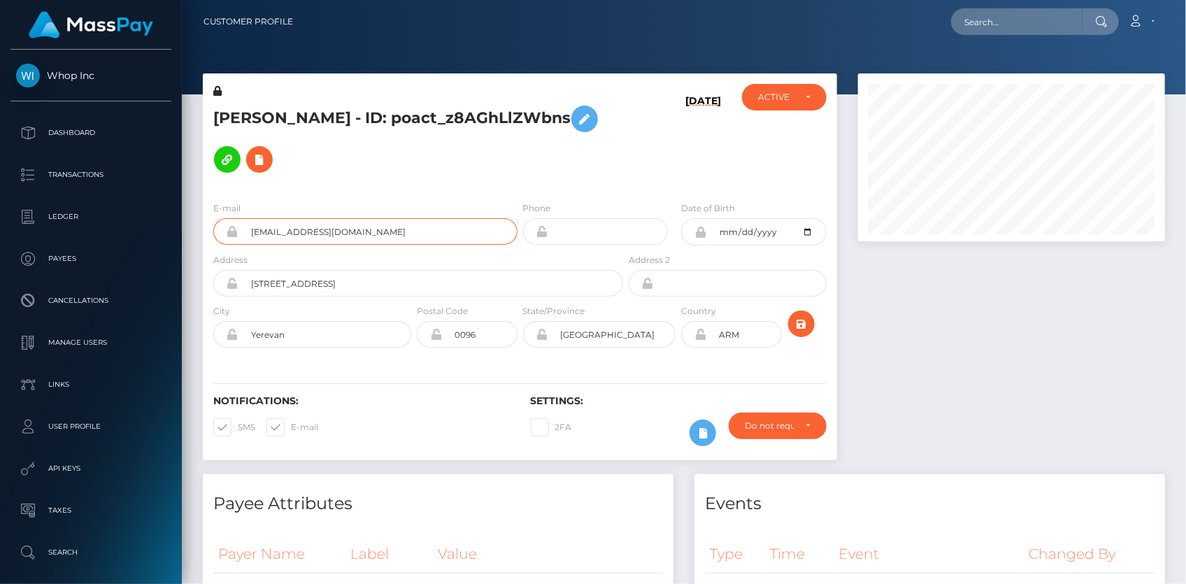
scroll to position [168, 306]
click at [953, 29] on div "Loading... Loading... Account Edit Profile Logout" at bounding box center [734, 21] width 860 height 29
click at [966, 27] on input "text" at bounding box center [1016, 21] width 131 height 27
paste input "a4a80d14-a2e9-11f0-bd75-060e06e9f077"
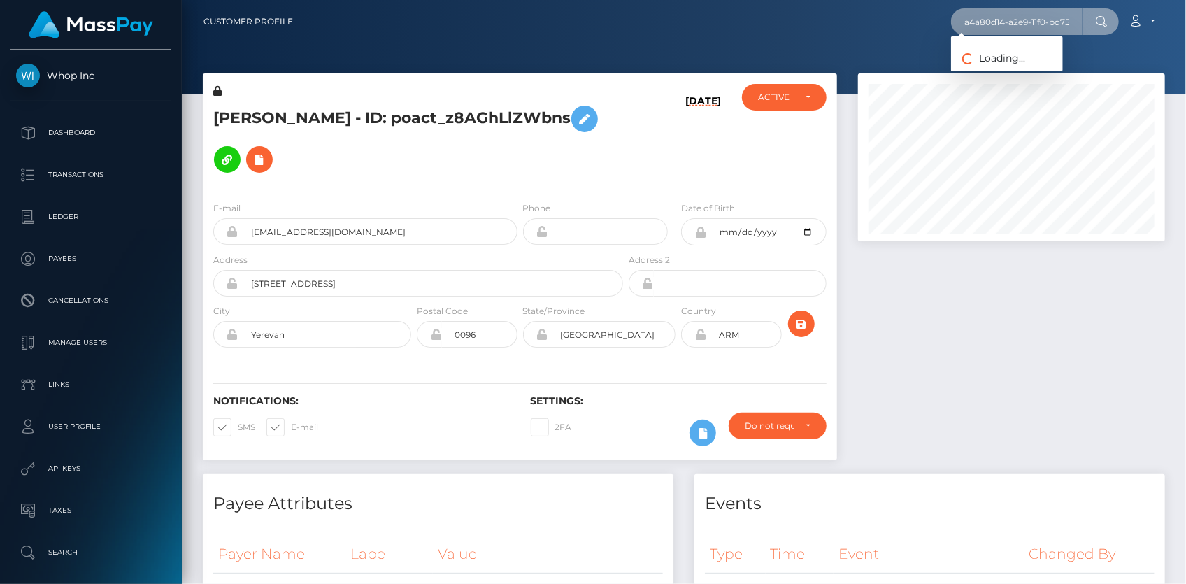
scroll to position [0, 71]
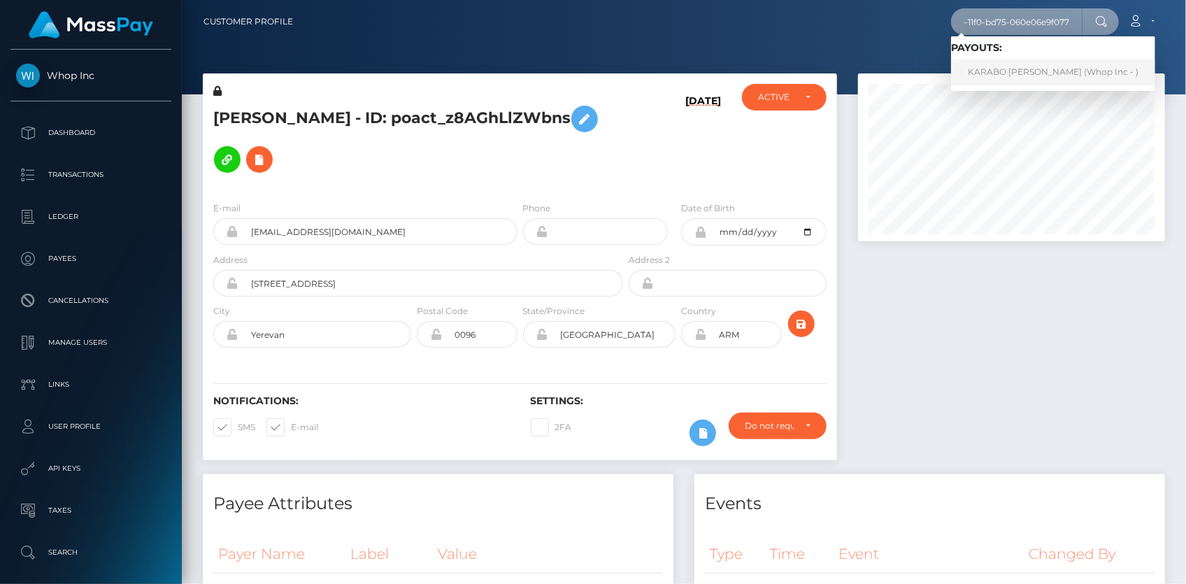
type input "a4a80d14-a2e9-11f0-bd75-060e06e9f077"
click at [1003, 76] on link "KARABO JOSEPH SHIRINETA (Whop Inc - )" at bounding box center [1053, 72] width 204 height 26
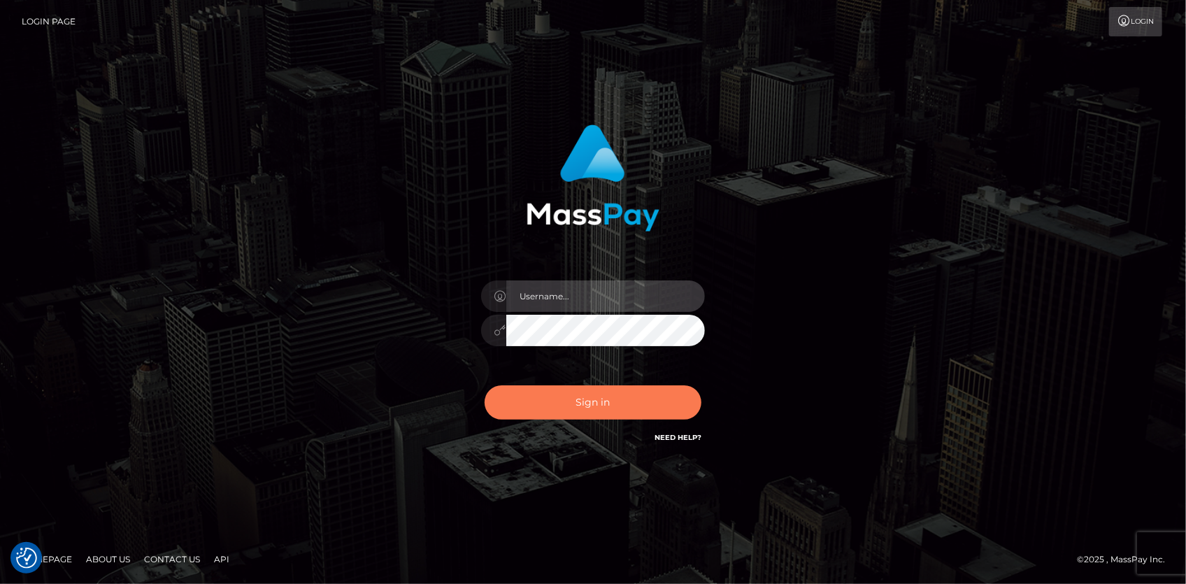
type input "[PERSON_NAME]"
click at [568, 403] on button "Sign in" at bounding box center [593, 402] width 217 height 34
type input "[PERSON_NAME]"
click at [575, 407] on button "Sign in" at bounding box center [593, 402] width 217 height 34
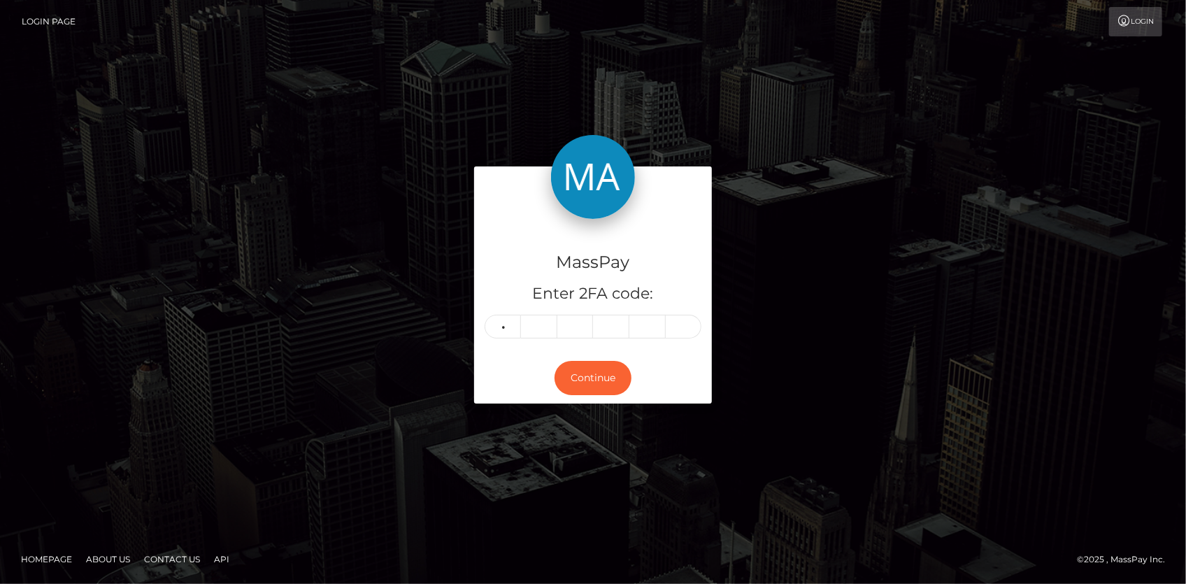
type input "7"
type input "0"
type input "2"
type input "4"
type input "8"
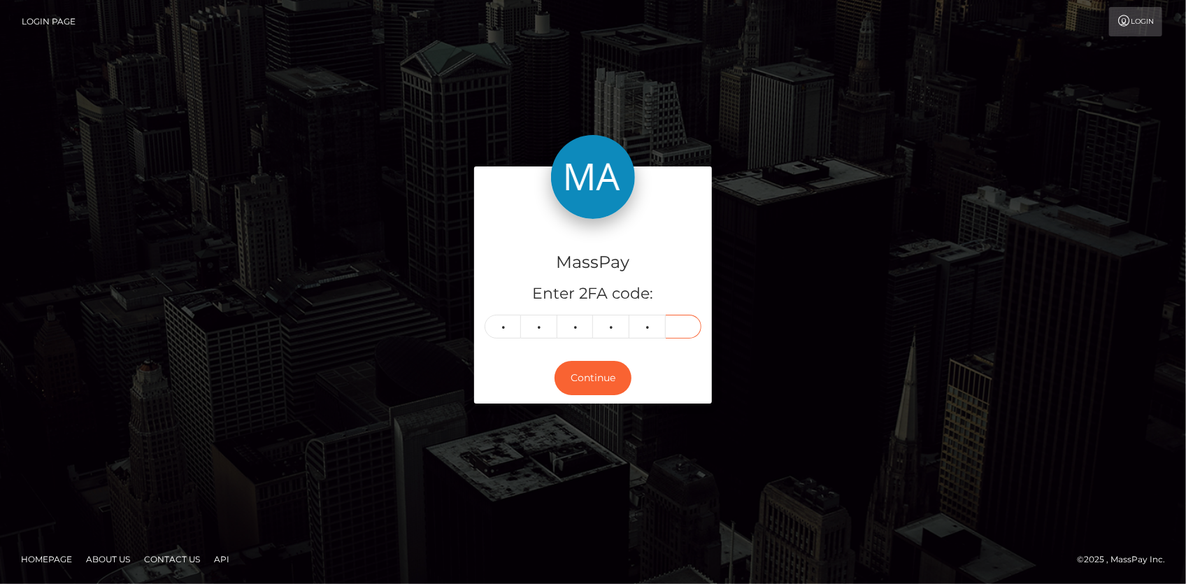
type input "4"
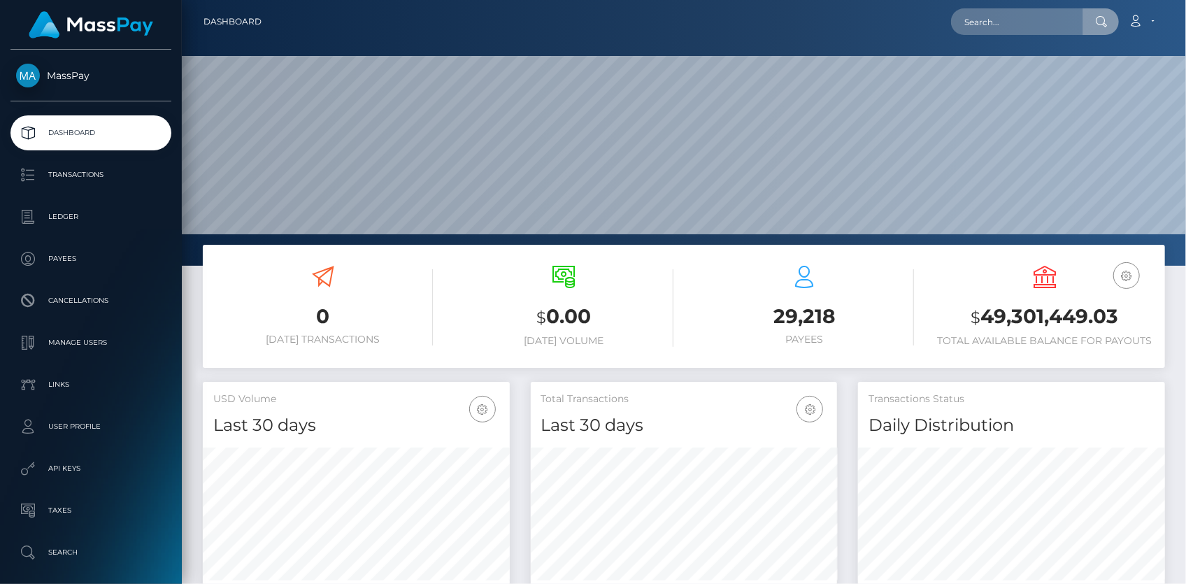
scroll to position [248, 306]
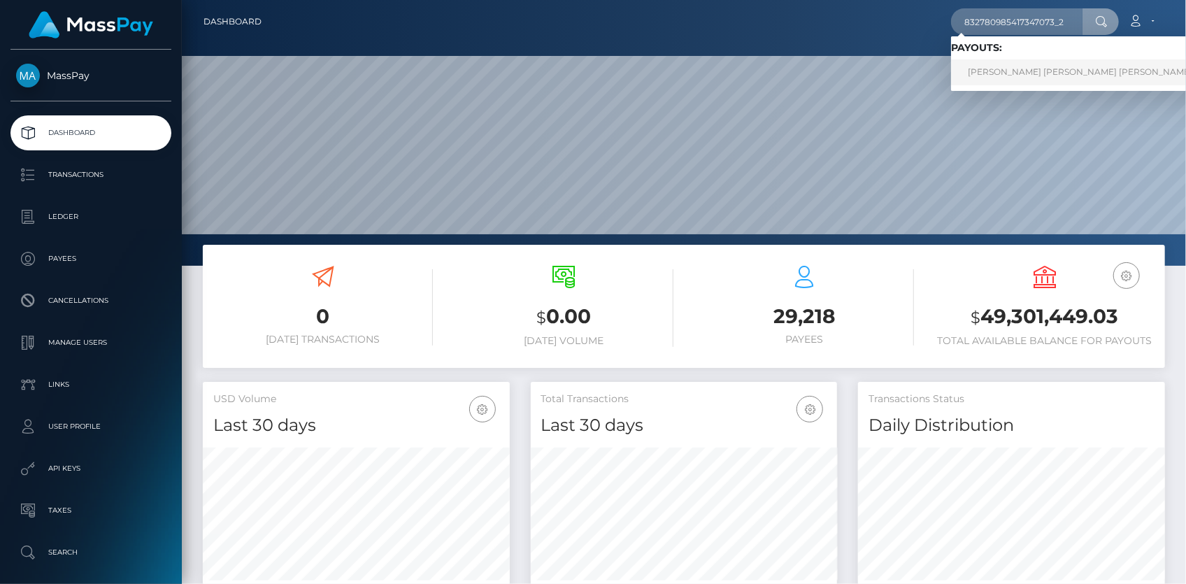
type input "832780985417347073_2"
click at [1002, 65] on link "Bianca Alves de Lima Moreira (Select Media LLC - )" at bounding box center [1123, 72] width 344 height 26
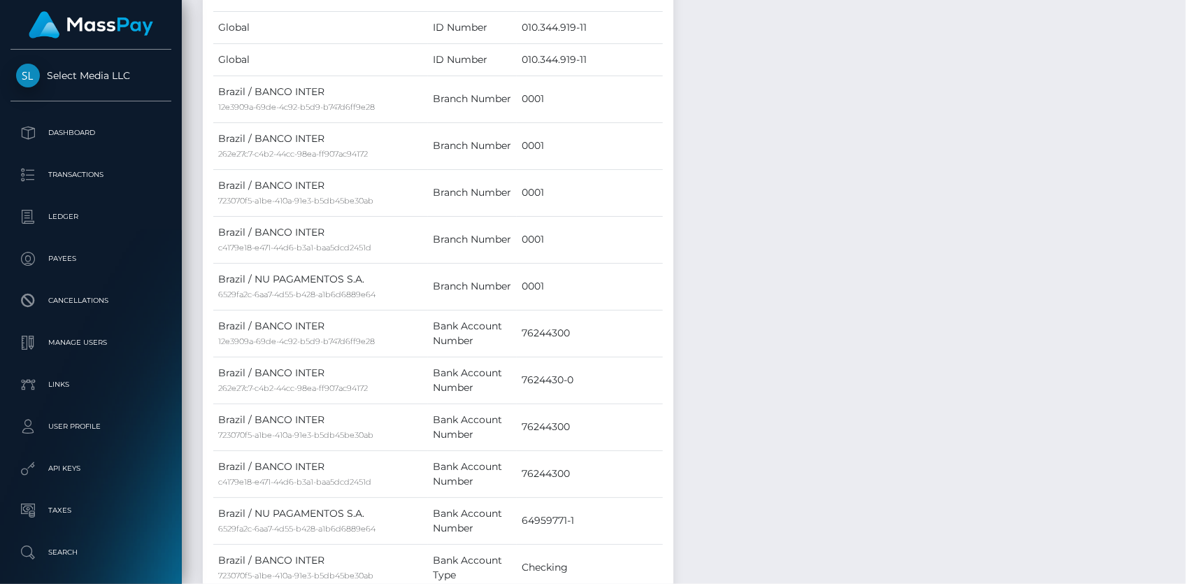
scroll to position [953, 0]
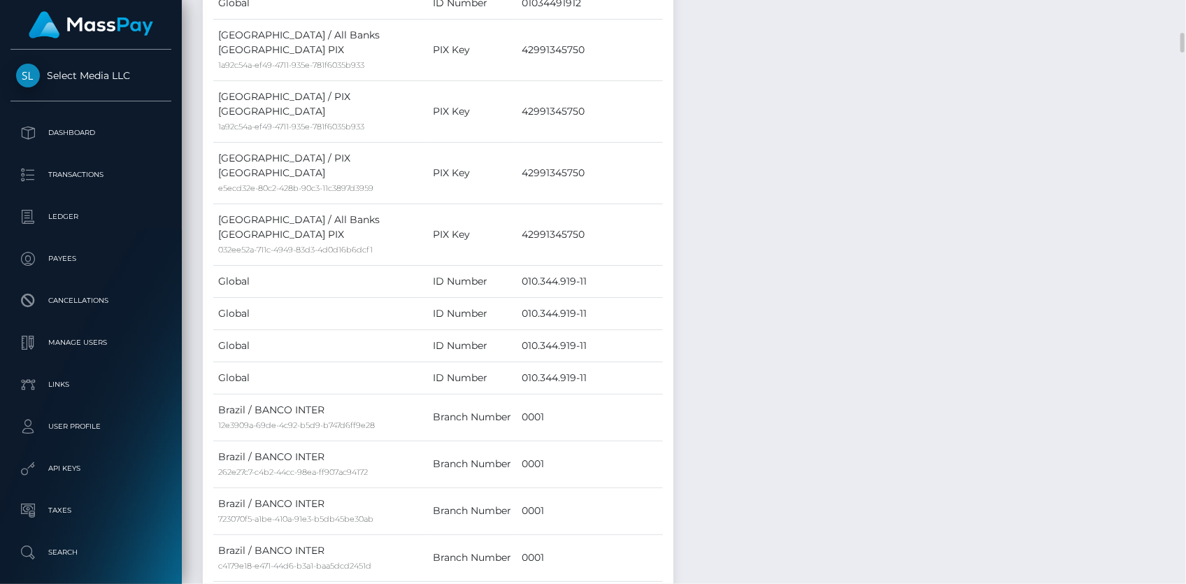
click at [916, 145] on div "Notes Note Type Compliance Clear Compliance General Note Type" at bounding box center [930, 339] width 492 height 1593
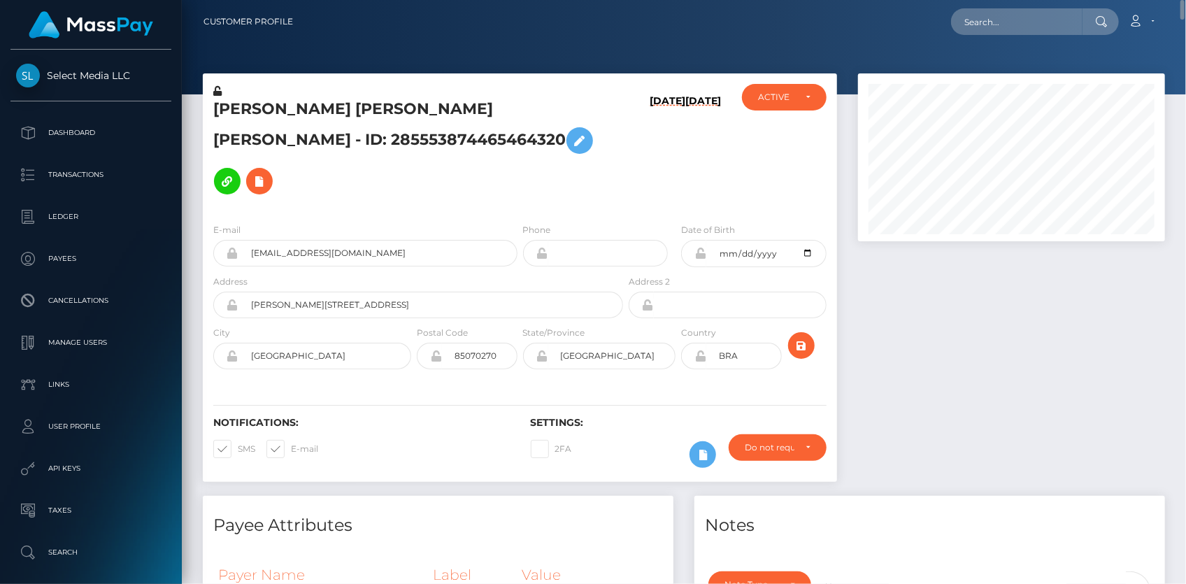
click at [987, 42] on nav "Customer Profile Loading... Loading... Account" at bounding box center [684, 21] width 1004 height 43
click at [996, 26] on input "text" at bounding box center [1016, 21] width 131 height 27
paste input "832735686581825536_2"
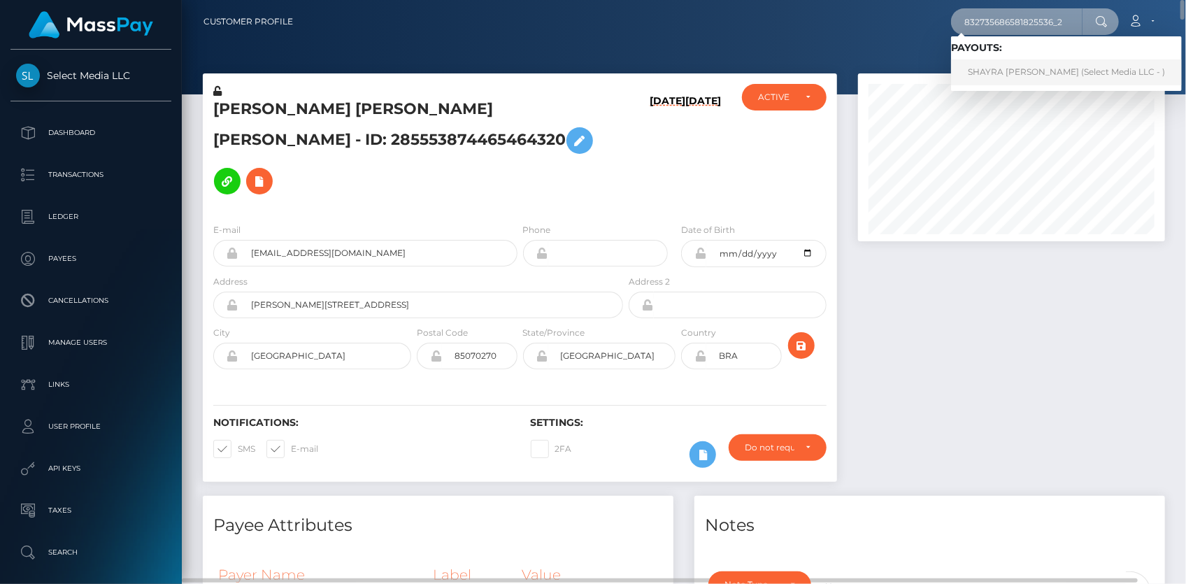
type input "832735686581825536_2"
click at [997, 74] on link "SHAYRA NATHASHA AVILA DE PINHO (Select Media LLC - )" at bounding box center [1066, 72] width 231 height 26
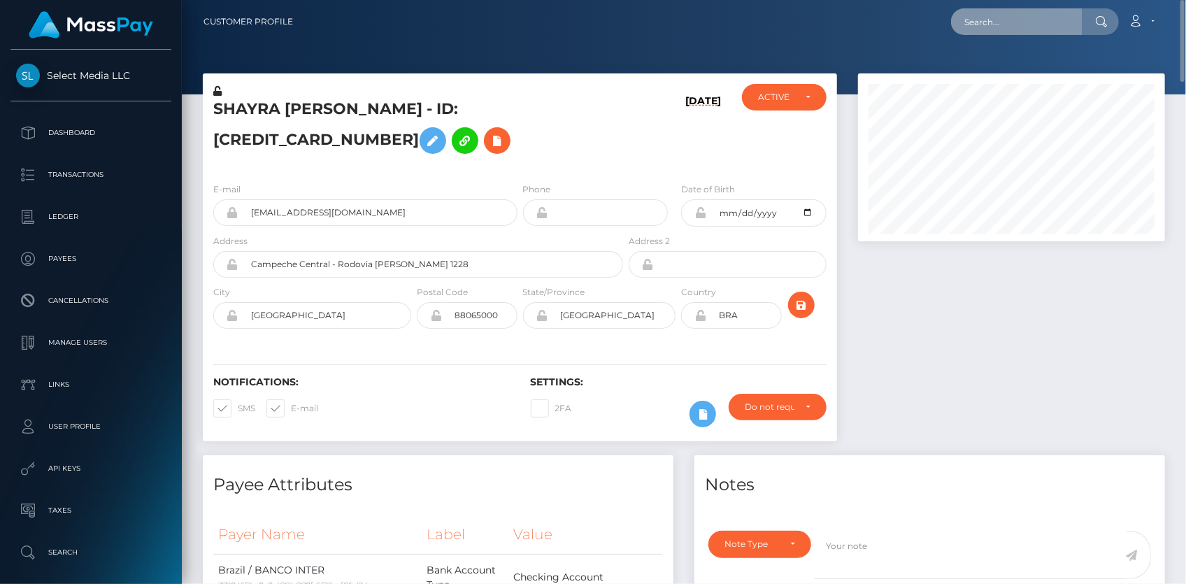
click at [1011, 28] on input "text" at bounding box center [1016, 21] width 131 height 27
paste input "832690387675004929_2"
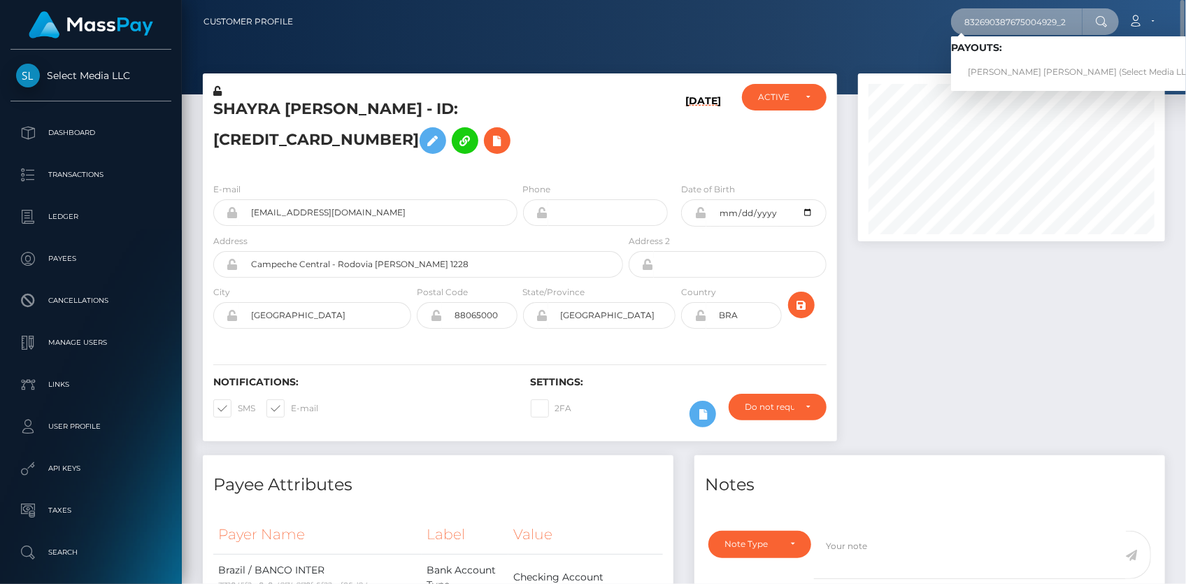
type input "832690387675004929_2"
click at [1000, 64] on link "Jennifer Julian Jorge de Melo (Select Media LLC - )" at bounding box center [1085, 72] width 269 height 26
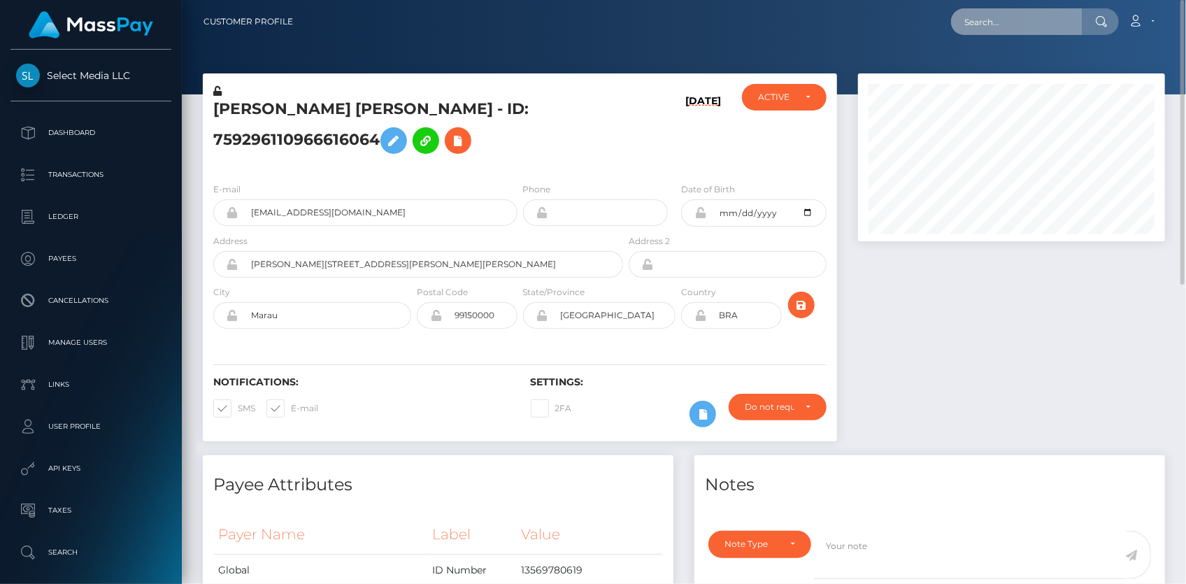
click at [989, 29] on input "text" at bounding box center [1016, 21] width 131 height 27
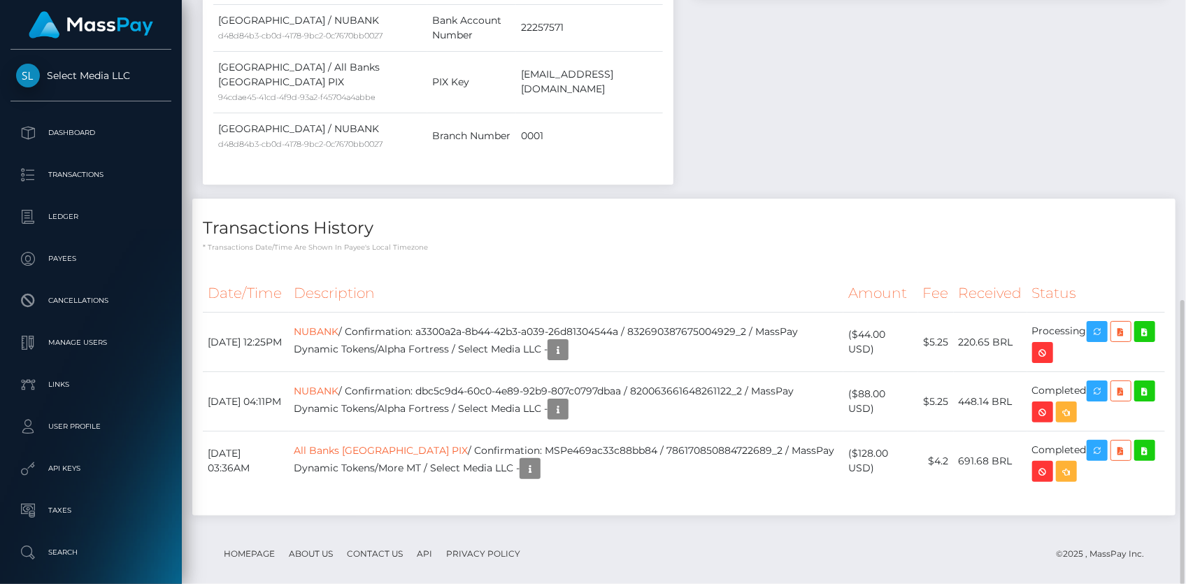
paste input "831693812324642818_2"
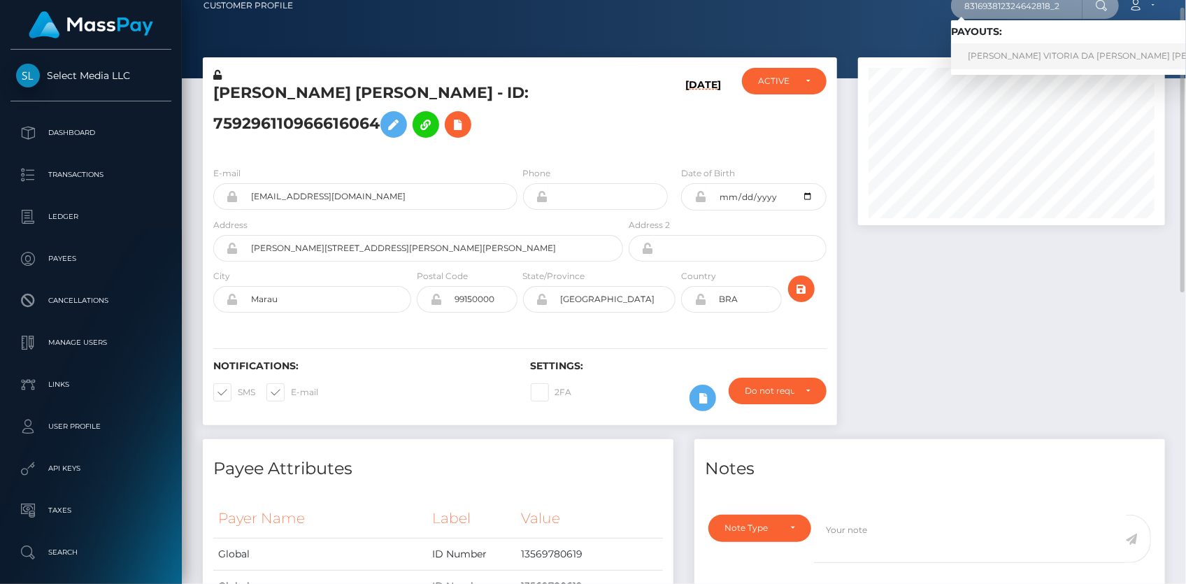
type input "831693812324642818_2"
click at [998, 57] on link "Julia VITORIA DA SILVA BREVES Ferreira (Select Media LLC - )" at bounding box center [1149, 56] width 397 height 26
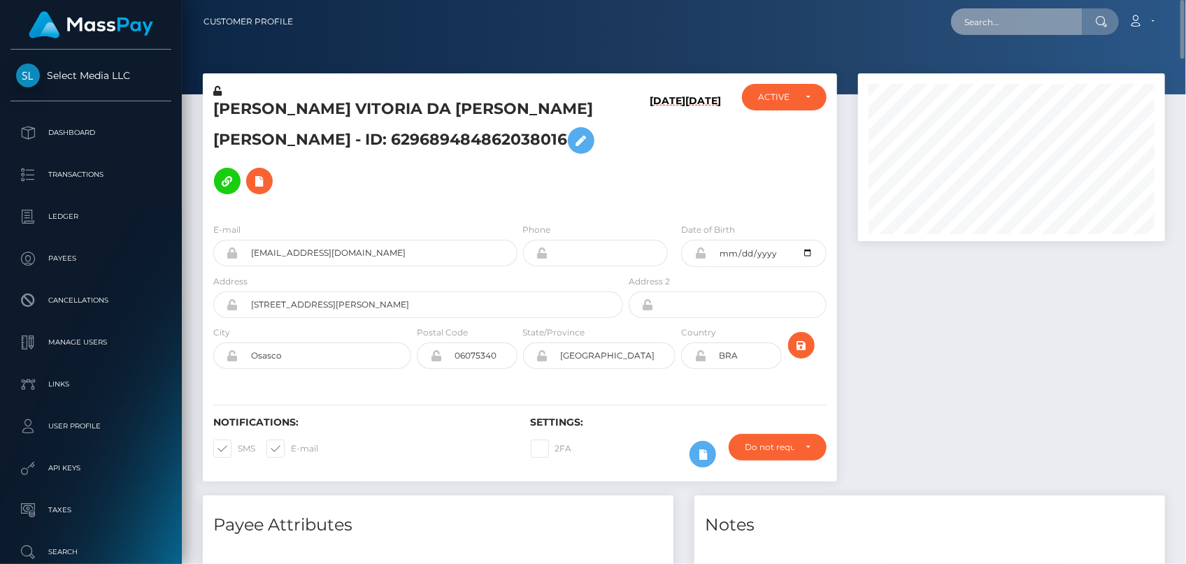
click at [1025, 12] on input "text" at bounding box center [1016, 21] width 131 height 27
paste input "832433693862686721_2"
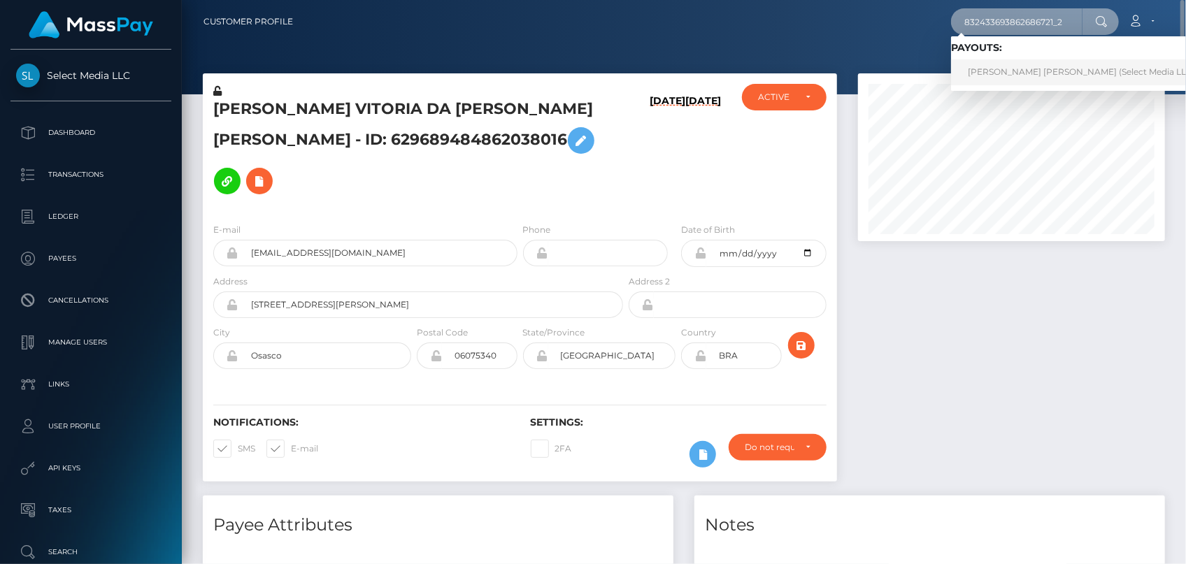
type input "832433693862686721_2"
click at [986, 64] on link "DEBORA EMILLY DA SILVA SANTOS (Select Media LLC - )" at bounding box center [1085, 72] width 269 height 26
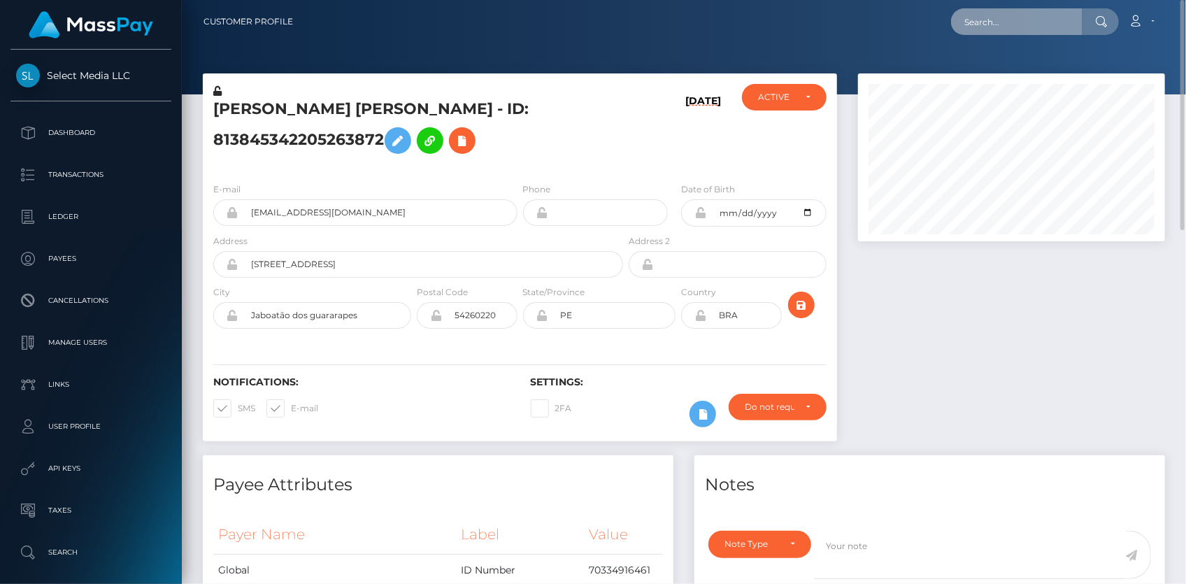
click at [1002, 24] on input "text" at bounding box center [1016, 21] width 131 height 27
paste input "832388395069095936_2"
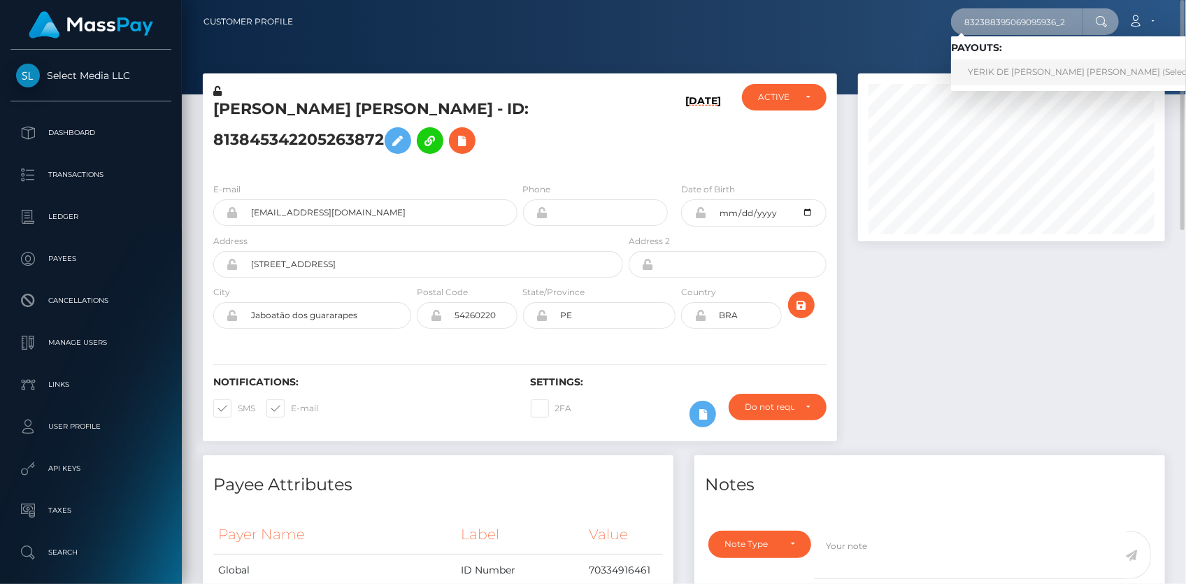
type input "832388395069095936_2"
click at [1009, 75] on link "YERIK DE [PERSON_NAME] [PERSON_NAME] (Select Media LLC - )" at bounding box center [1107, 72] width 312 height 26
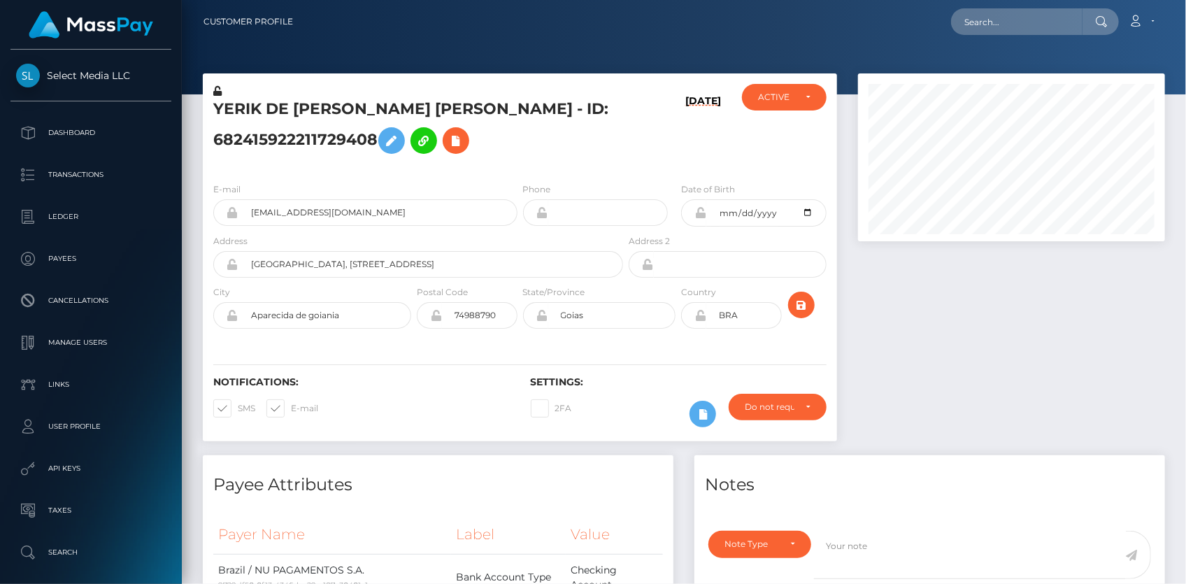
scroll to position [168, 306]
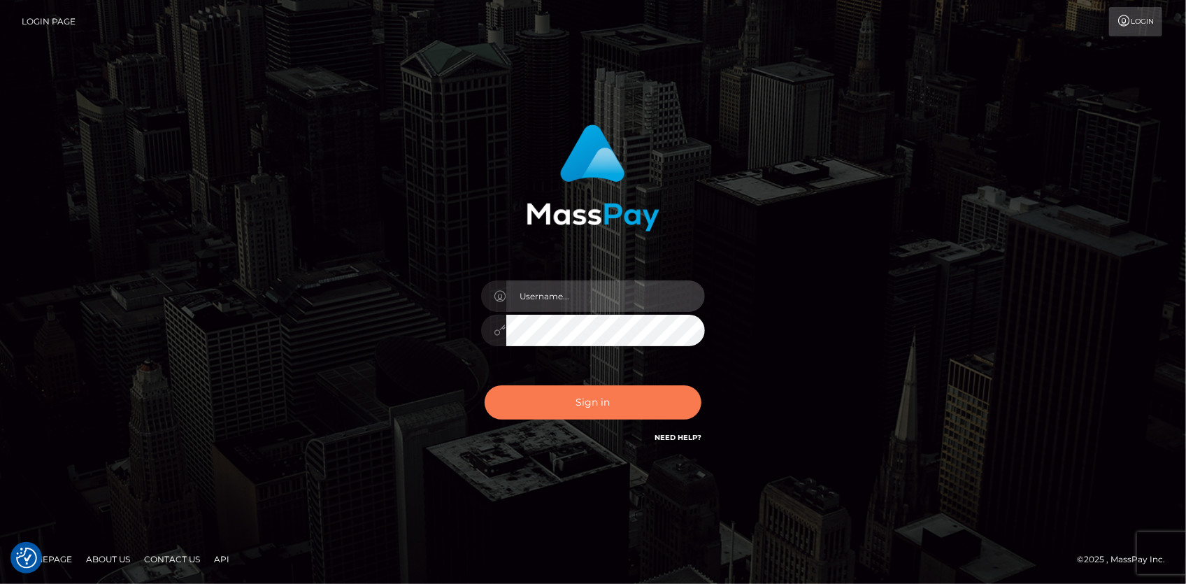
type input "[PERSON_NAME]"
click at [610, 399] on button "Sign in" at bounding box center [593, 402] width 217 height 34
type input "[PERSON_NAME]"
click at [590, 420] on button "Sign in" at bounding box center [593, 402] width 217 height 34
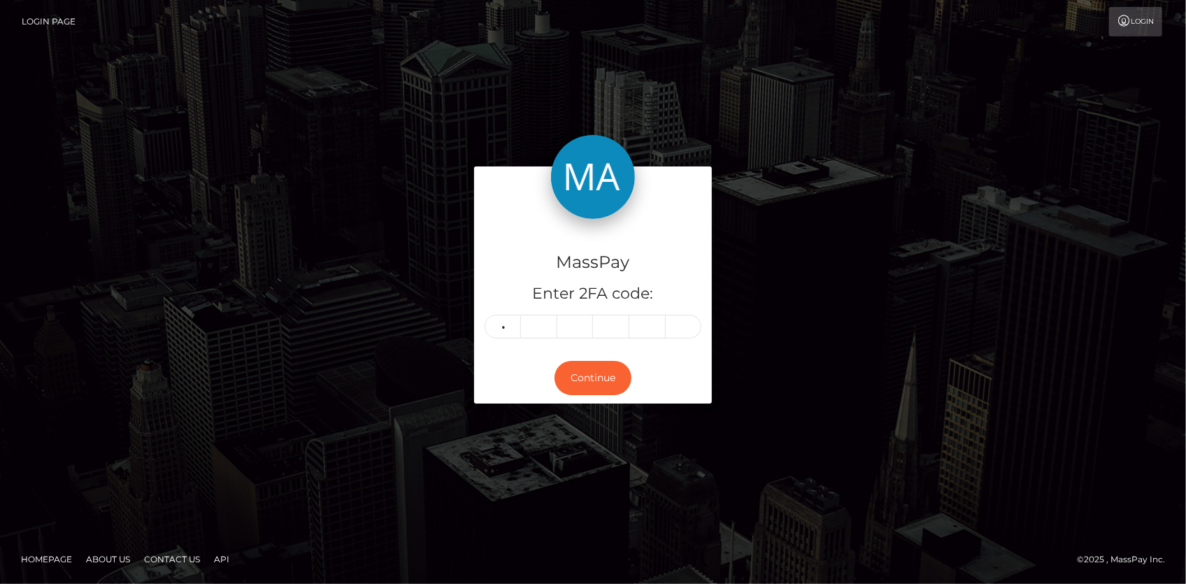
type input "2"
type input "8"
type input "1"
type input "7"
type input "8"
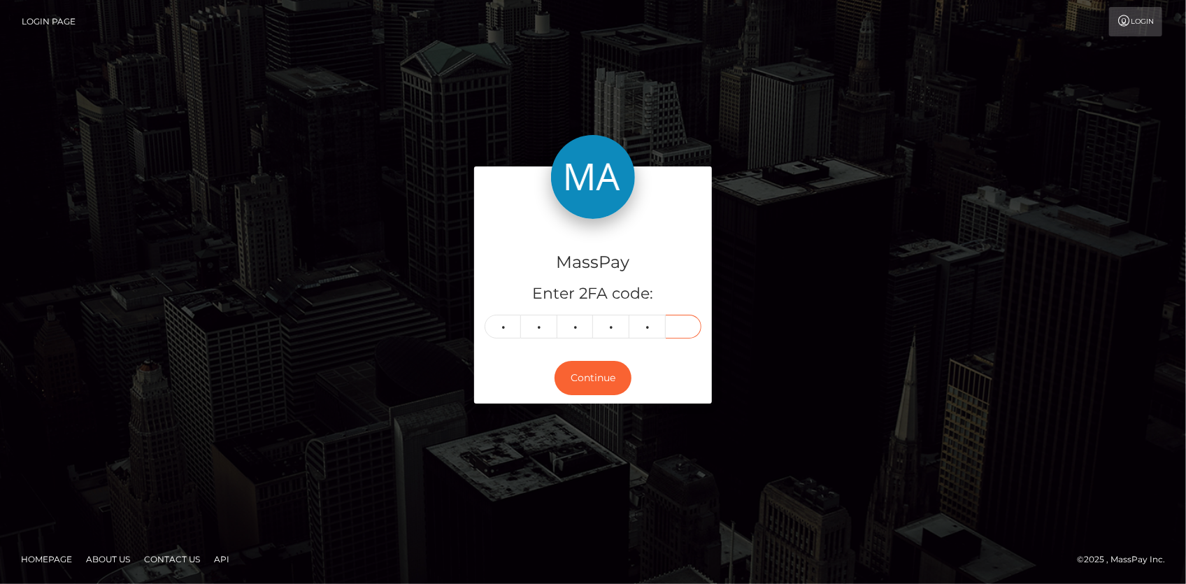
type input "0"
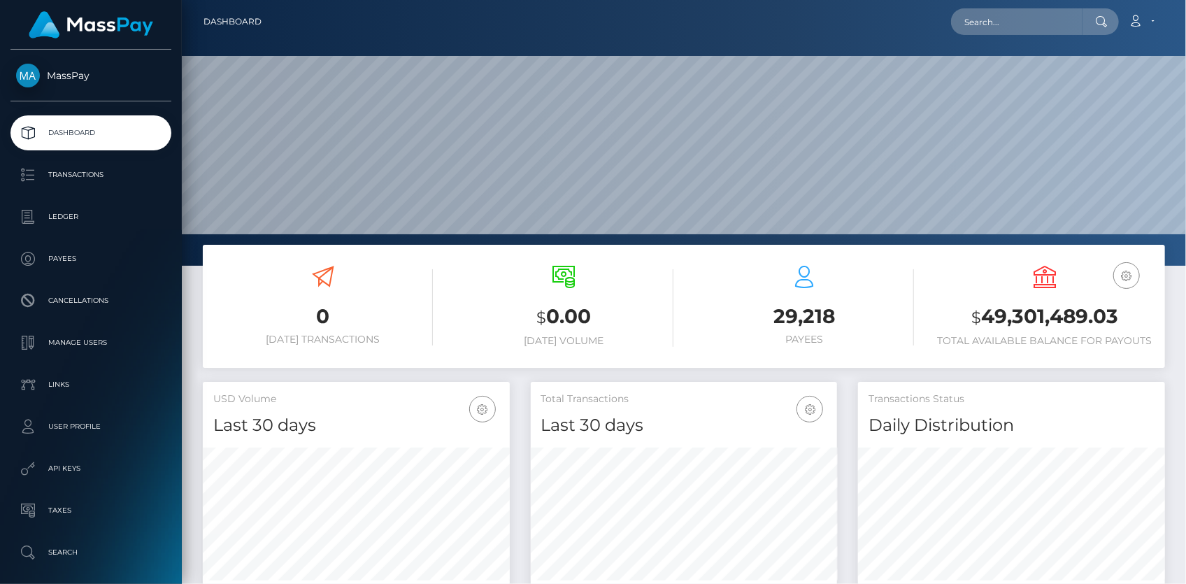
scroll to position [248, 306]
drag, startPoint x: 958, startPoint y: 29, endPoint x: 965, endPoint y: 28, distance: 7.1
click at [959, 29] on div "Loading... Loading... Account Edit Profile Logout" at bounding box center [719, 21] width 892 height 29
click at [967, 27] on input "text" at bounding box center [1016, 21] width 131 height 27
paste input "261c9d54-04bb-461f-b13d-b36b009ed661"
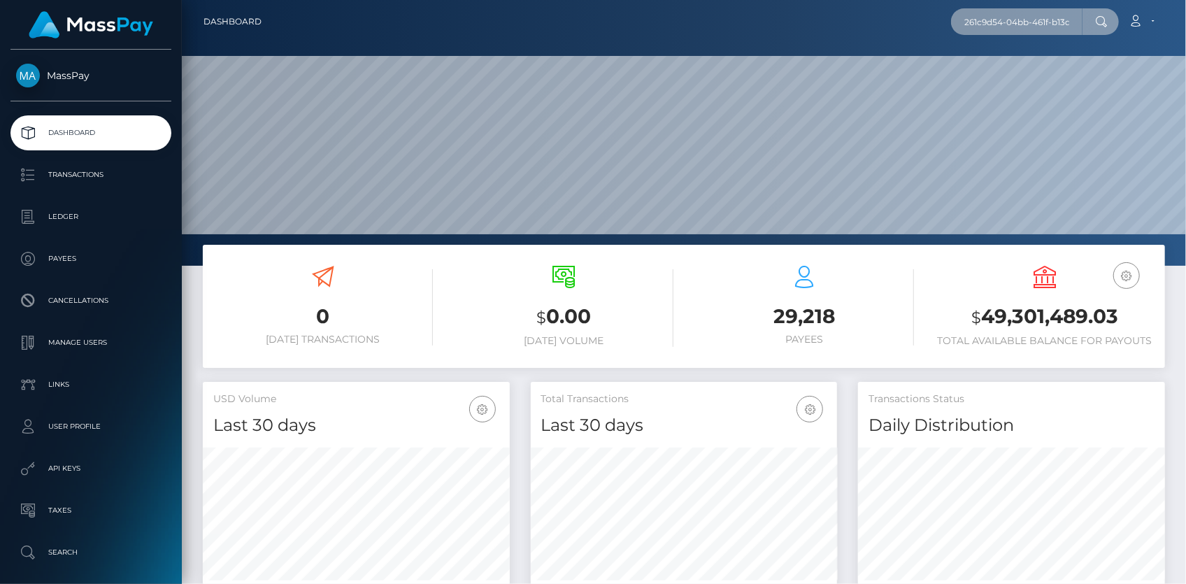
scroll to position [0, 73]
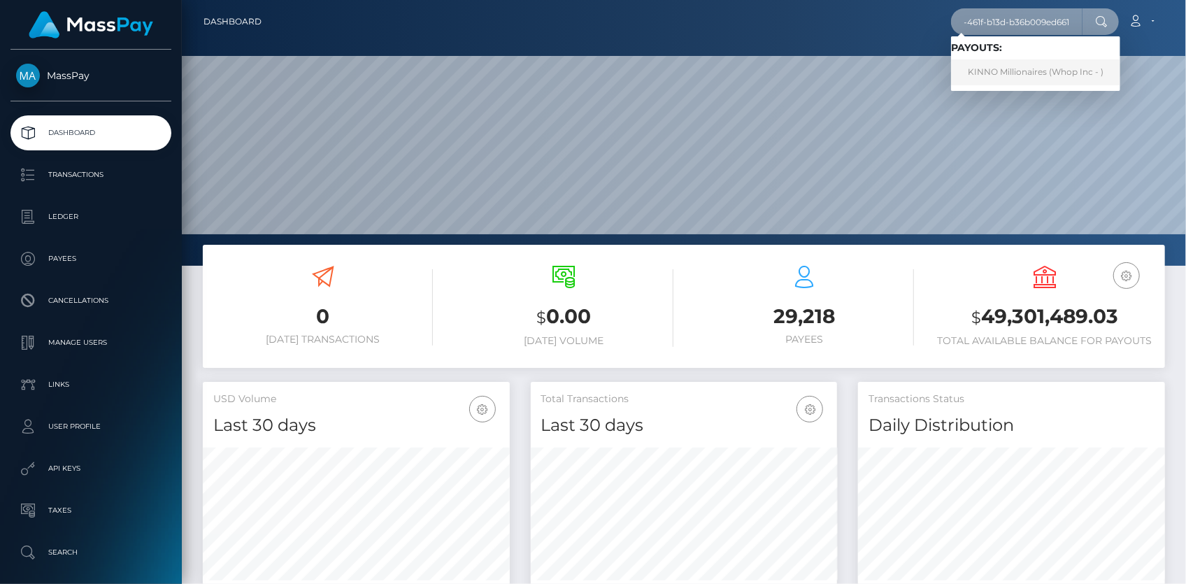
type input "261c9d54-04bb-461f-b13d-b36b009ed661"
click at [1005, 69] on link "KINNO Millionaires (Whop Inc - )" at bounding box center [1035, 72] width 169 height 26
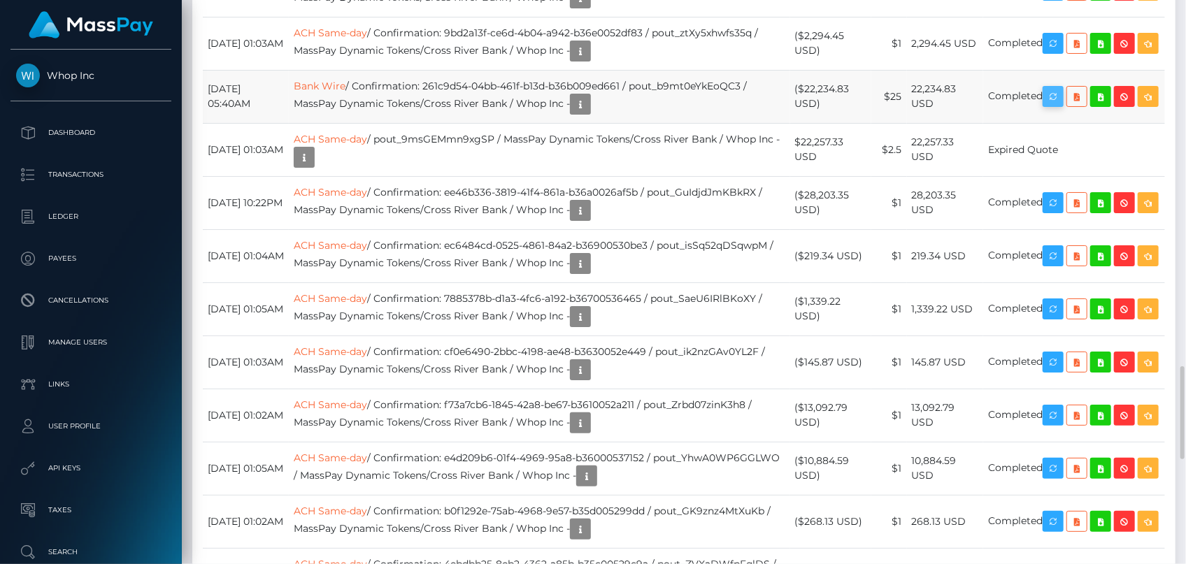
scroll to position [168, 306]
click at [1062, 106] on icon "button" at bounding box center [1053, 96] width 17 height 17
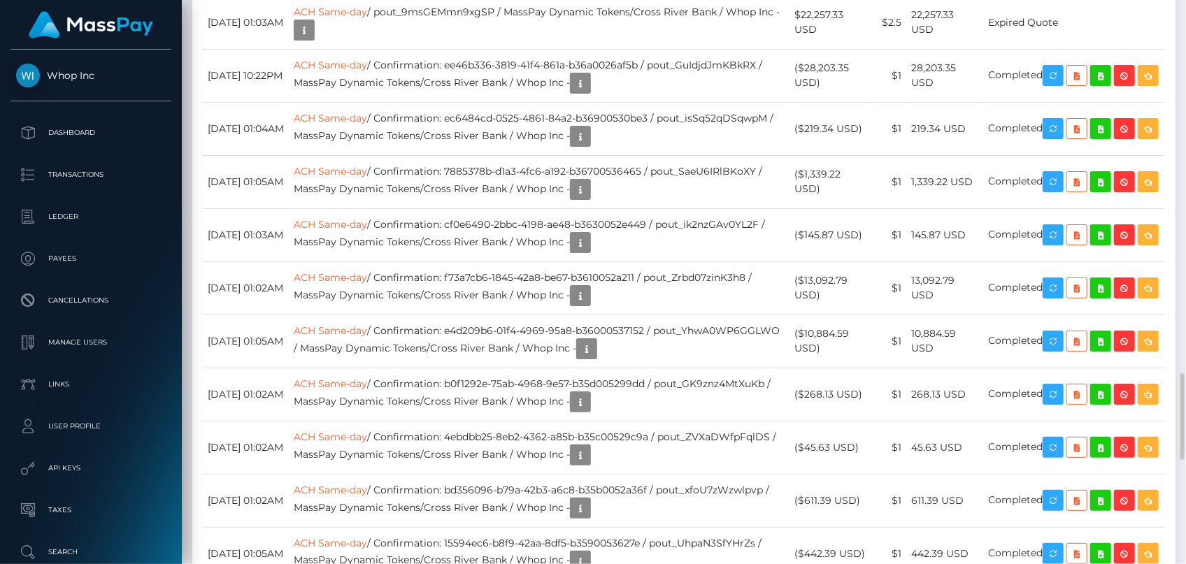
drag, startPoint x: 813, startPoint y: 267, endPoint x: 851, endPoint y: 267, distance: 38.5
drag, startPoint x: 809, startPoint y: 271, endPoint x: 858, endPoint y: 267, distance: 49.1
copy td "$22,234.83"
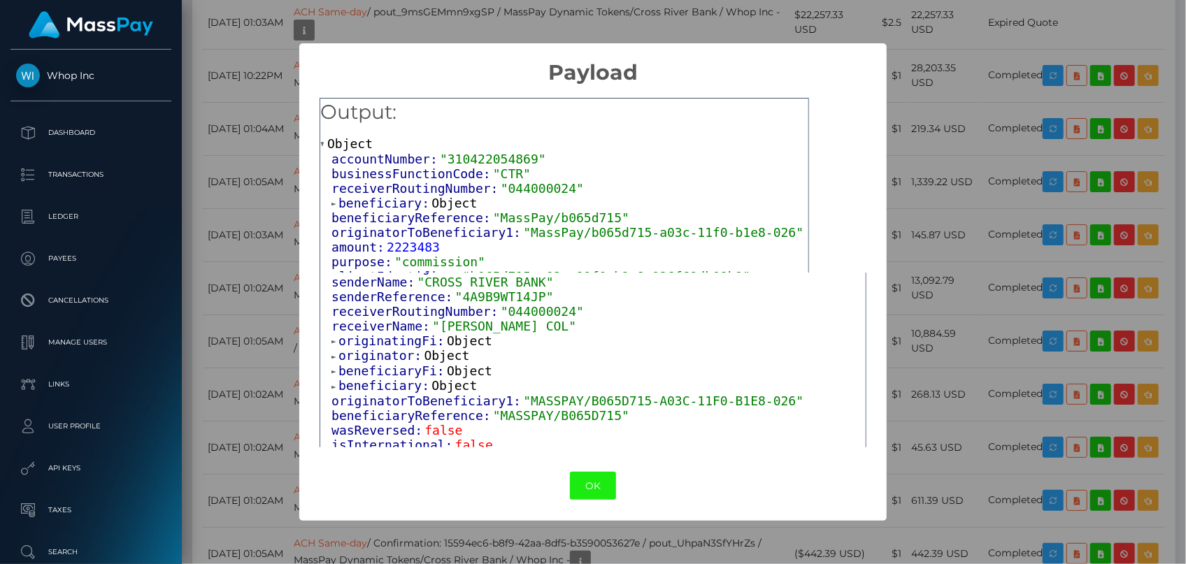
scroll to position [339, 0]
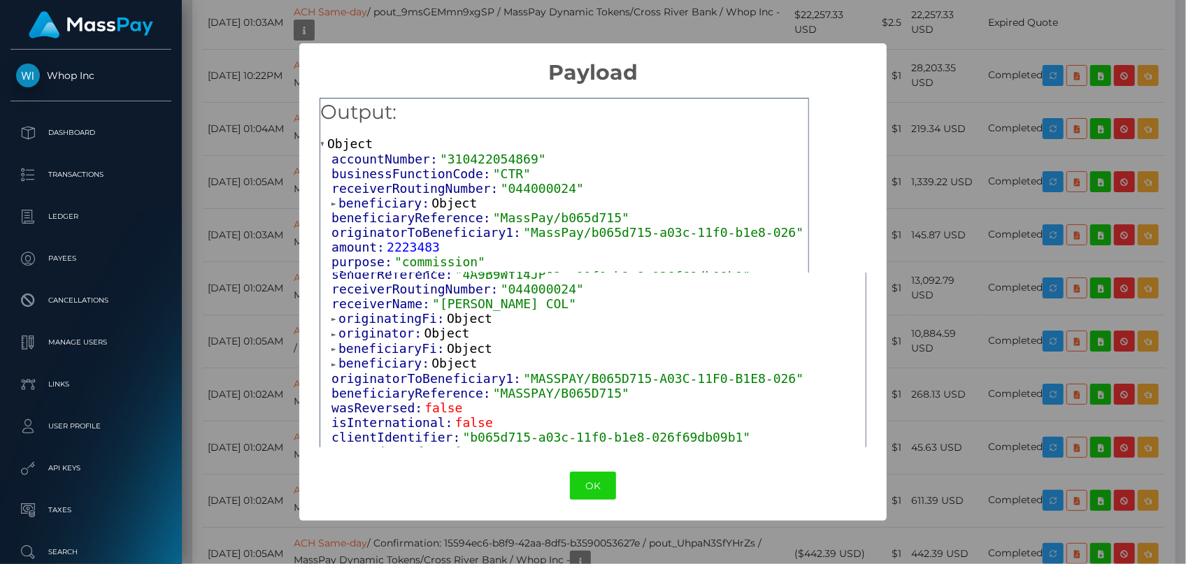
click at [381, 313] on span "originatingFi:" at bounding box center [393, 318] width 108 height 15
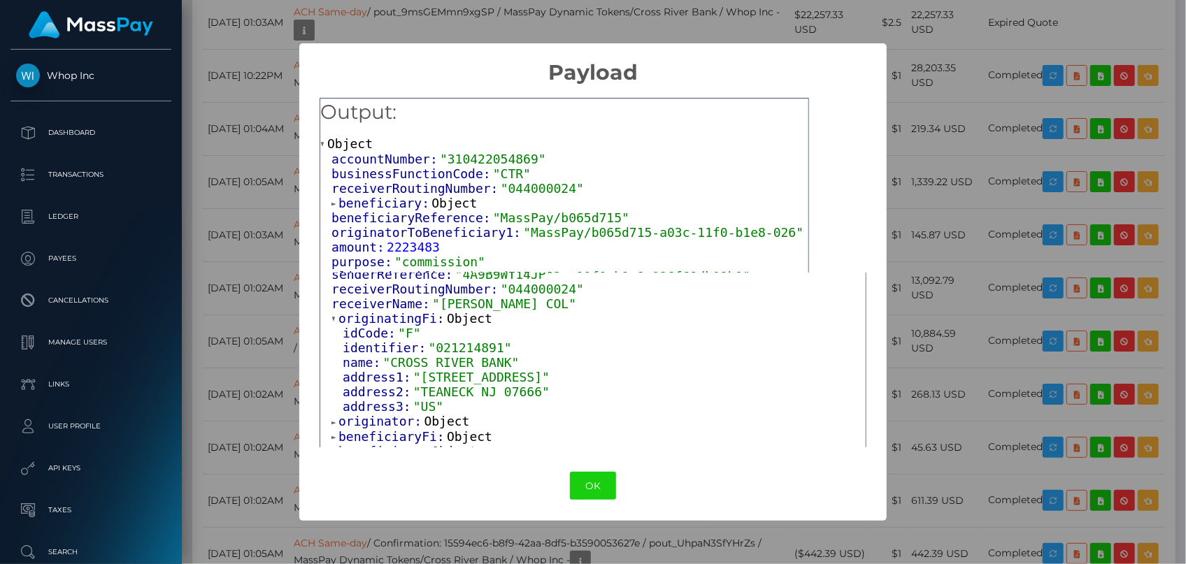
scroll to position [402, 0]
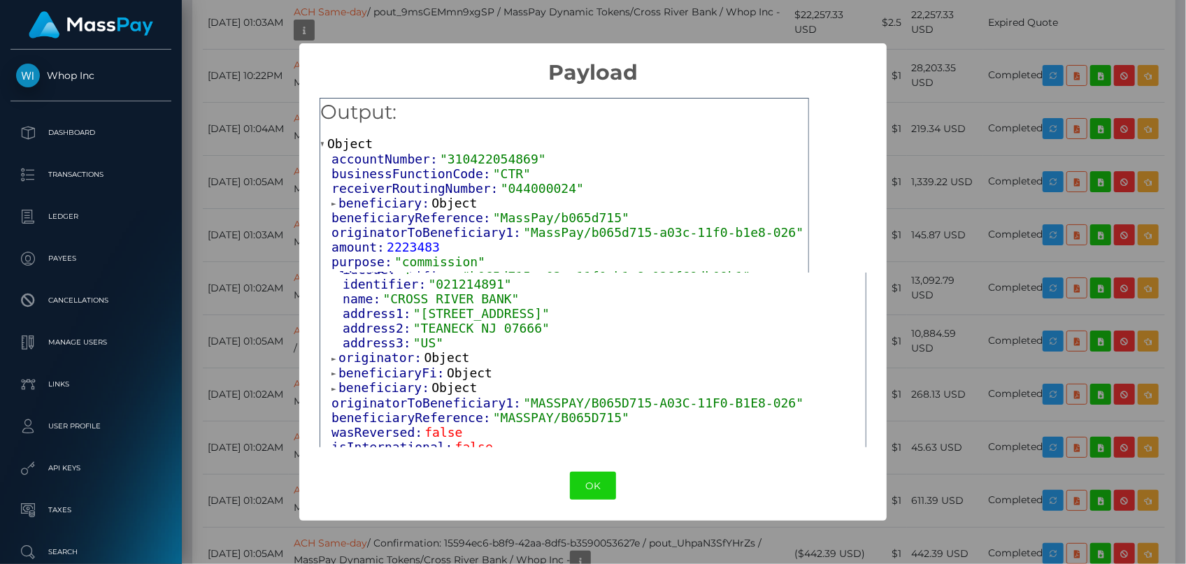
click at [381, 360] on span "originator:" at bounding box center [381, 357] width 85 height 15
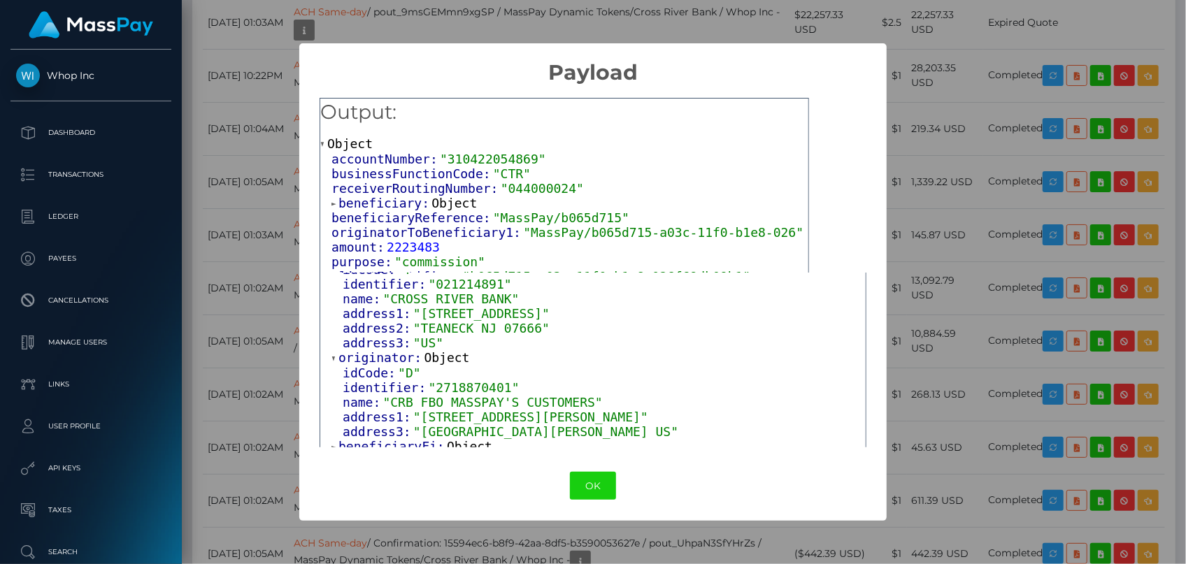
scroll to position [466, 0]
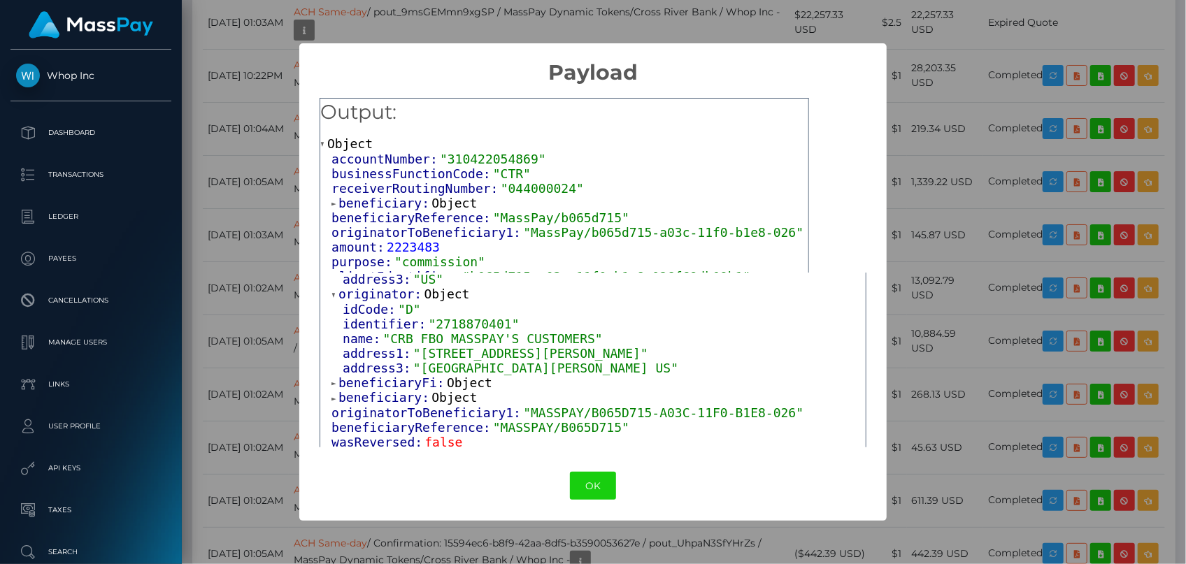
click at [371, 378] on span "beneficiaryFi:" at bounding box center [393, 383] width 108 height 15
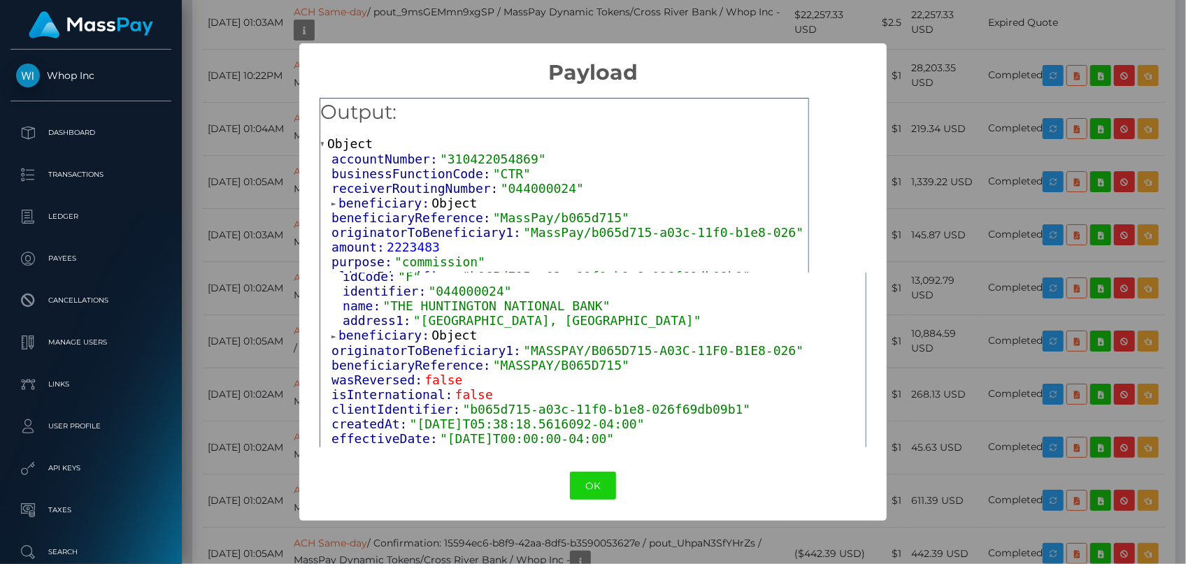
scroll to position [593, 0]
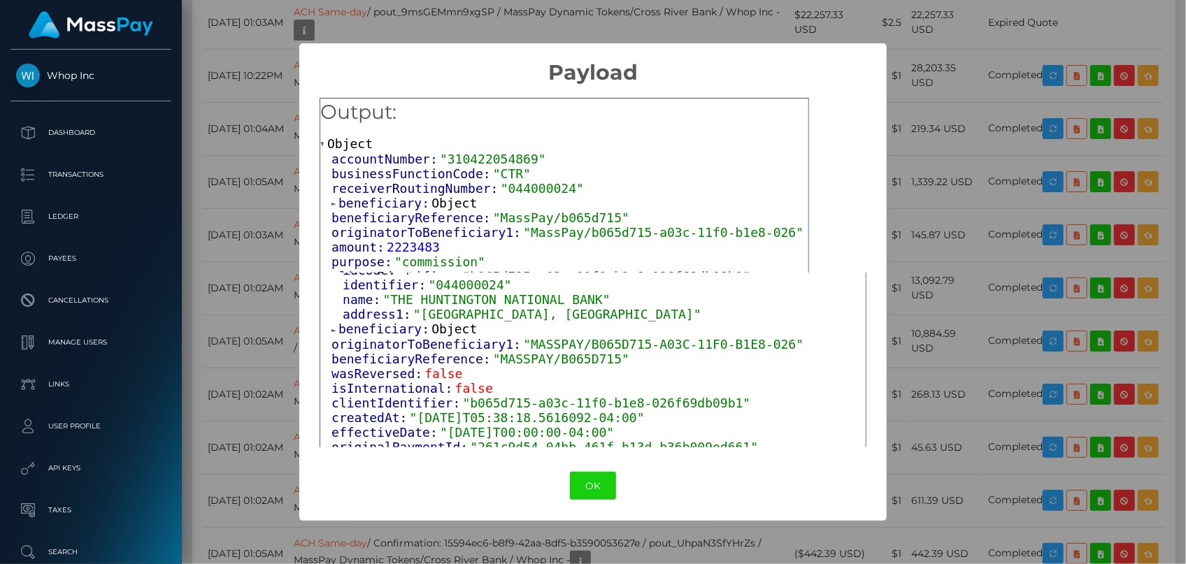
click at [393, 327] on span "beneficiary:" at bounding box center [385, 329] width 93 height 15
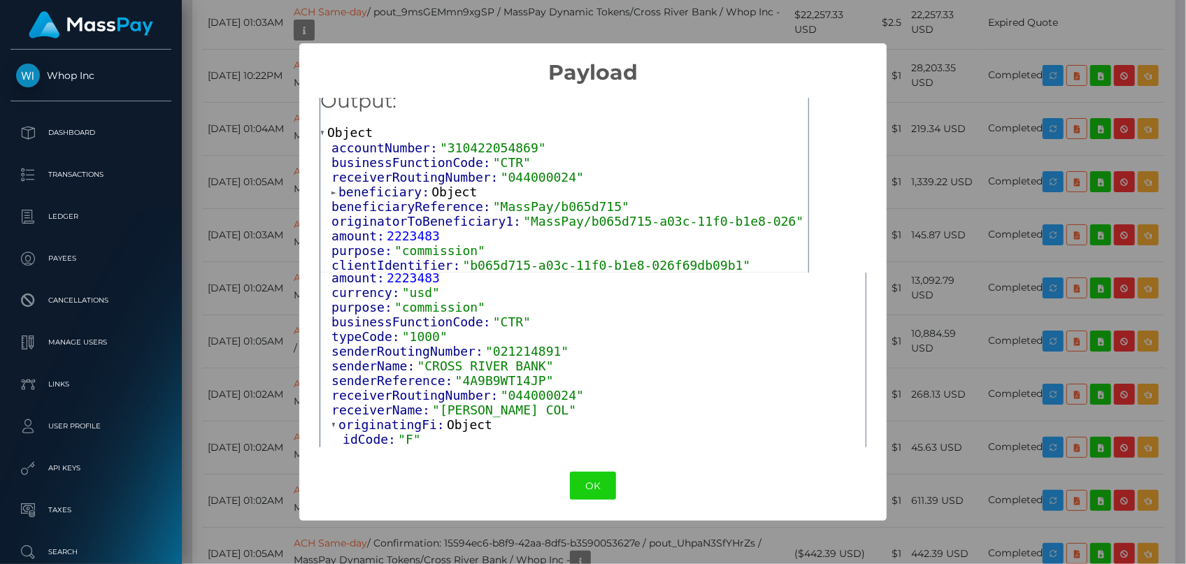
scroll to position [254, 0]
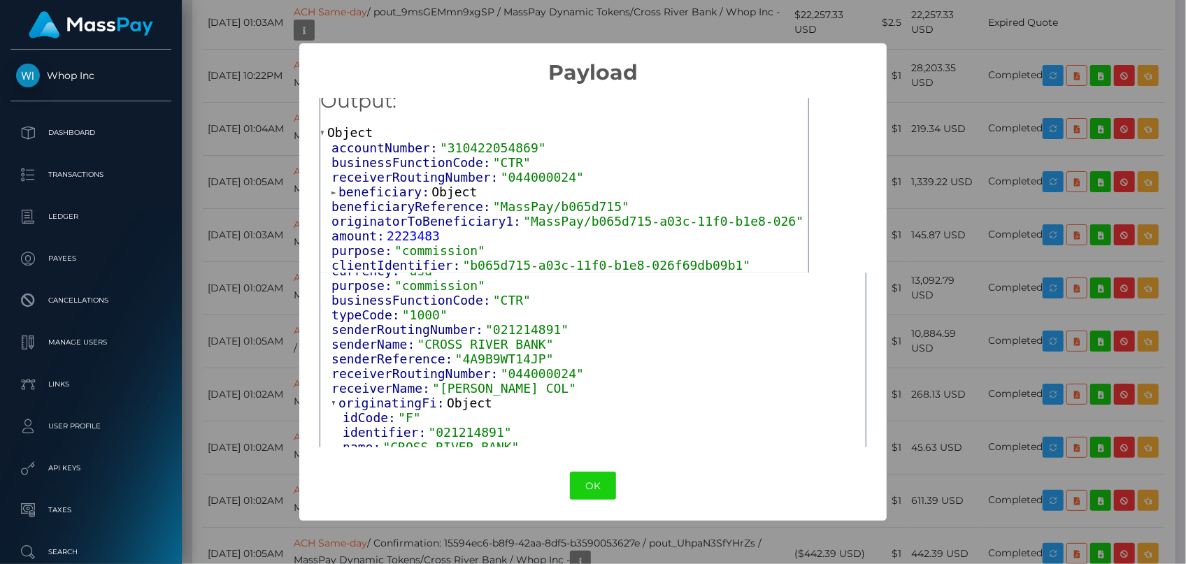
click at [411, 251] on span ""commission"" at bounding box center [439, 250] width 91 height 15
copy span "commission"
click at [571, 470] on div "OK No Cancel" at bounding box center [592, 486] width 587 height 43
click at [573, 483] on button "OK" at bounding box center [593, 486] width 46 height 29
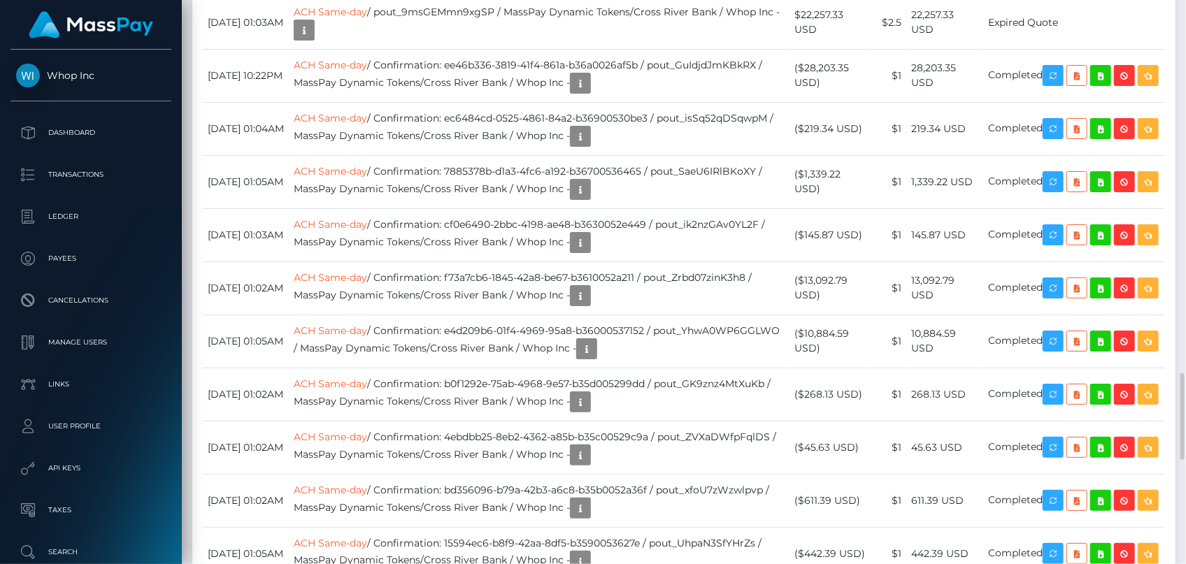
drag, startPoint x: 807, startPoint y: 264, endPoint x: 858, endPoint y: 266, distance: 50.4
copy td "$22,234.83"
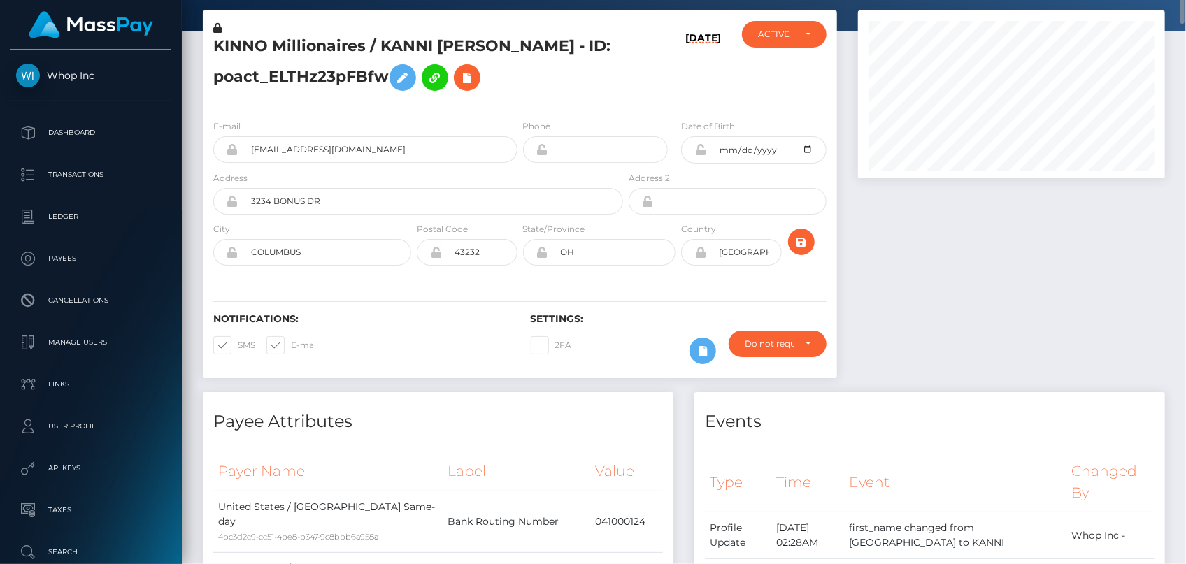
scroll to position [0, 0]
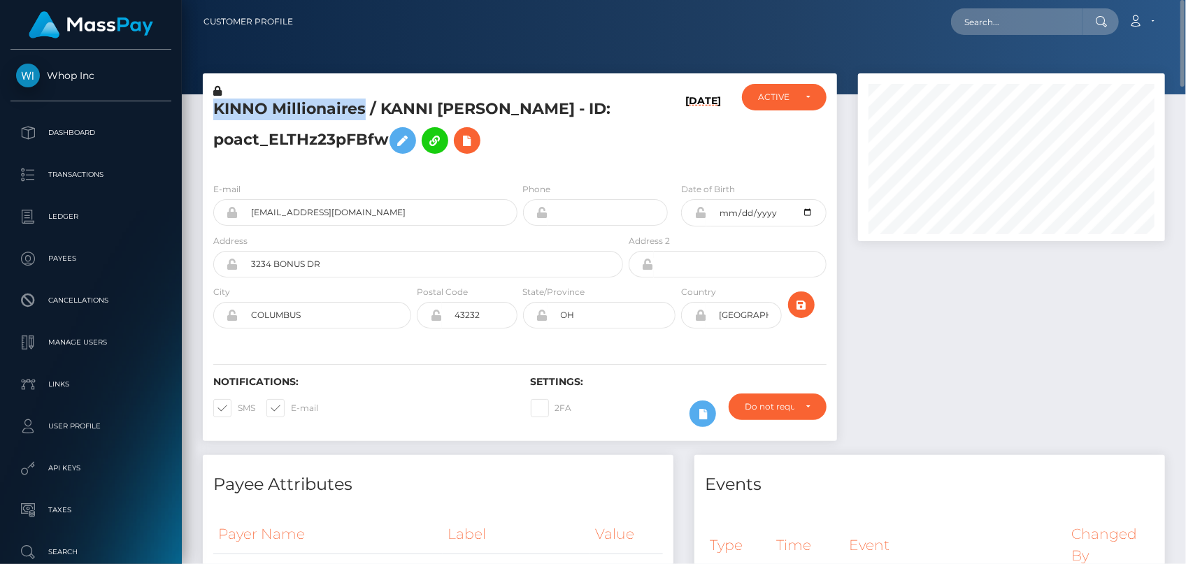
drag, startPoint x: 215, startPoint y: 111, endPoint x: 363, endPoint y: 111, distance: 148.3
click at [363, 111] on h5 "KINNO Millionaires / KANNI RASHAAD HILL - ID: poact_ELTHz23pFBfw" at bounding box center [414, 130] width 402 height 62
copy h5 "KINNO Millionaires"
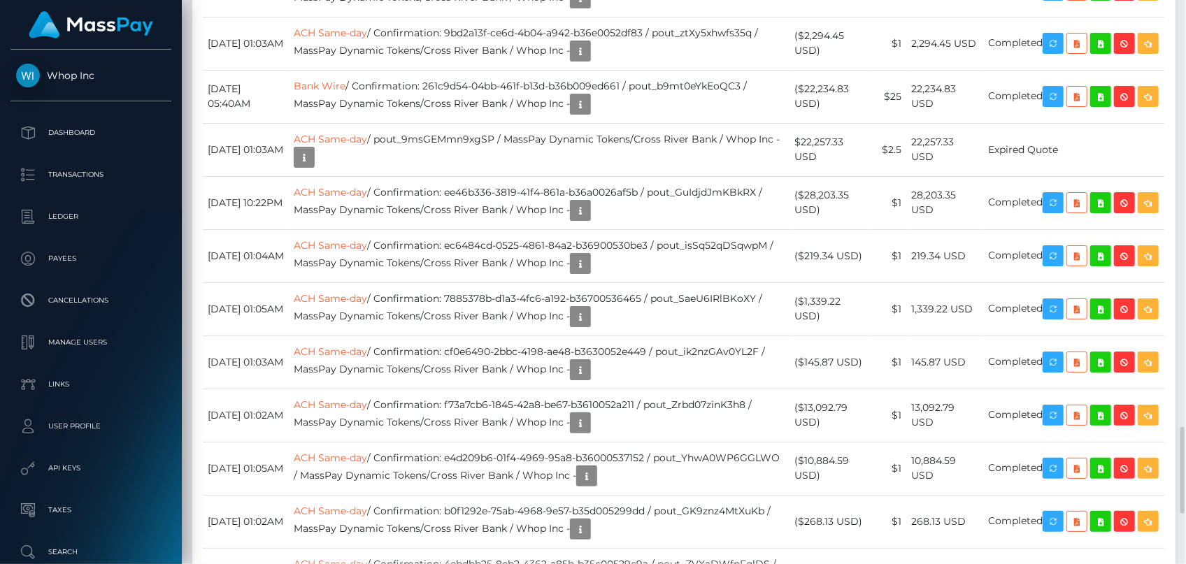
scroll to position [2416, 0]
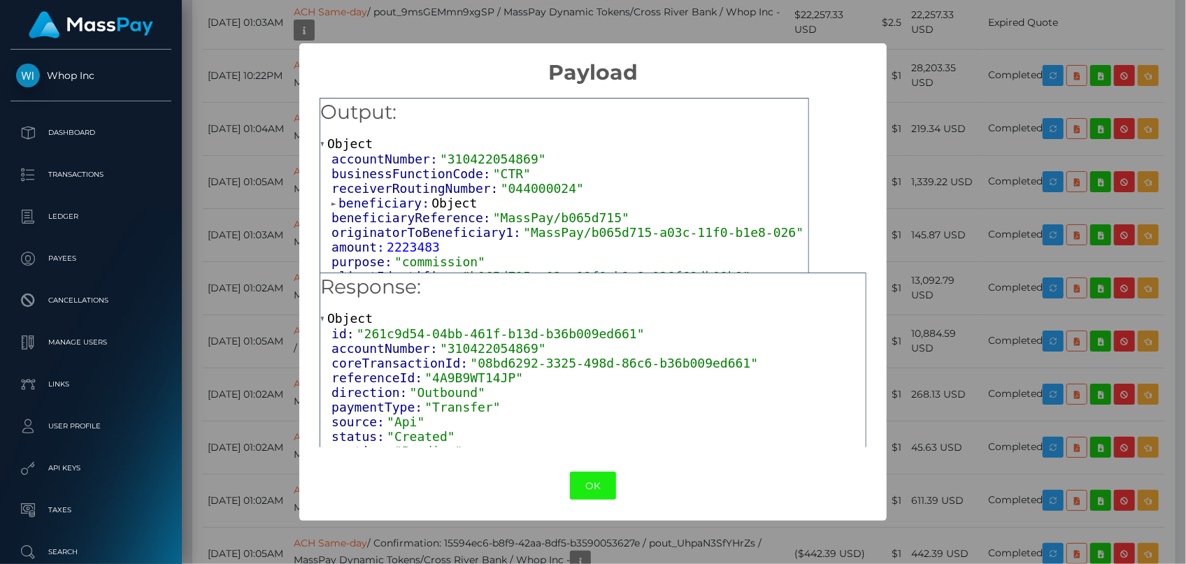
scroll to position [11, 0]
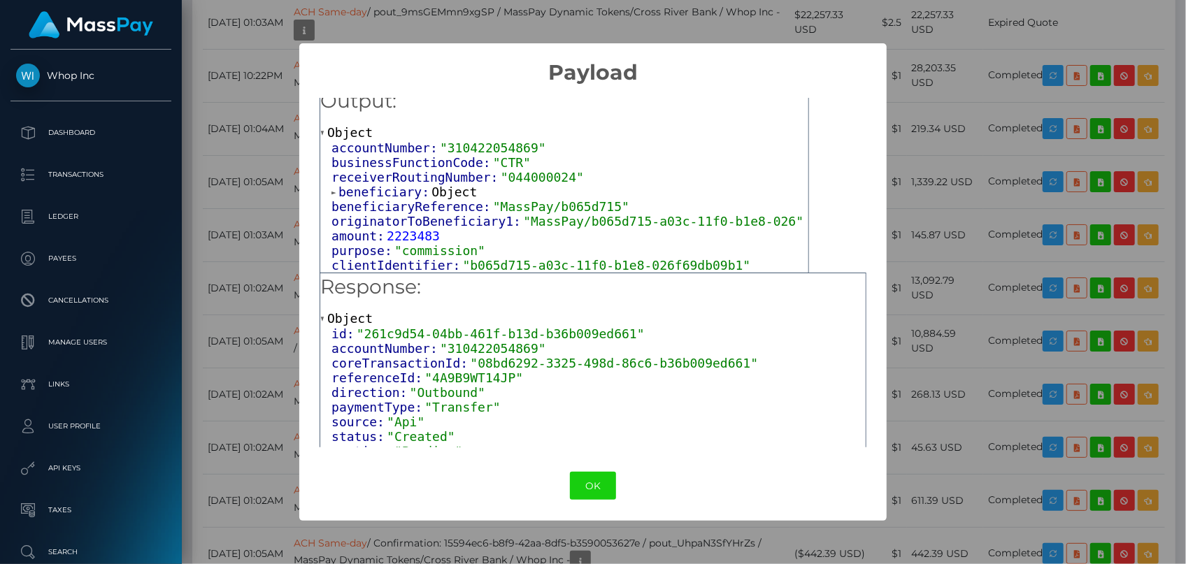
click at [383, 191] on span "beneficiary:" at bounding box center [385, 192] width 93 height 15
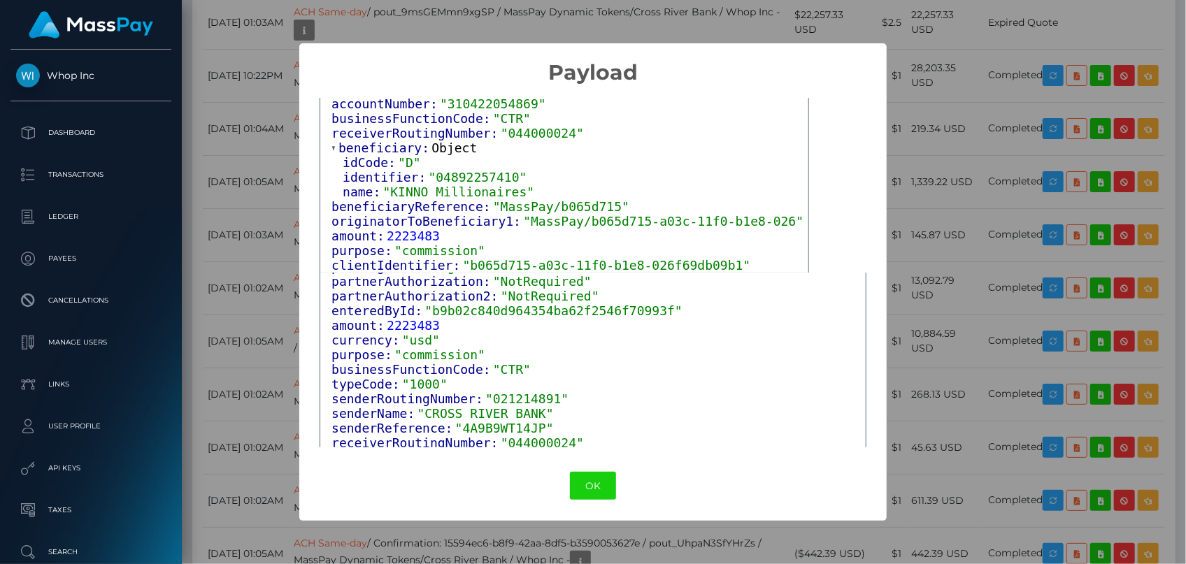
scroll to position [84, 0]
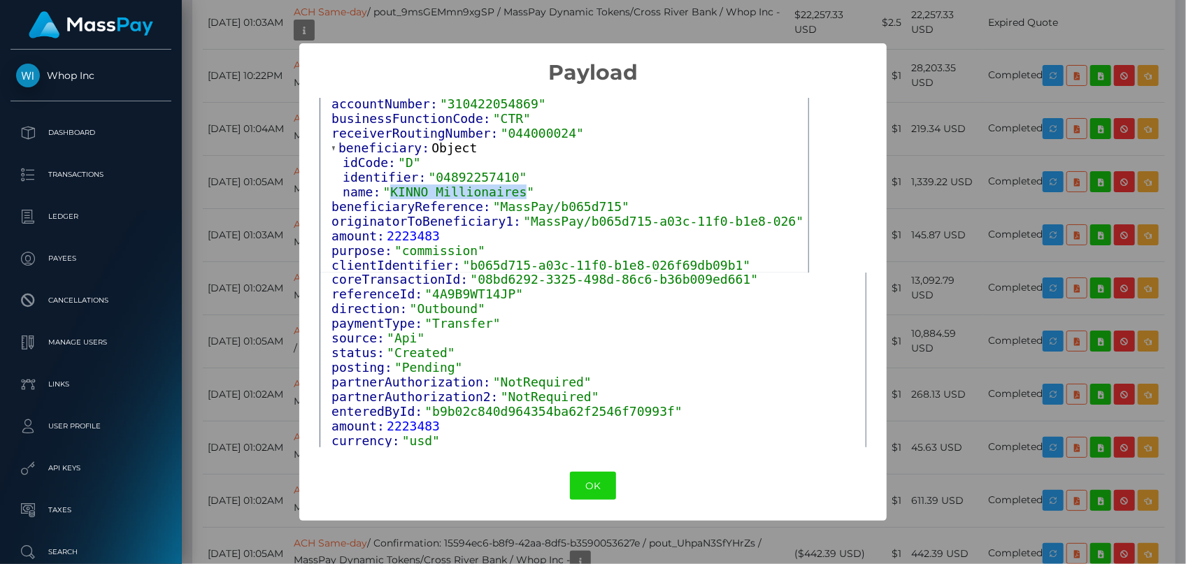
drag, startPoint x: 387, startPoint y: 190, endPoint x: 508, endPoint y: 191, distance: 121.0
click at [508, 191] on span ""KINNO Millionaires"" at bounding box center [459, 192] width 152 height 15
copy span "KINNO Millionaires"
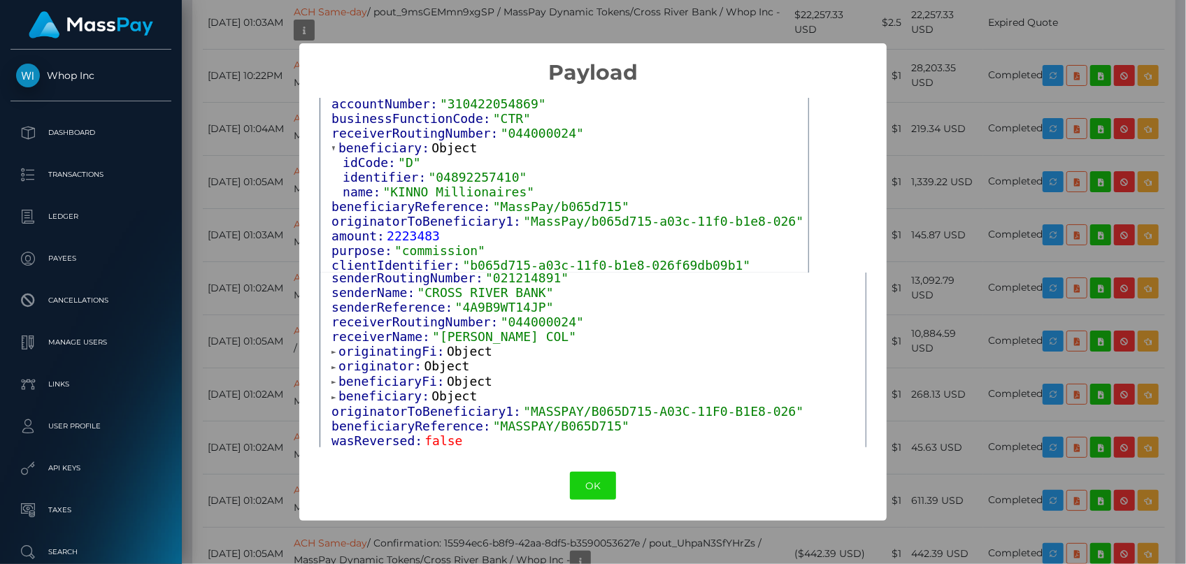
scroll to position [315, 0]
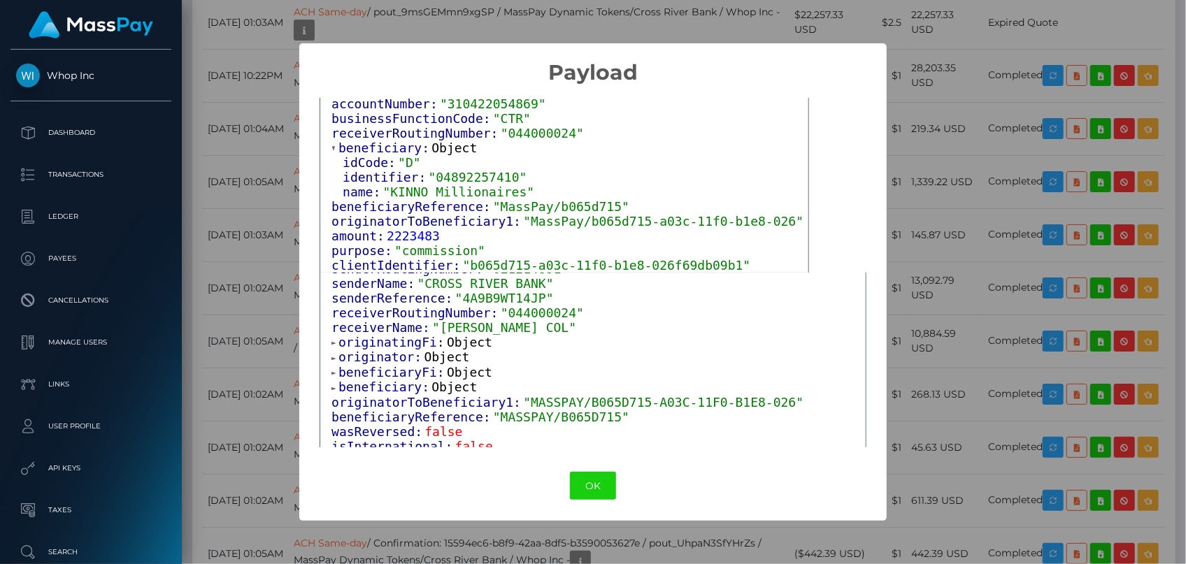
click at [408, 338] on span "originatingFi:" at bounding box center [393, 342] width 108 height 15
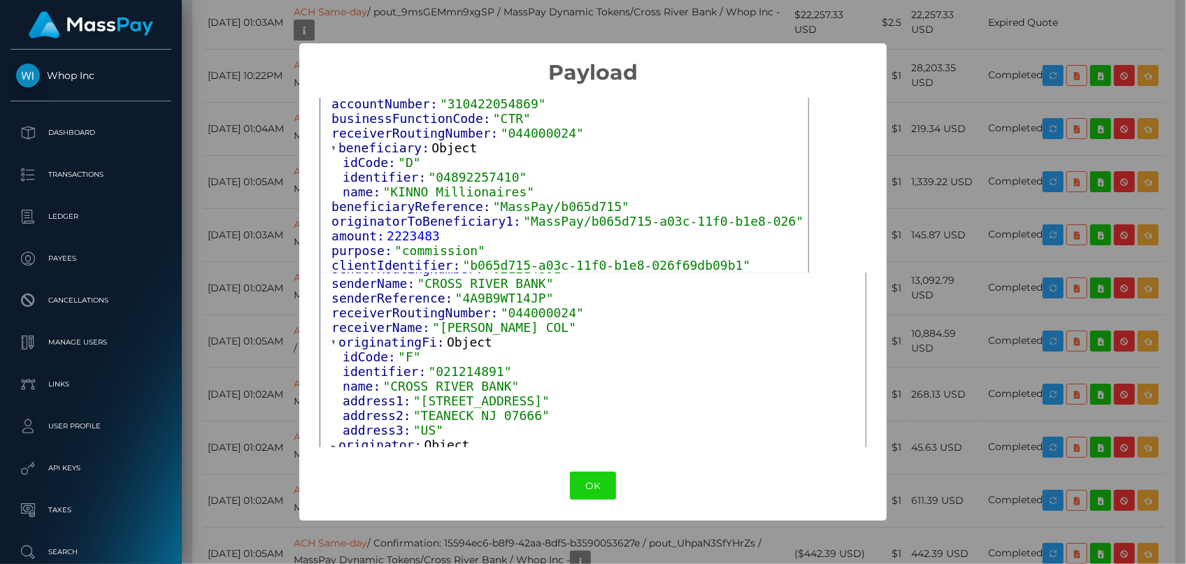
scroll to position [378, 0]
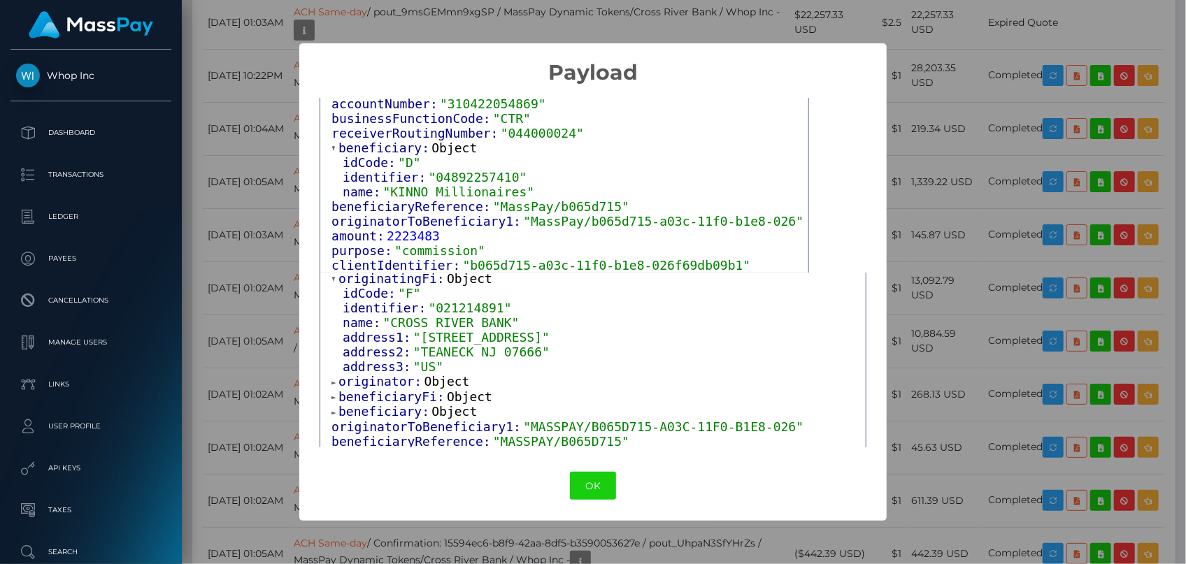
click at [401, 374] on span "originator:" at bounding box center [381, 381] width 85 height 15
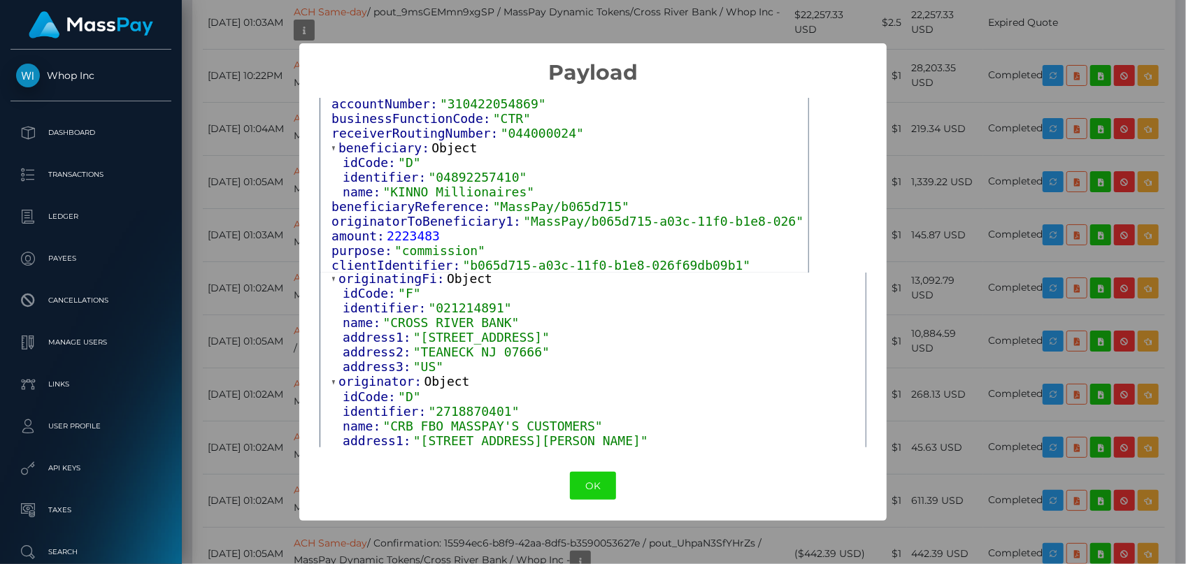
scroll to position [442, 0]
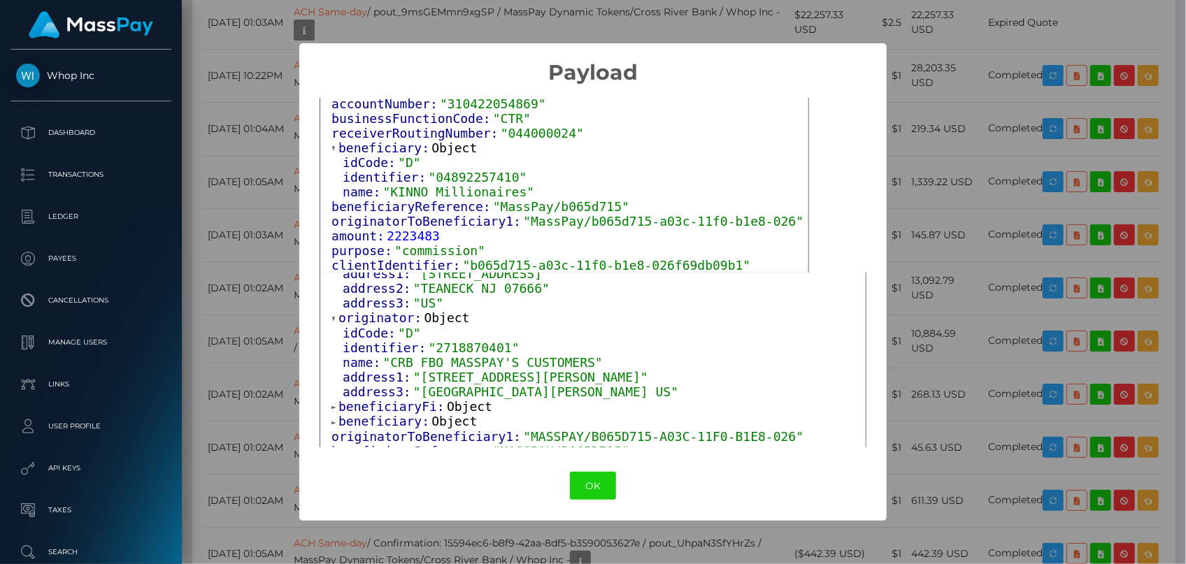
click at [446, 343] on span ""2718870401"" at bounding box center [474, 348] width 91 height 15
copy span "2718870401"
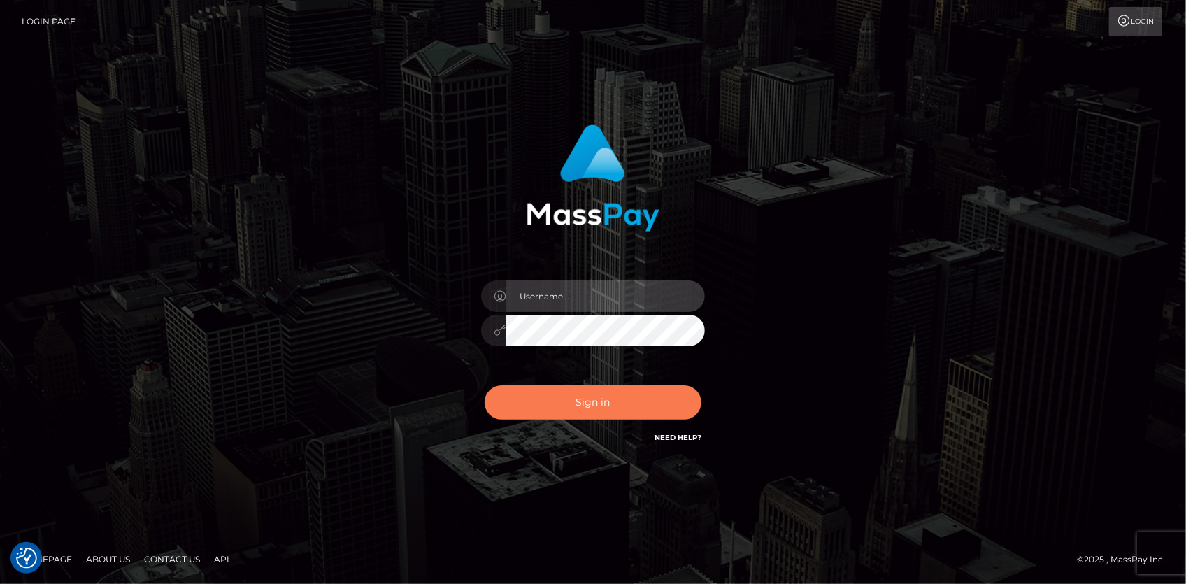
type input "[PERSON_NAME]"
click at [528, 390] on button "Sign in" at bounding box center [593, 402] width 217 height 34
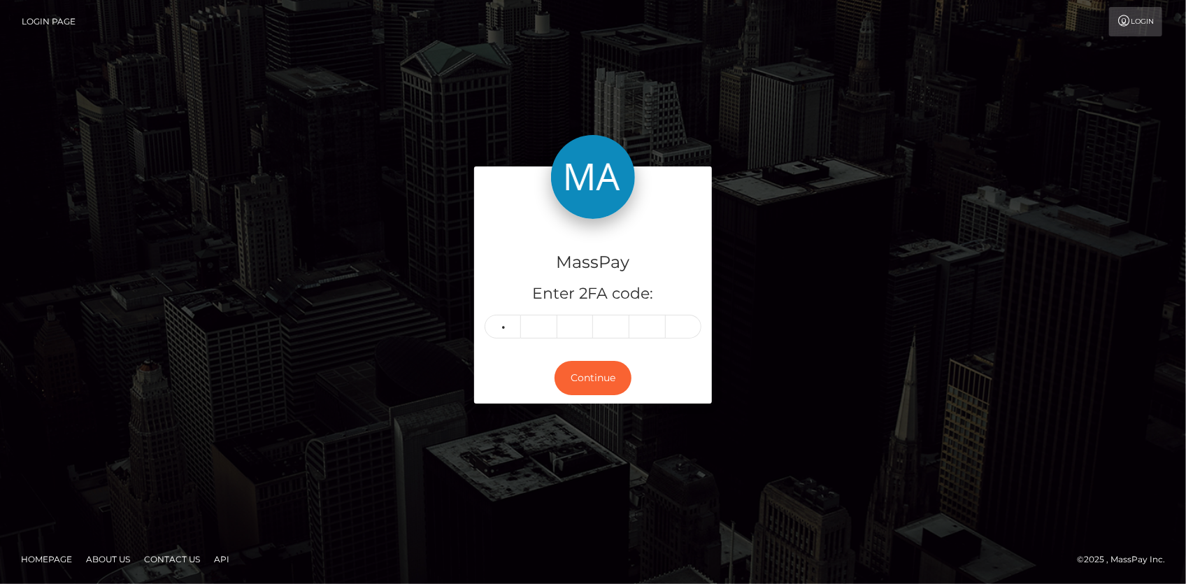
type input "6"
type input "0"
type input "9"
type input "0"
type input "7"
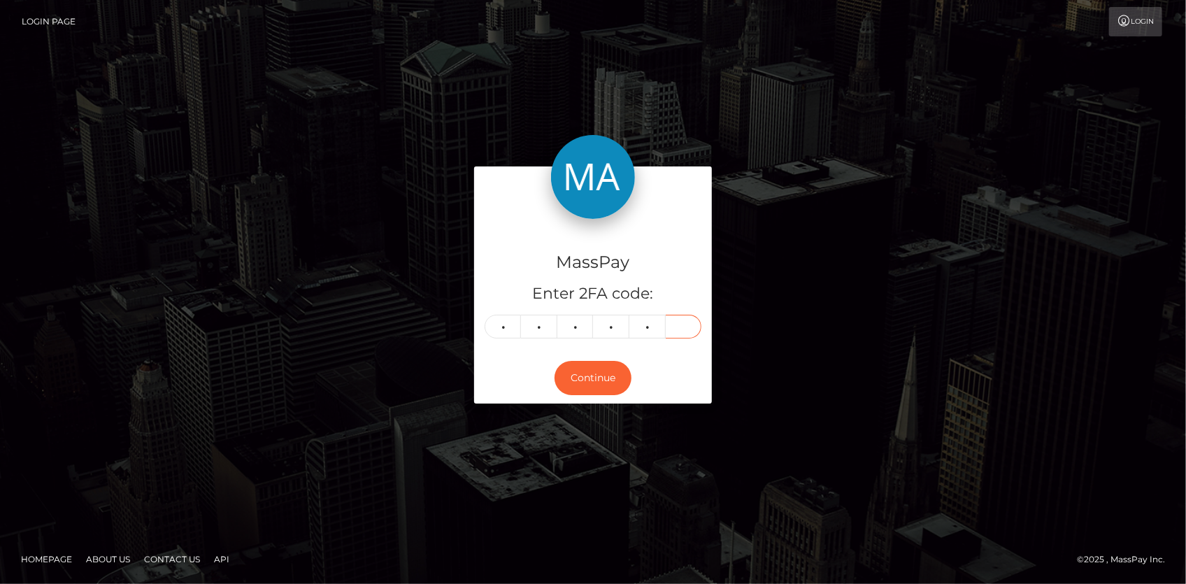
type input "8"
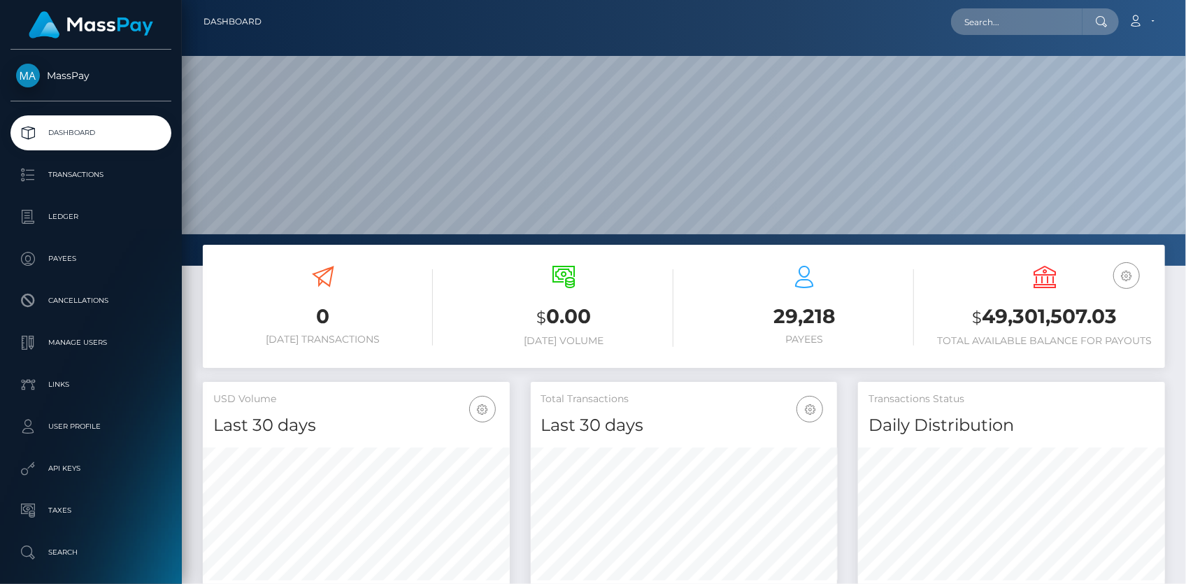
scroll to position [248, 306]
click at [990, 24] on input "text" at bounding box center [1016, 21] width 131 height 27
paste input "pout_i0kbYCLRTitBe"
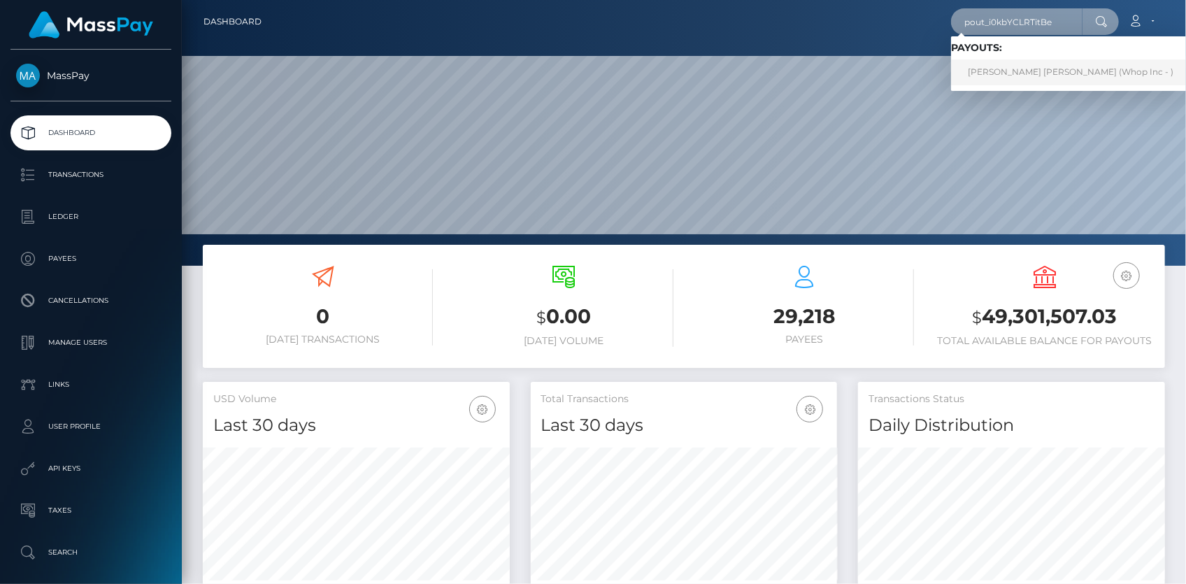
type input "pout_i0kbYCLRTitBe"
click at [993, 69] on link "[PERSON_NAME] [PERSON_NAME] (Whop Inc - )" at bounding box center [1070, 72] width 239 height 26
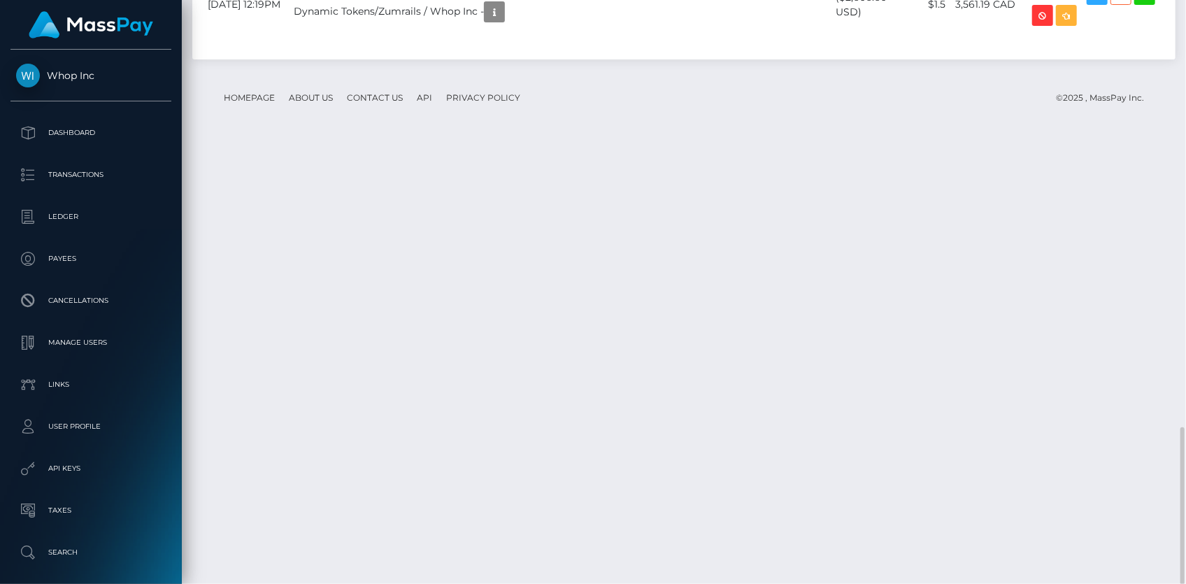
scroll to position [168, 306]
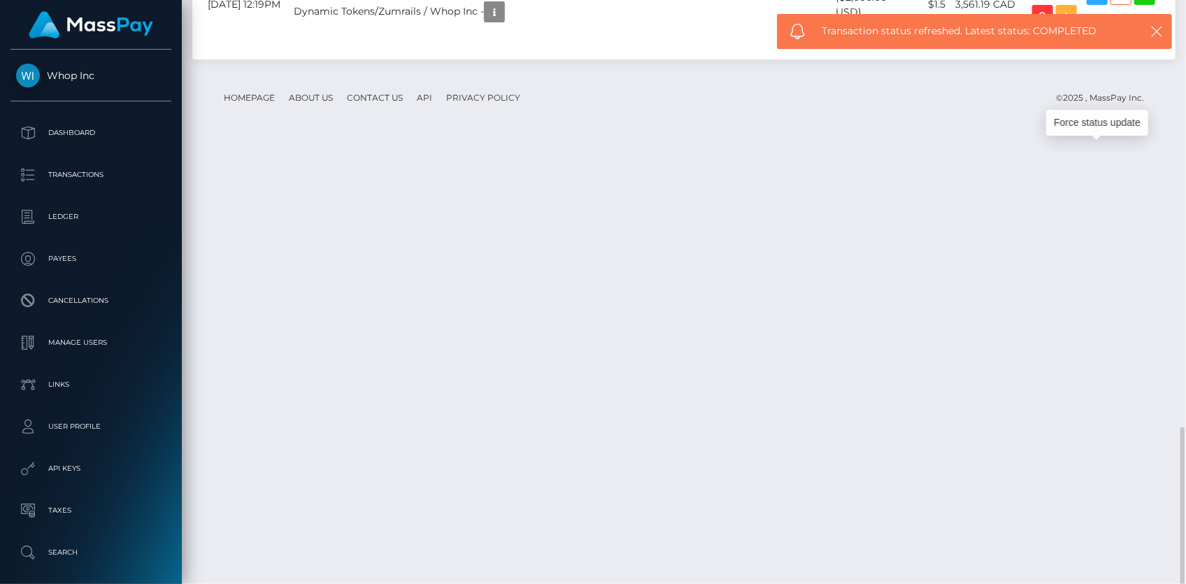
copy td "RQ9mN6OwVaCOM846uDee4f"
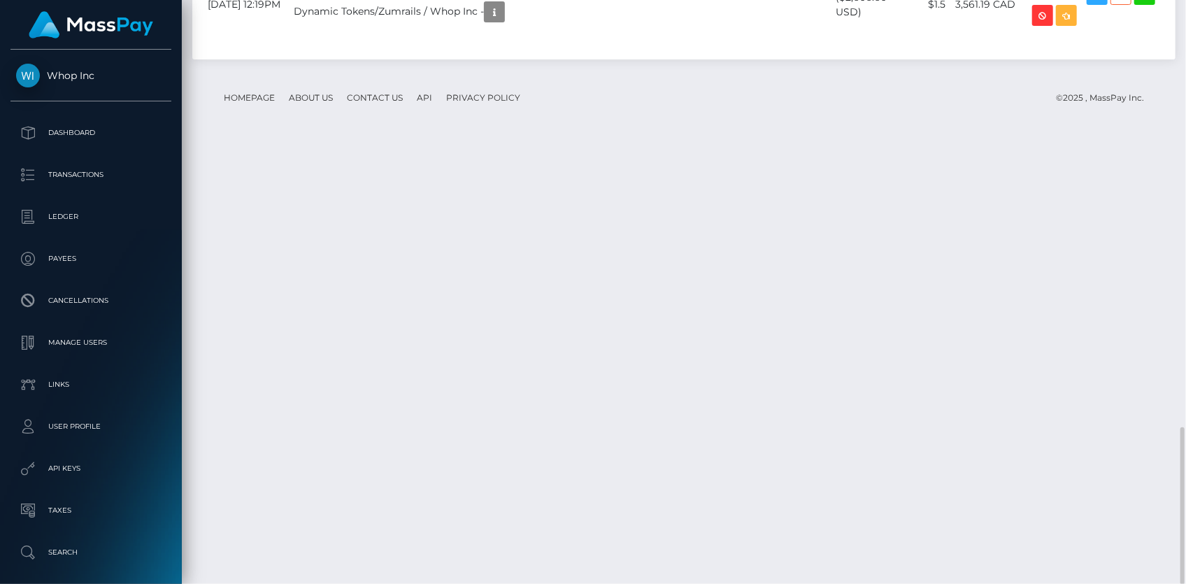
copy td "RQ9mN6OwVaCOM846uDee4f"
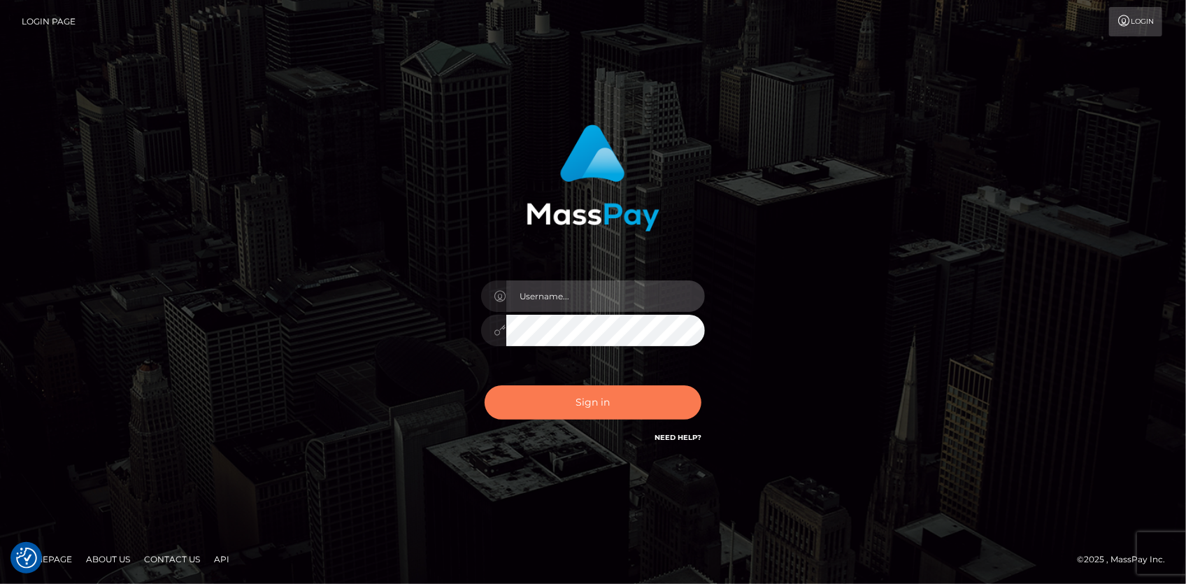
type input "[PERSON_NAME]"
click at [608, 411] on button "Sign in" at bounding box center [593, 402] width 217 height 34
type input "[PERSON_NAME]"
click at [608, 411] on button "Sign in" at bounding box center [593, 402] width 217 height 34
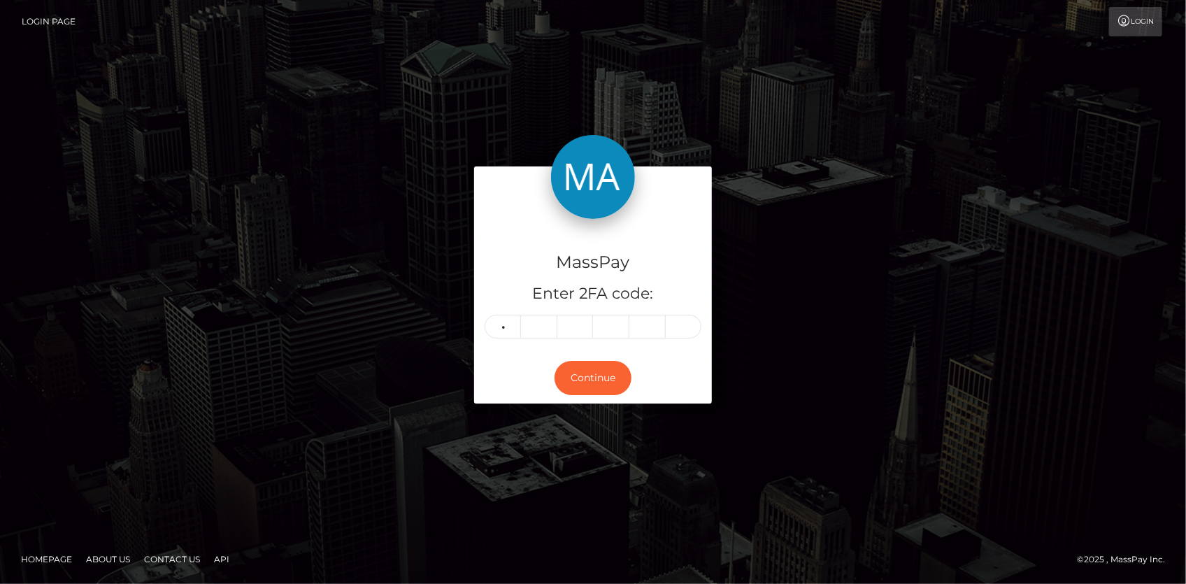
type input "7"
type input "0"
type input "7"
type input "8"
type input "5"
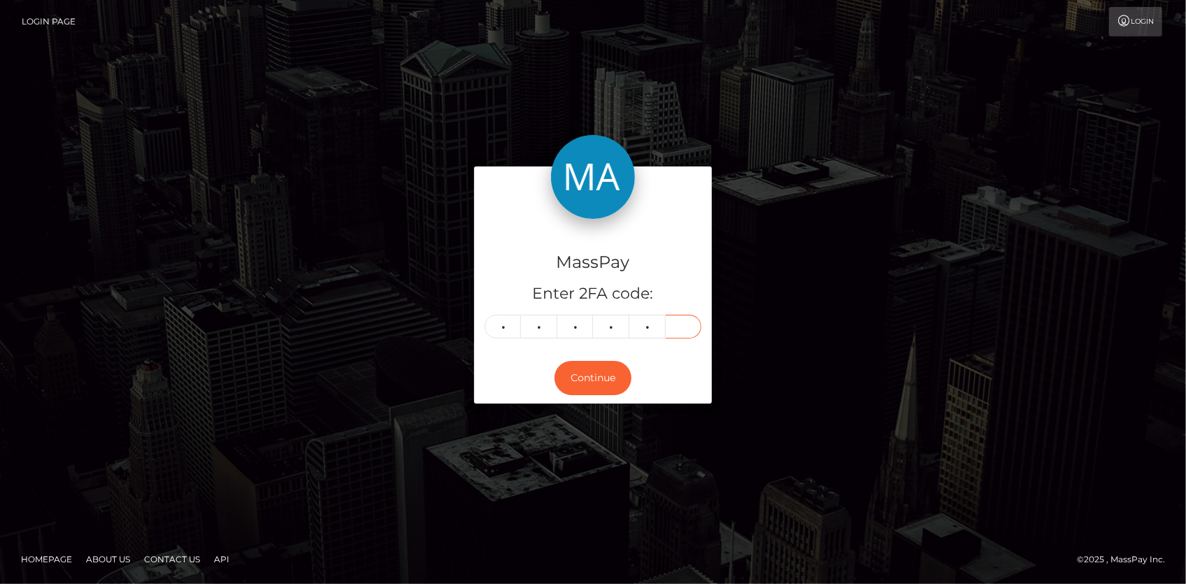
type input "4"
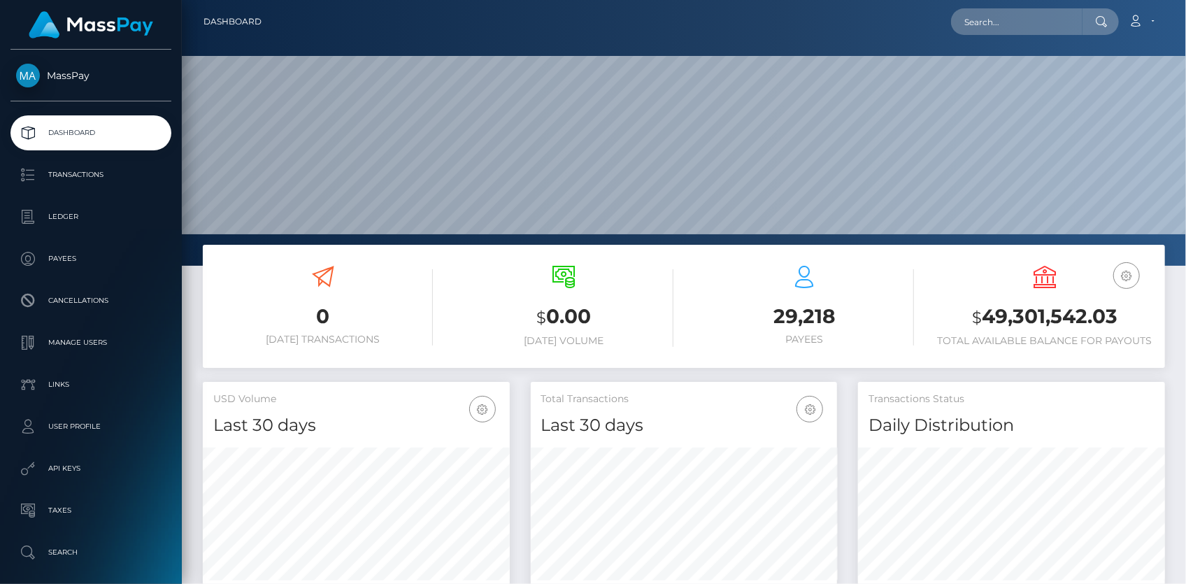
scroll to position [248, 306]
click at [1046, 14] on input "text" at bounding box center [1016, 21] width 131 height 27
paste input "135063"
type input "135063"
paste input "Hoqz4zJzd1P36D65tJc0vyv3"
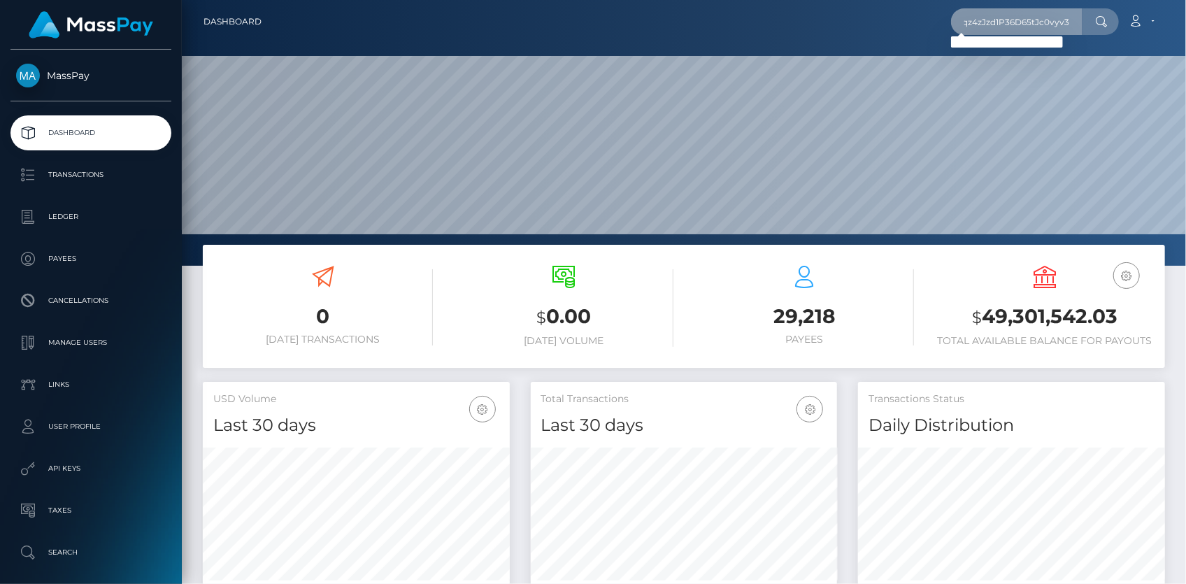
scroll to position [0, 0]
paste input "halowars386@gmail.com"
type input "halowars386@gmail.com"
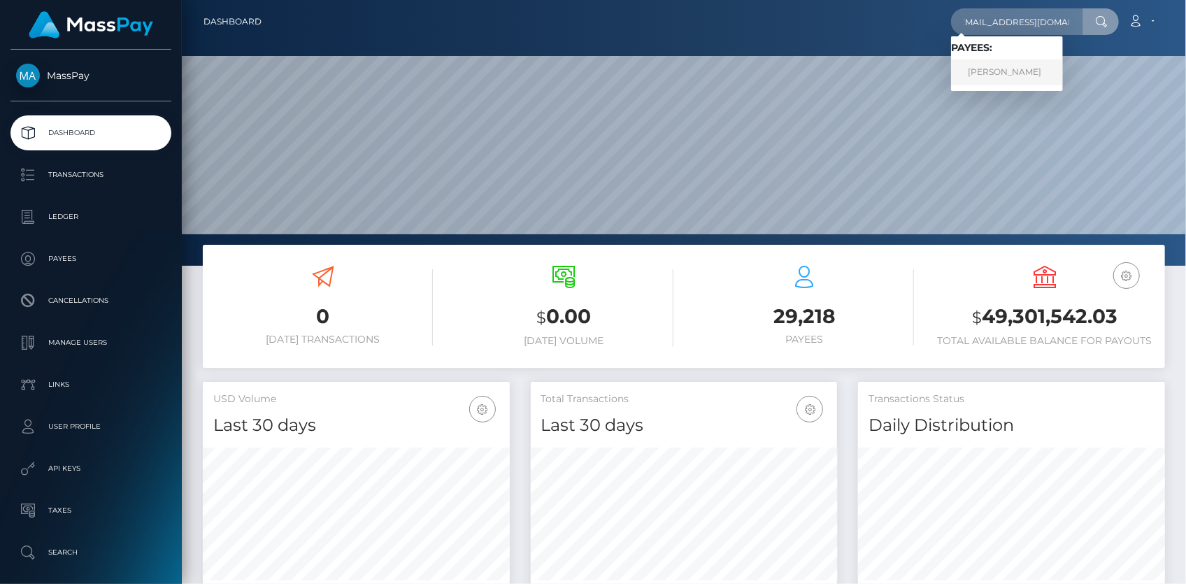
click at [995, 70] on link "ANDREW ALLAN GOMEZ" at bounding box center [1007, 72] width 112 height 26
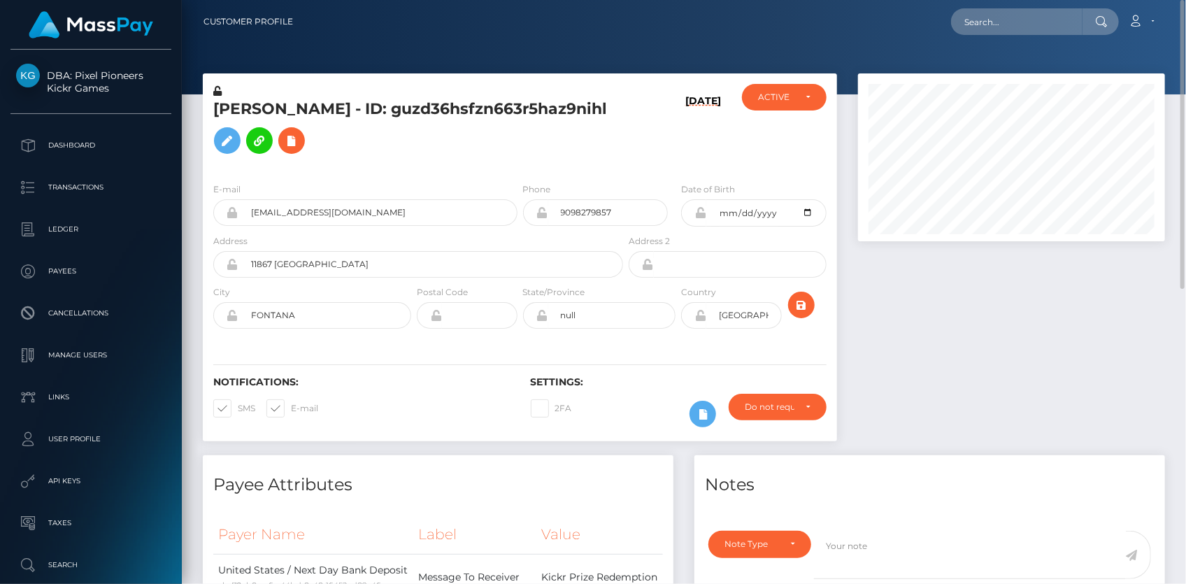
click at [353, 112] on h5 "[PERSON_NAME] - ID: guzd36hsfzn663r5haz9nihl" at bounding box center [414, 130] width 402 height 62
copy h5 "[PERSON_NAME] - ID: guzd36hsfzn663r5haz9nihl"
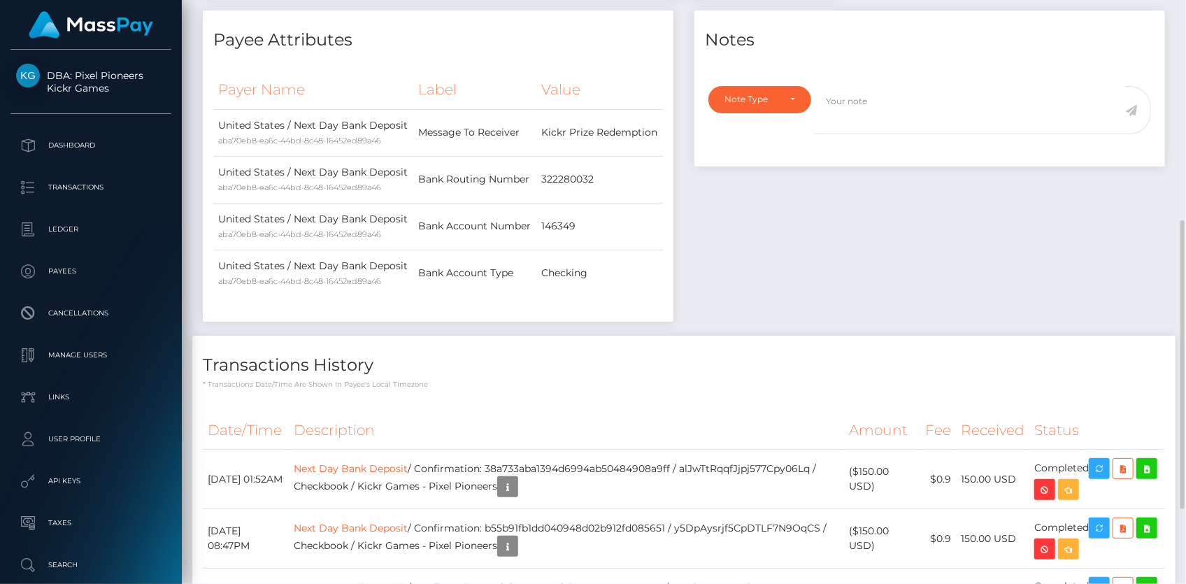
scroll to position [597, 0]
